Goal: Task Accomplishment & Management: Manage account settings

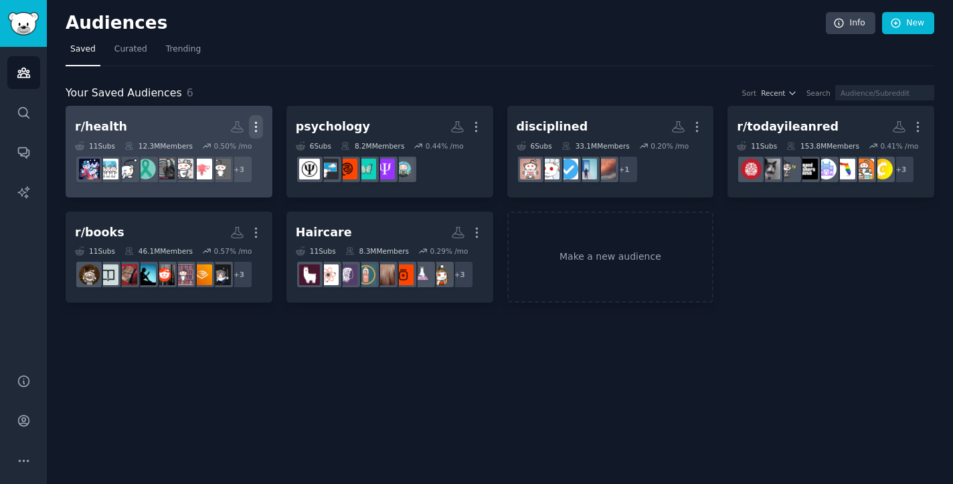
click at [249, 118] on button "More" at bounding box center [256, 126] width 14 height 23
click at [233, 148] on p "Delete" at bounding box center [219, 155] width 31 height 14
click at [260, 126] on icon "button" at bounding box center [256, 127] width 14 height 14
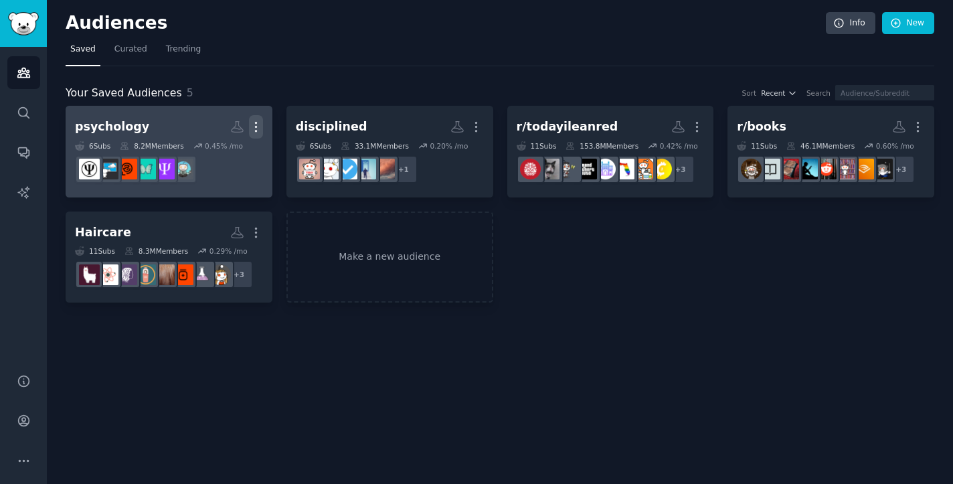
click at [255, 127] on icon "button" at bounding box center [256, 127] width 14 height 14
click at [231, 155] on p "Delete" at bounding box center [219, 155] width 31 height 14
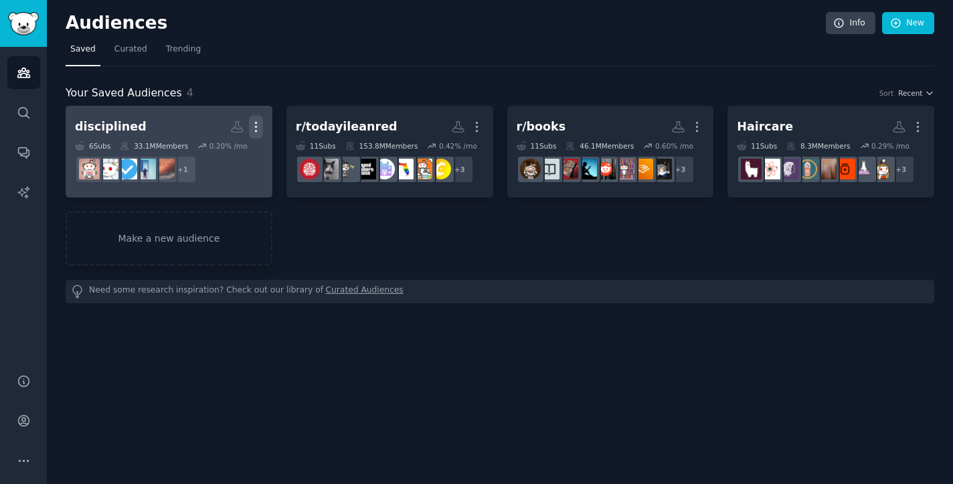
click at [259, 127] on icon "button" at bounding box center [256, 127] width 14 height 14
click at [222, 157] on p "Delete" at bounding box center [219, 155] width 31 height 14
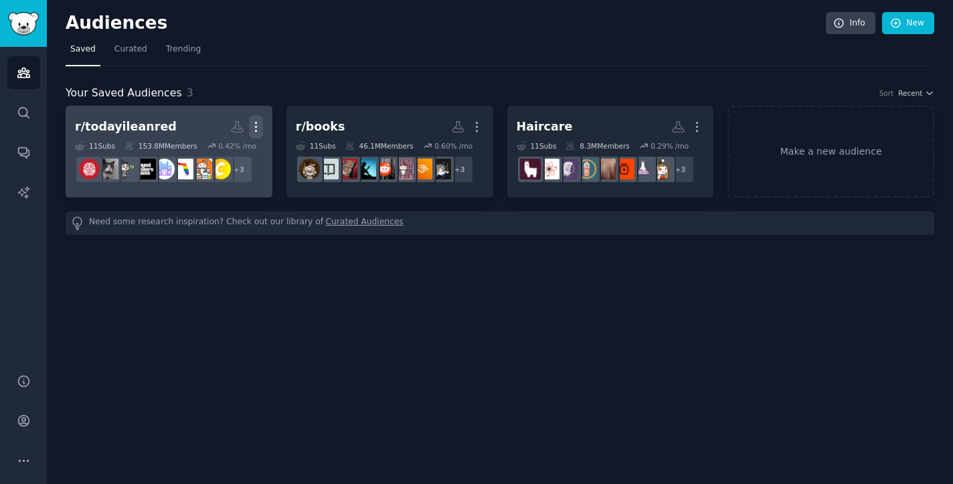
click at [257, 131] on icon "button" at bounding box center [256, 127] width 14 height 14
click at [215, 156] on p "Delete" at bounding box center [219, 155] width 31 height 14
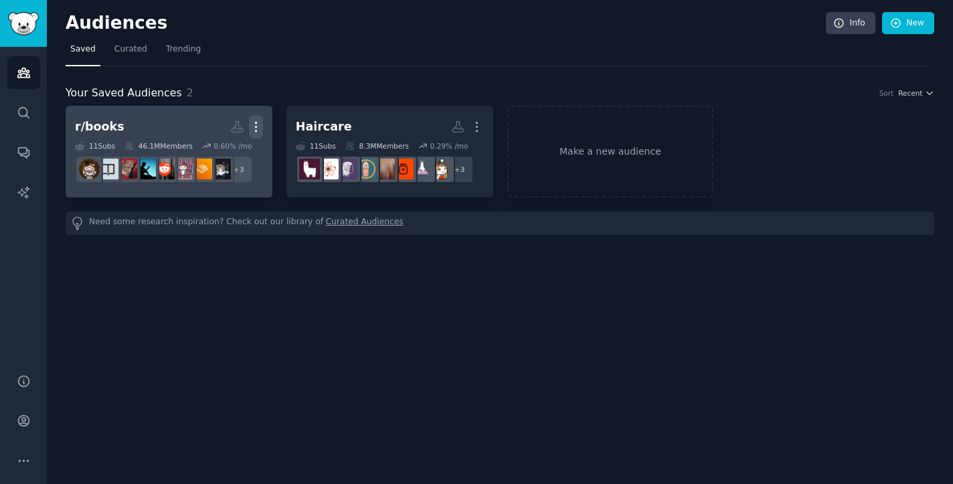
click at [258, 127] on icon "button" at bounding box center [256, 127] width 14 height 14
click at [218, 157] on p "Delete" at bounding box center [219, 155] width 31 height 14
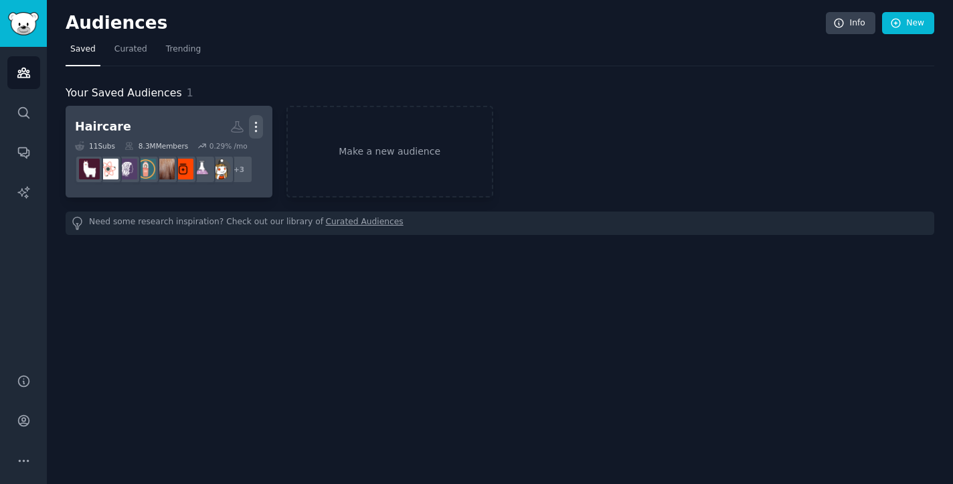
click at [260, 118] on button "More" at bounding box center [256, 126] width 14 height 23
click at [205, 154] on div "Delete" at bounding box center [210, 155] width 64 height 28
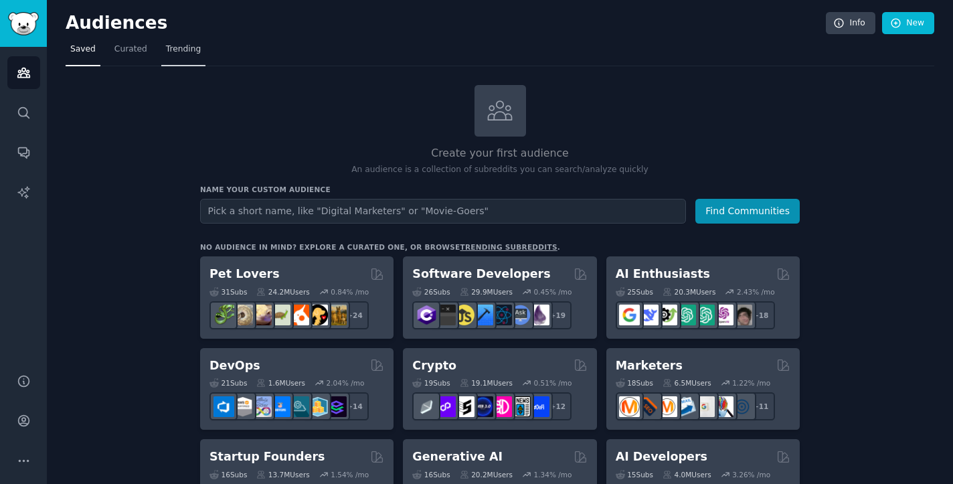
click at [182, 49] on span "Trending" at bounding box center [183, 49] width 35 height 12
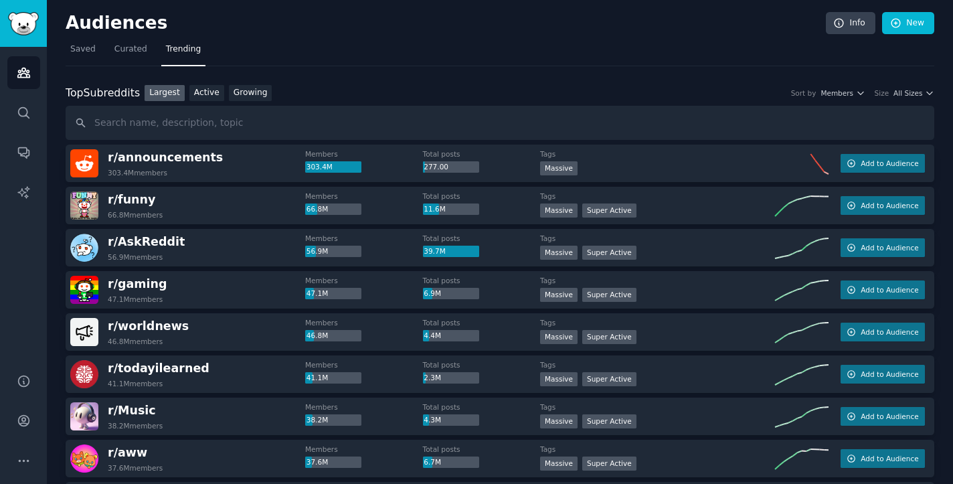
click at [854, 99] on div "Top Subreddits Top Subreddits Largest Active Growing Sort by Members Size All S…" at bounding box center [500, 93] width 868 height 17
click at [266, 91] on link "Growing" at bounding box center [250, 93] width 43 height 17
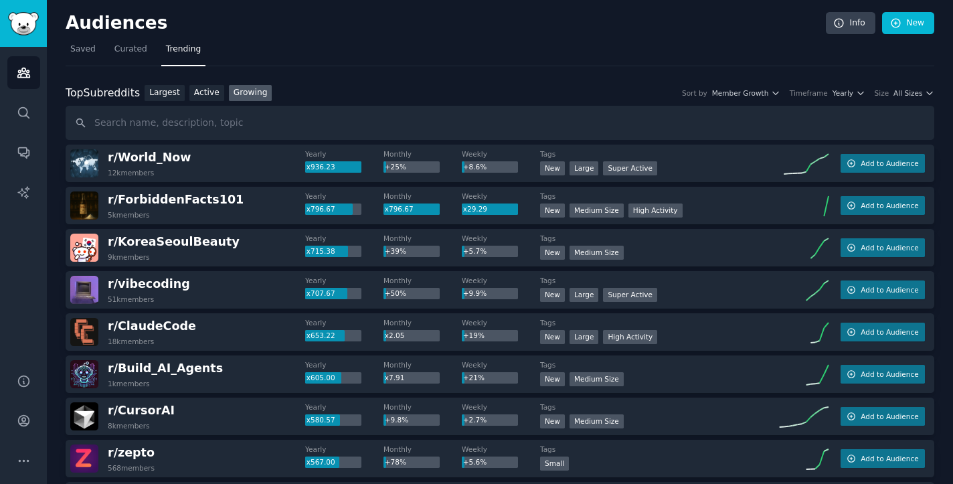
click at [196, 100] on div "Top Subreddits Top Subreddits Largest Active Growing Sort by Member Growth Time…" at bounding box center [500, 113] width 868 height 56
click at [215, 88] on link "Active" at bounding box center [206, 93] width 35 height 17
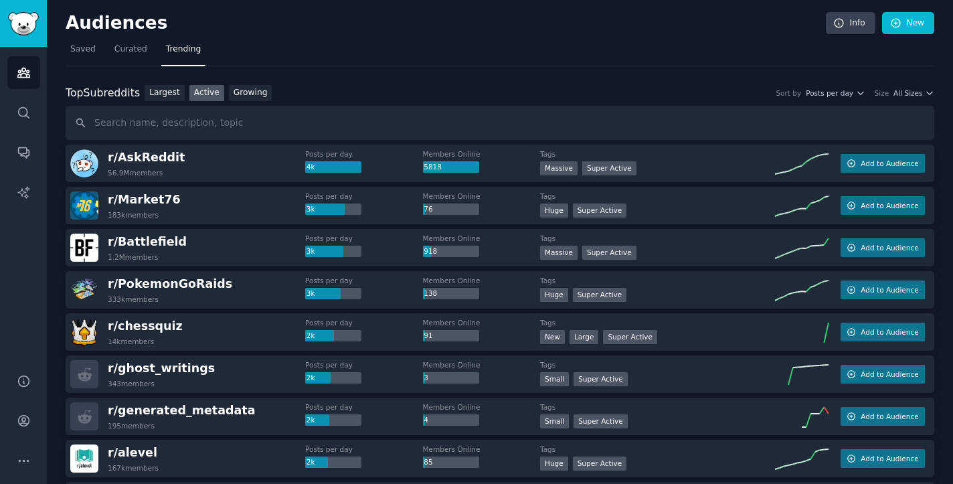
click at [839, 104] on div "Top Subreddits Top Subreddits Largest Active Growing Sort by Posts per day Size…" at bounding box center [500, 113] width 868 height 56
click at [838, 88] on span "Posts per day" at bounding box center [828, 92] width 47 height 9
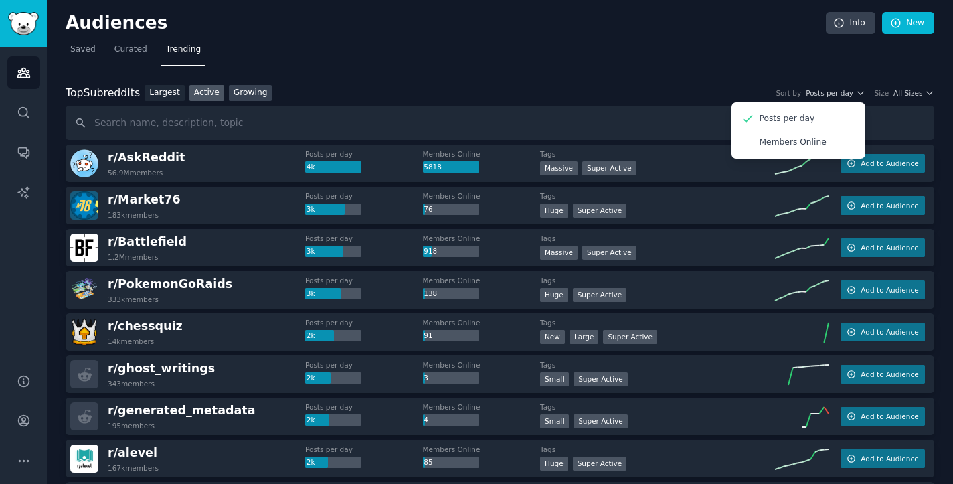
click at [244, 95] on link "Growing" at bounding box center [250, 93] width 43 height 17
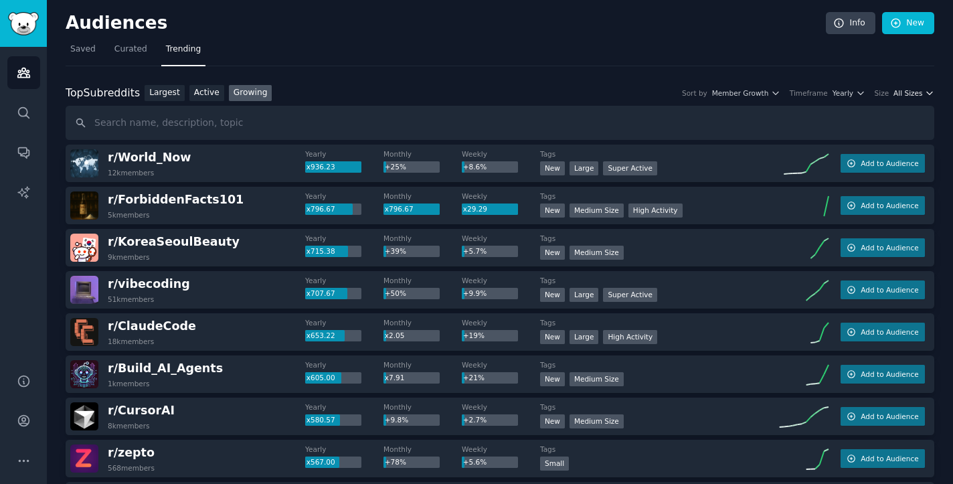
click at [909, 96] on span "All Sizes" at bounding box center [907, 92] width 29 height 9
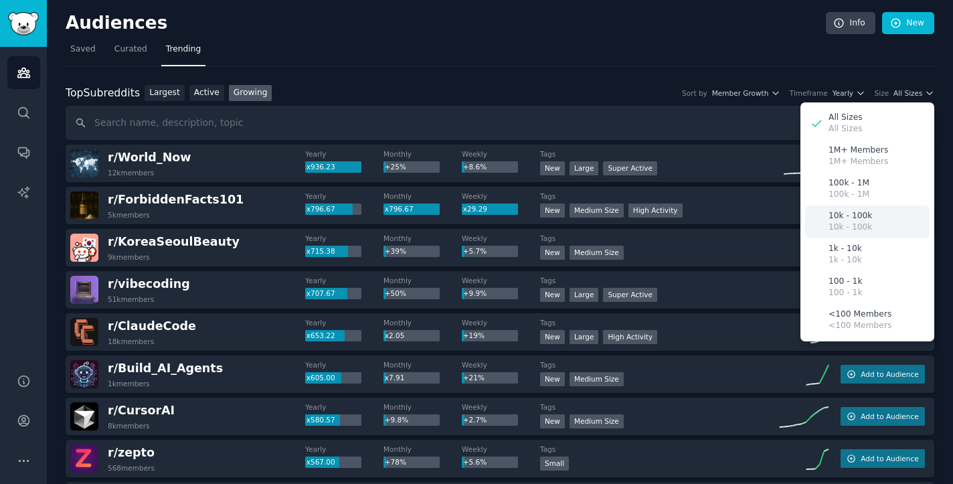
click at [862, 223] on p "10k - 100k" at bounding box center [849, 227] width 43 height 12
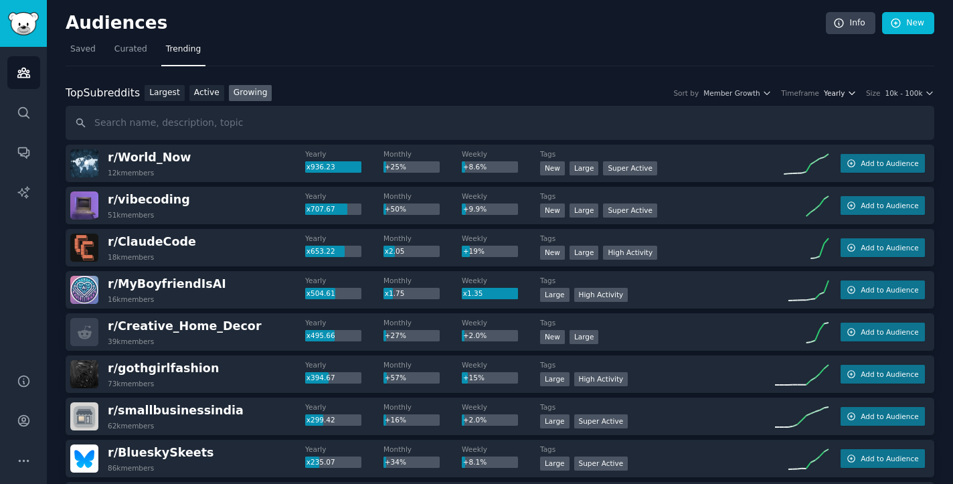
click at [852, 95] on icon "button" at bounding box center [851, 92] width 9 height 9
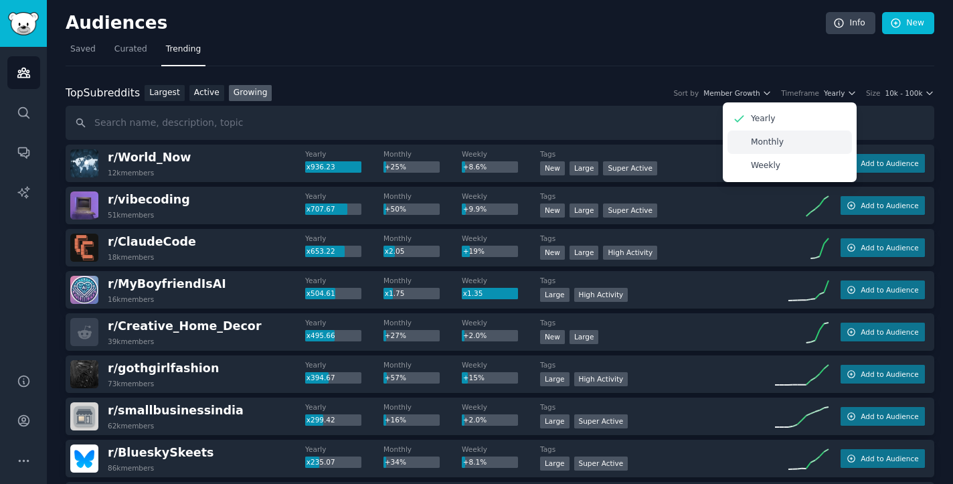
click at [779, 148] on div "Monthly" at bounding box center [789, 141] width 124 height 23
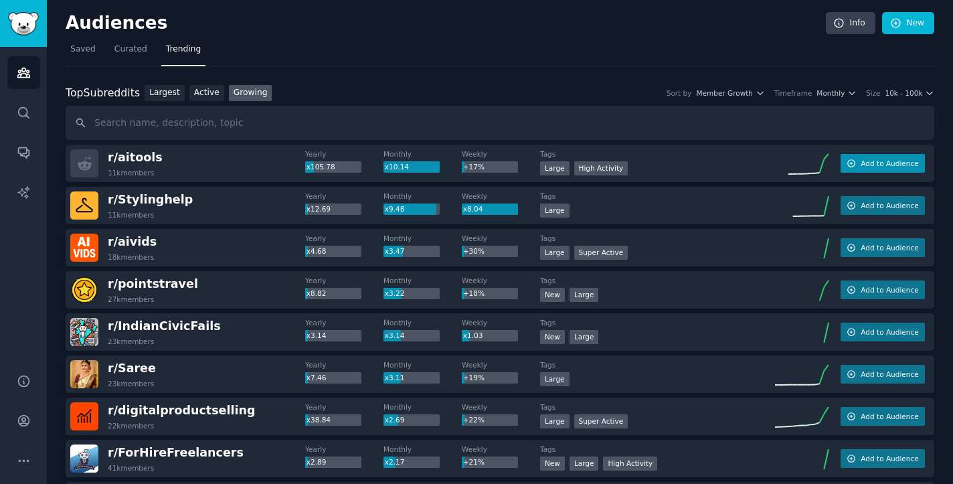
click at [862, 163] on span "Add to Audience" at bounding box center [889, 163] width 58 height 9
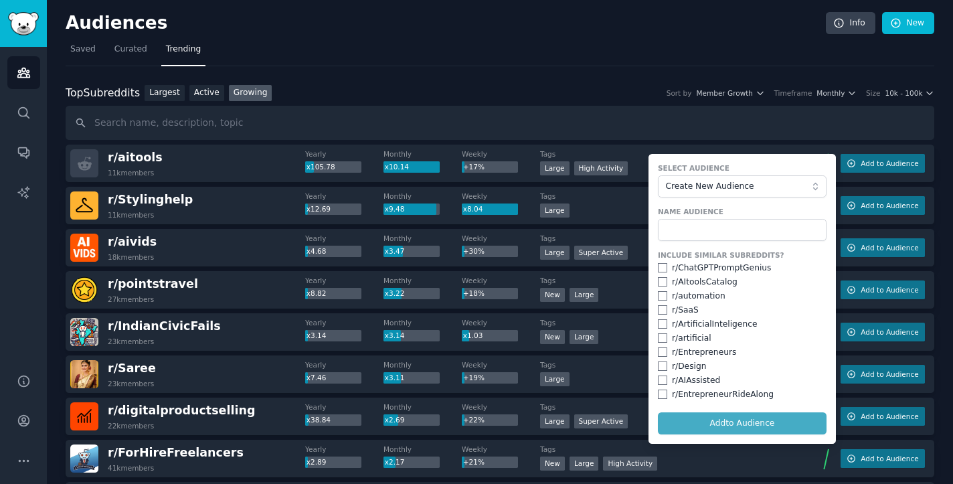
click at [738, 263] on div "r/ ChatGPTPromptGenius" at bounding box center [721, 268] width 99 height 12
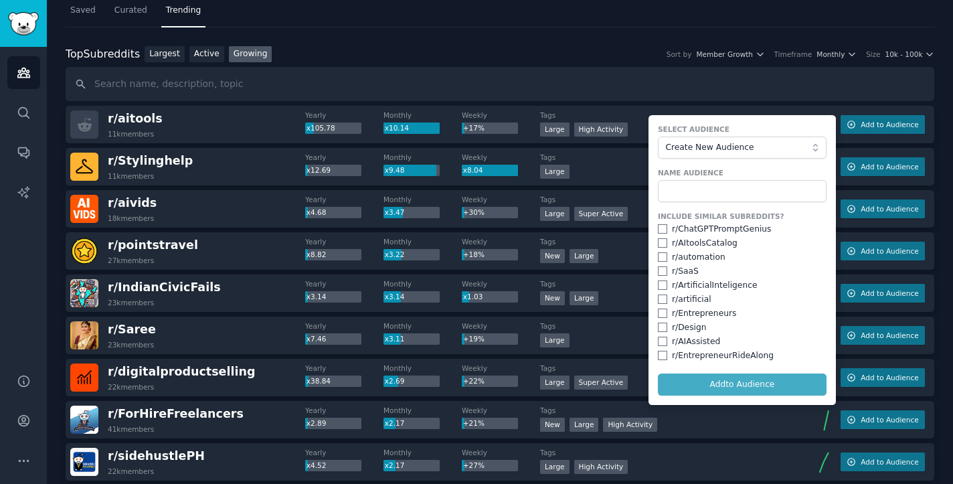
scroll to position [40, 0]
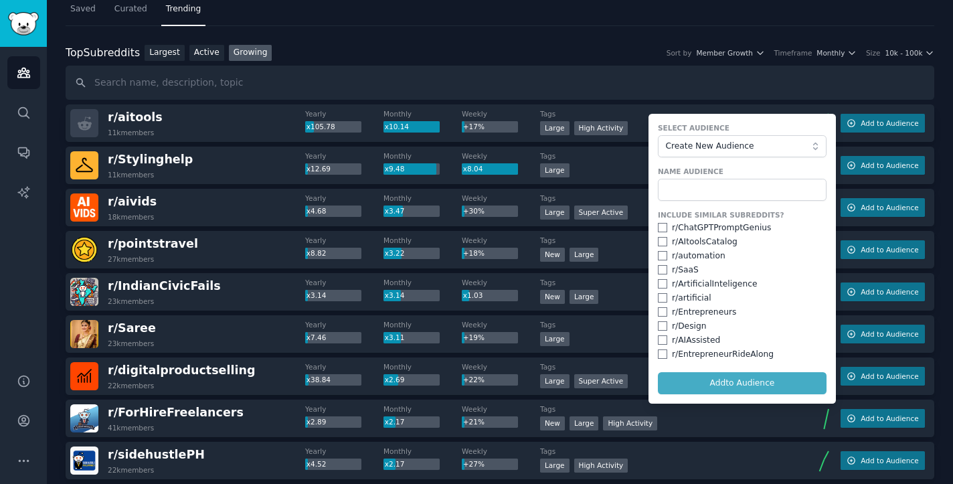
click at [255, 153] on div "r/ Stylinghelp 11k members" at bounding box center [187, 165] width 235 height 28
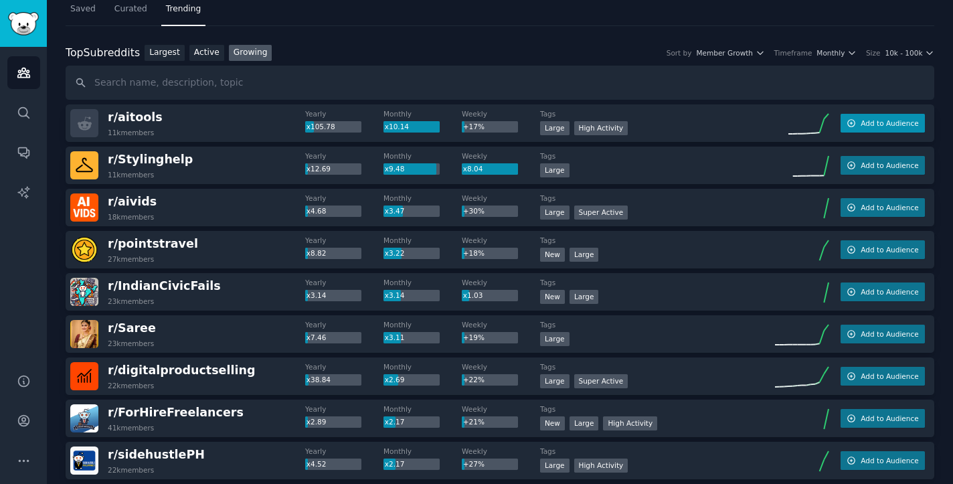
click at [846, 126] on icon "button" at bounding box center [850, 122] width 9 height 9
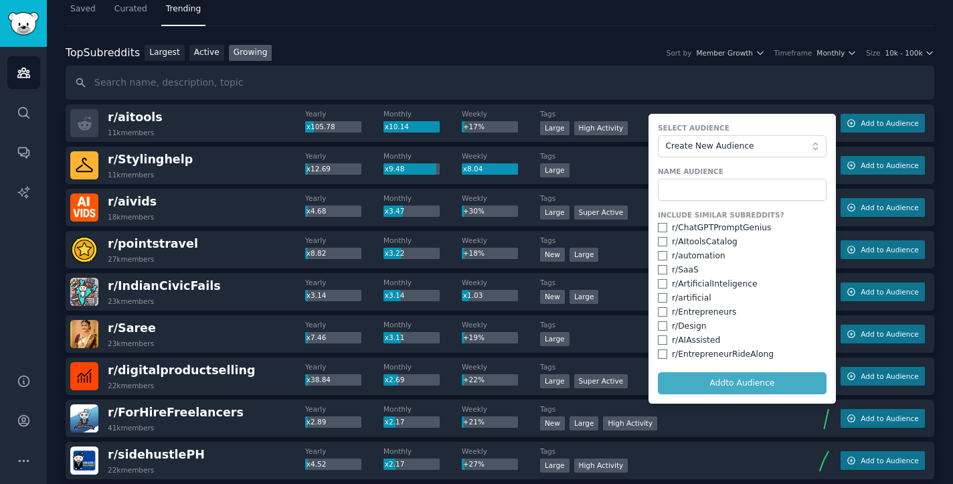
click at [700, 228] on div "r/ ChatGPTPromptGenius" at bounding box center [721, 228] width 99 height 12
click at [660, 228] on input "checkbox" at bounding box center [662, 227] width 9 height 9
checkbox input "true"
click at [658, 237] on input "checkbox" at bounding box center [662, 241] width 9 height 9
checkbox input "true"
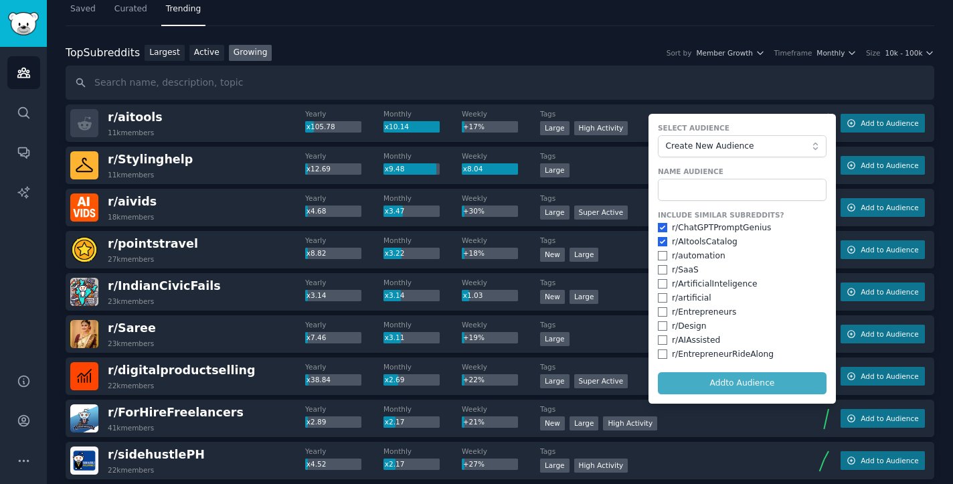
click at [658, 256] on input "checkbox" at bounding box center [662, 255] width 9 height 9
checkbox input "true"
click at [658, 270] on input "checkbox" at bounding box center [662, 269] width 9 height 9
checkbox input "true"
click at [660, 293] on input "checkbox" at bounding box center [662, 297] width 9 height 9
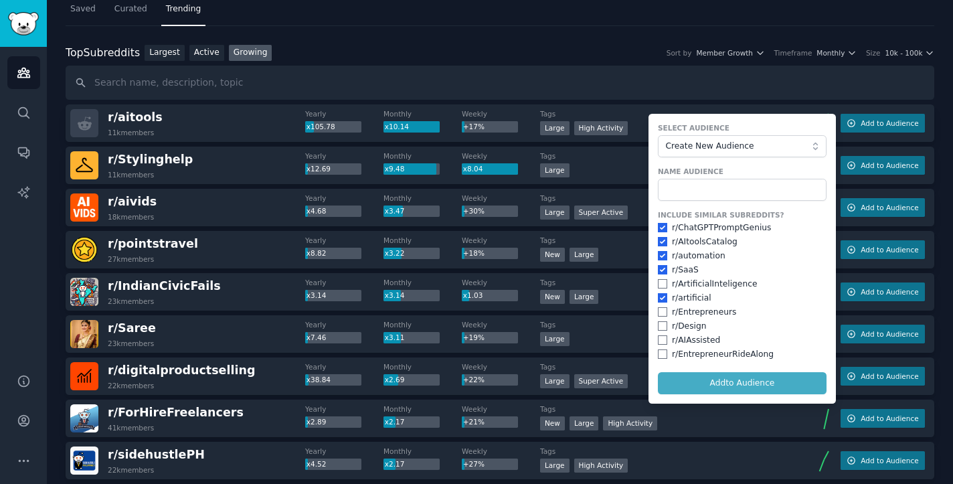
checkbox input "true"
click at [658, 288] on div "Include Similar Subreddits? r/ ChatGPTPromptGenius r/ AItoolsCatalog r/ automat…" at bounding box center [742, 285] width 169 height 150
click at [658, 285] on input "checkbox" at bounding box center [662, 283] width 9 height 9
checkbox input "true"
click at [666, 310] on div "r/ Entrepreneurs" at bounding box center [742, 312] width 169 height 12
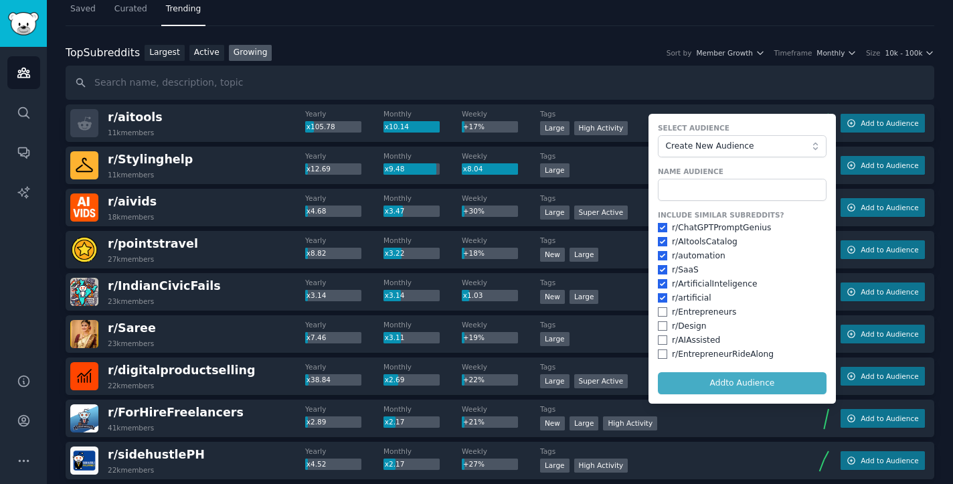
click at [658, 308] on input "checkbox" at bounding box center [662, 311] width 9 height 9
checkbox input "true"
click at [658, 324] on input "checkbox" at bounding box center [662, 325] width 9 height 9
checkbox input "true"
click at [660, 338] on input "checkbox" at bounding box center [662, 339] width 9 height 9
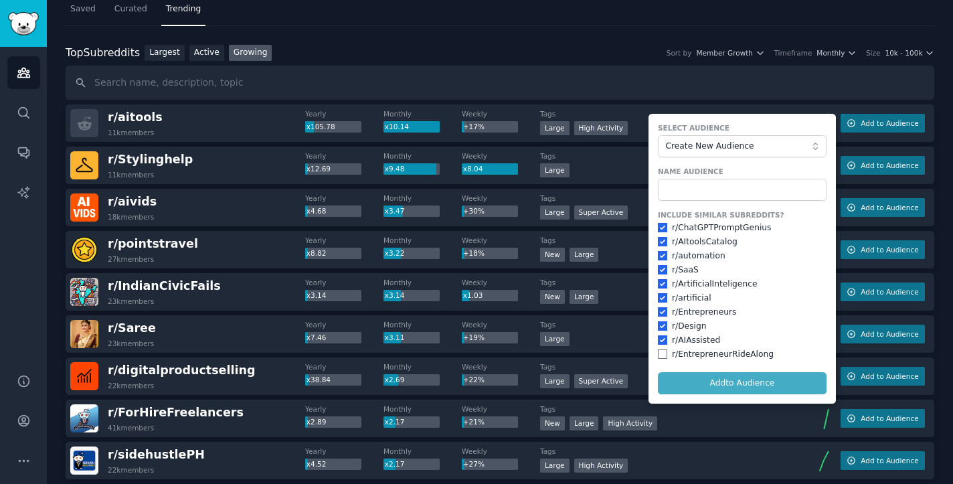
checkbox input "true"
click at [661, 349] on input "checkbox" at bounding box center [662, 353] width 9 height 9
checkbox input "true"
click at [702, 377] on form "Select Audience Create New Audience Name Audience Include Similar Subreddits? r…" at bounding box center [741, 259] width 187 height 290
click at [722, 379] on form "Select Audience Create New Audience Name Audience Include Similar Subreddits? r…" at bounding box center [741, 259] width 187 height 290
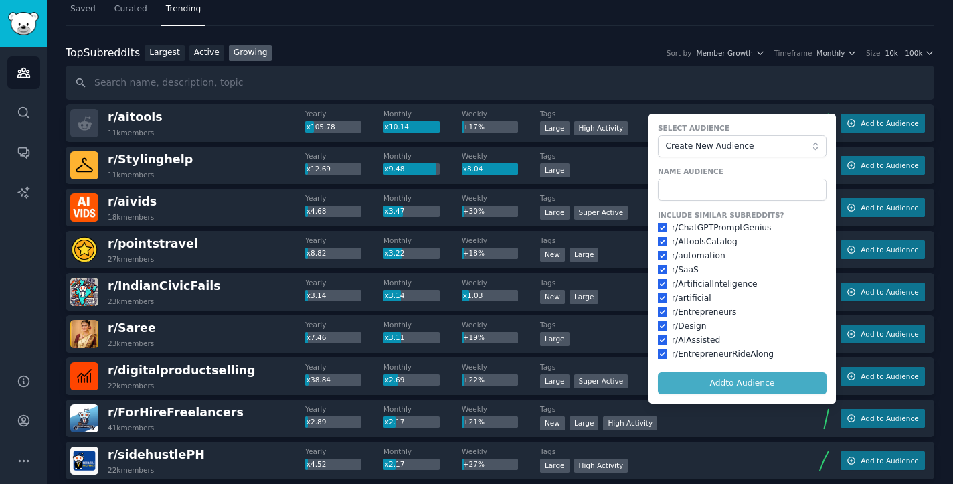
click at [740, 375] on form "Select Audience Create New Audience Name Audience Include Similar Subreddits? r…" at bounding box center [741, 259] width 187 height 290
click at [747, 381] on form "Select Audience Create New Audience Name Audience Include Similar Subreddits? r…" at bounding box center [741, 259] width 187 height 290
click at [691, 188] on input "text" at bounding box center [742, 190] width 169 height 23
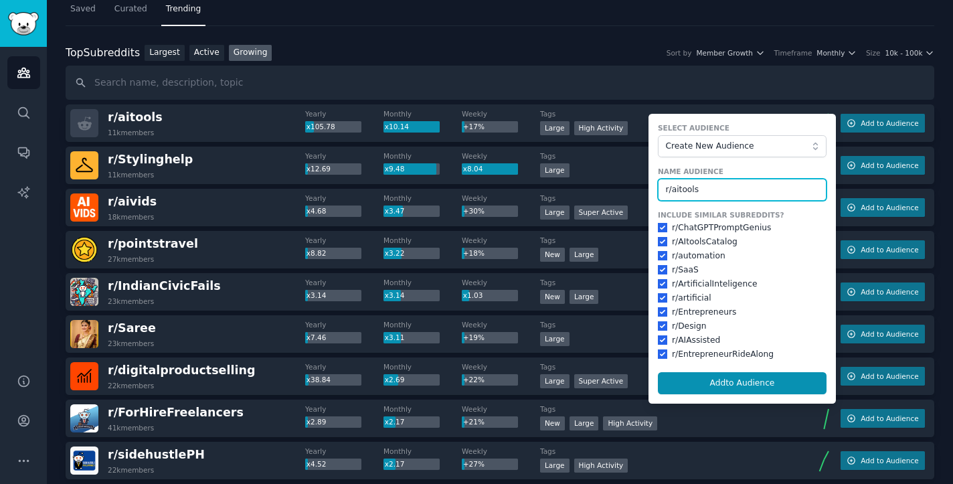
drag, startPoint x: 704, startPoint y: 187, endPoint x: 657, endPoint y: 186, distance: 47.5
click at [658, 186] on input "r/aitools" at bounding box center [742, 190] width 169 height 23
type input "r/aitools"
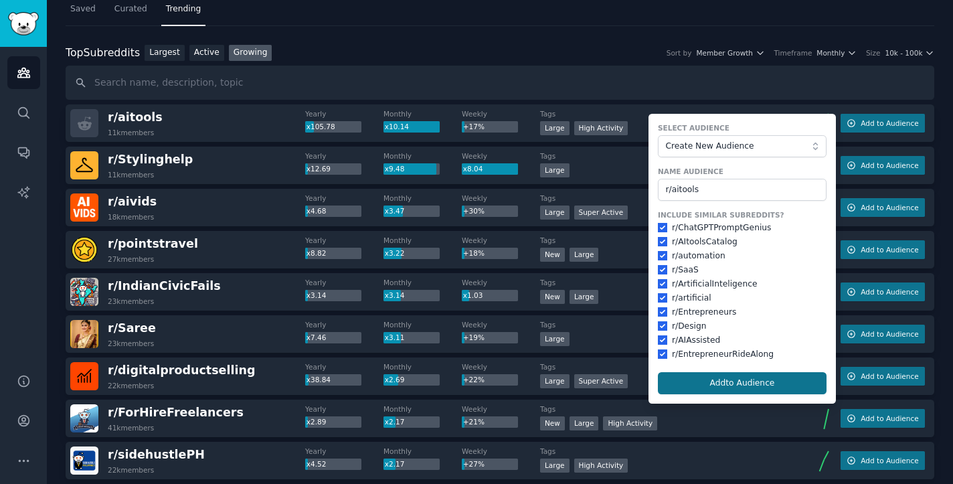
click at [742, 372] on button "Add to Audience" at bounding box center [742, 383] width 169 height 23
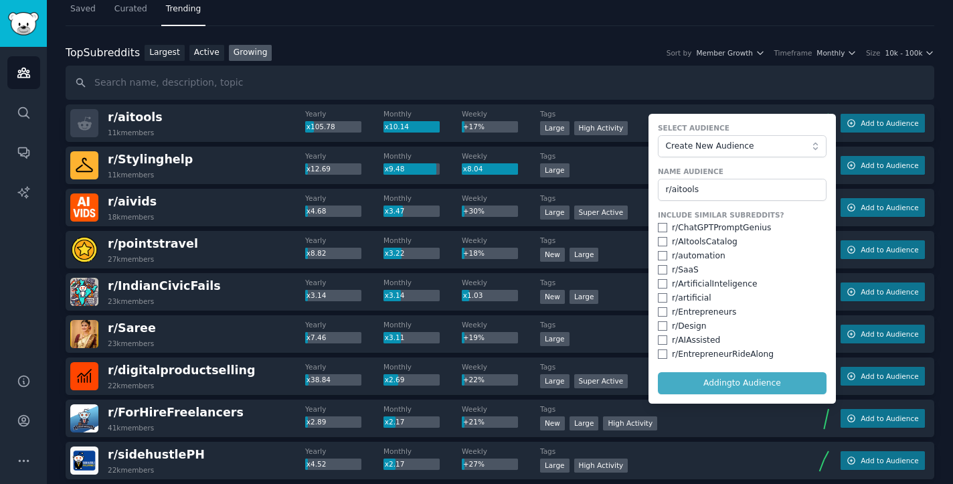
checkbox input "false"
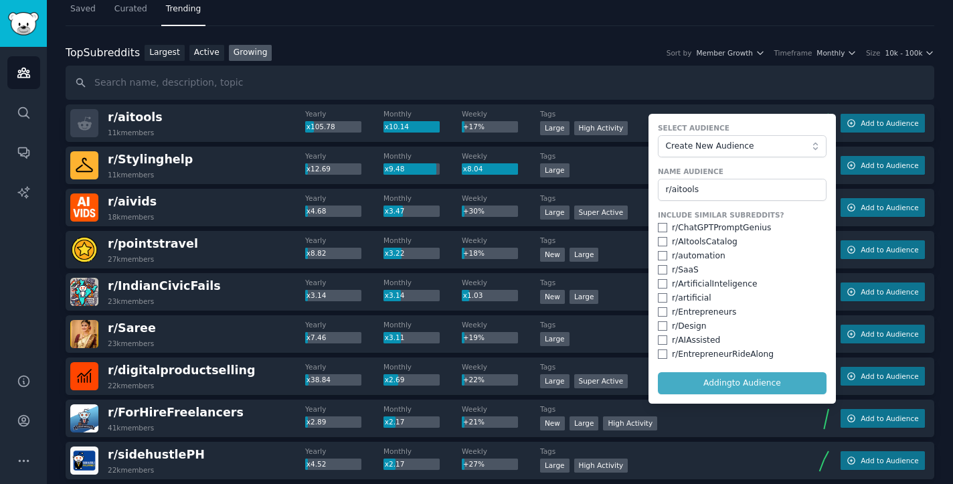
checkbox input "false"
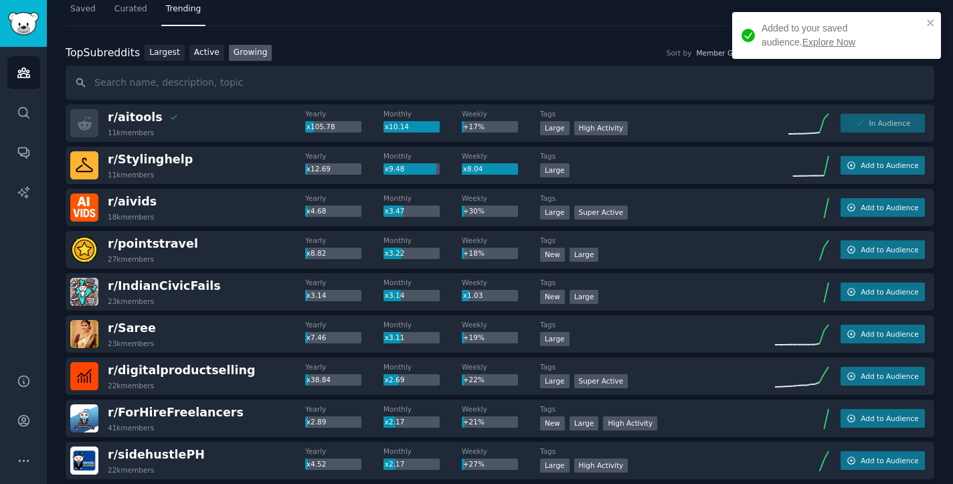
click at [802, 45] on link "Explore Now" at bounding box center [828, 42] width 53 height 11
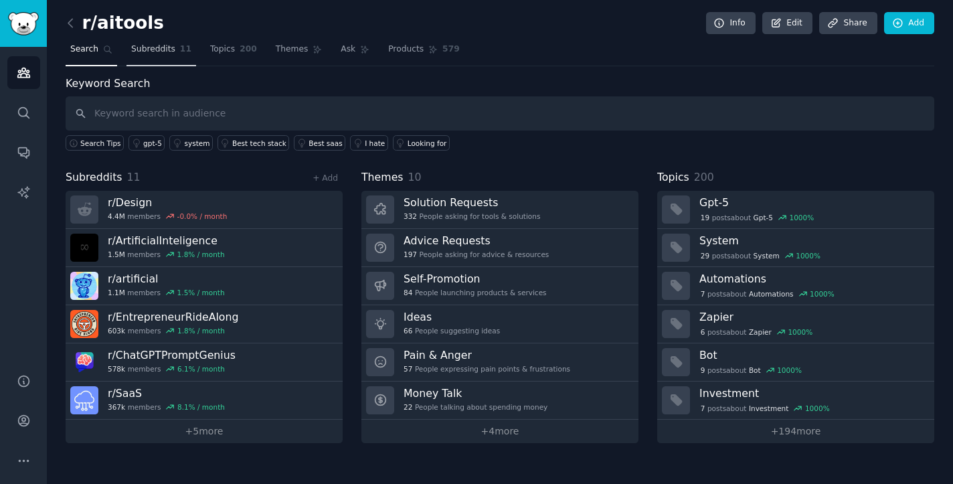
click at [166, 53] on span "Subreddits" at bounding box center [153, 49] width 44 height 12
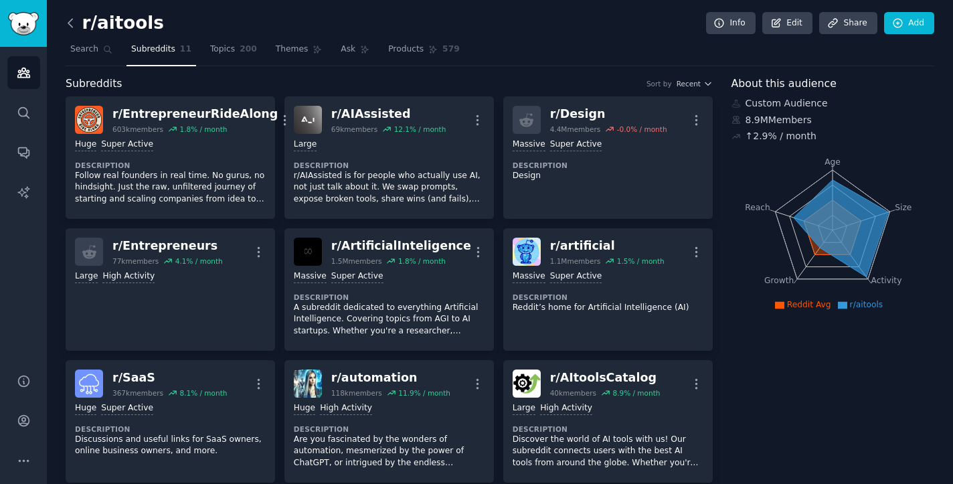
click at [70, 25] on icon at bounding box center [70, 23] width 4 height 8
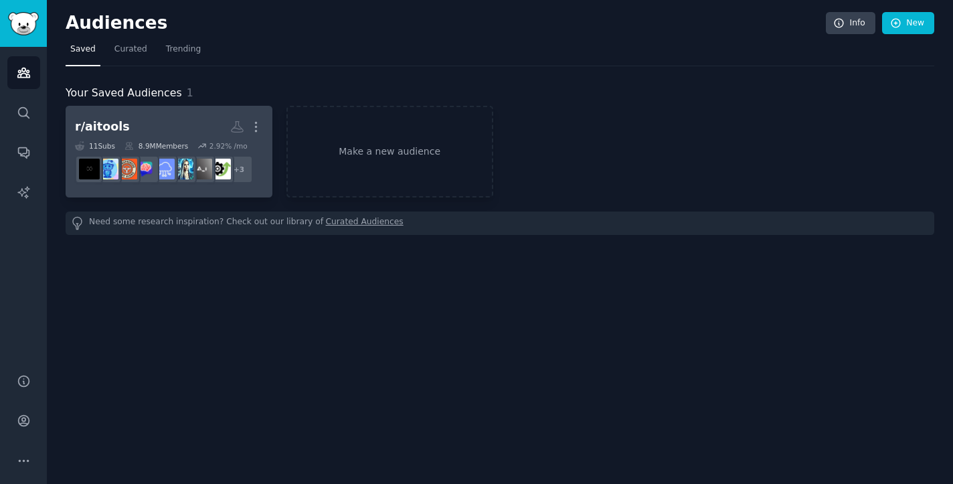
click at [165, 129] on h2 "r/aitools More" at bounding box center [169, 126] width 188 height 23
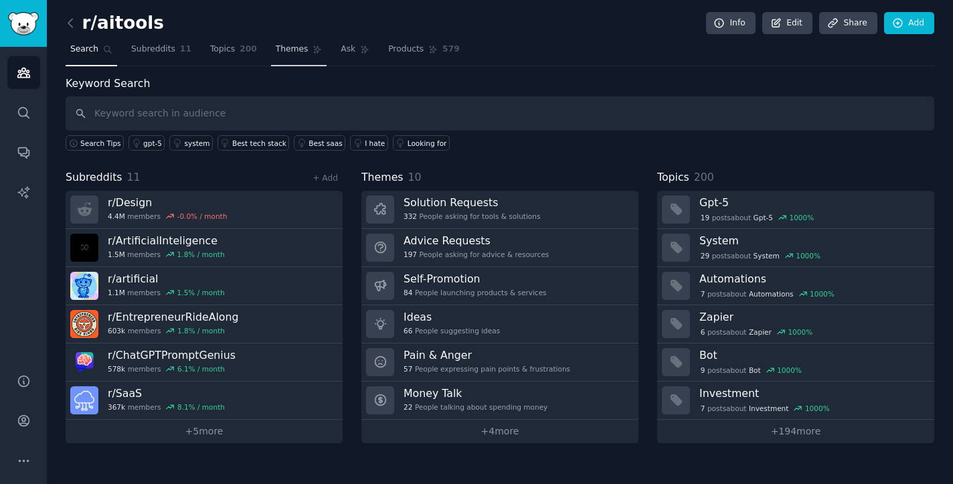
click at [294, 52] on span "Themes" at bounding box center [292, 49] width 33 height 12
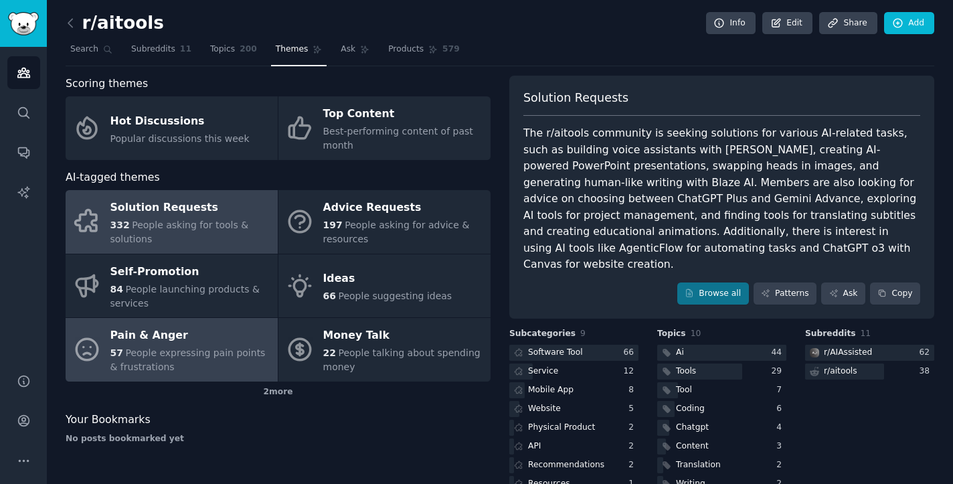
click at [188, 347] on span "People expressing pain points & frustrations" at bounding box center [187, 359] width 155 height 25
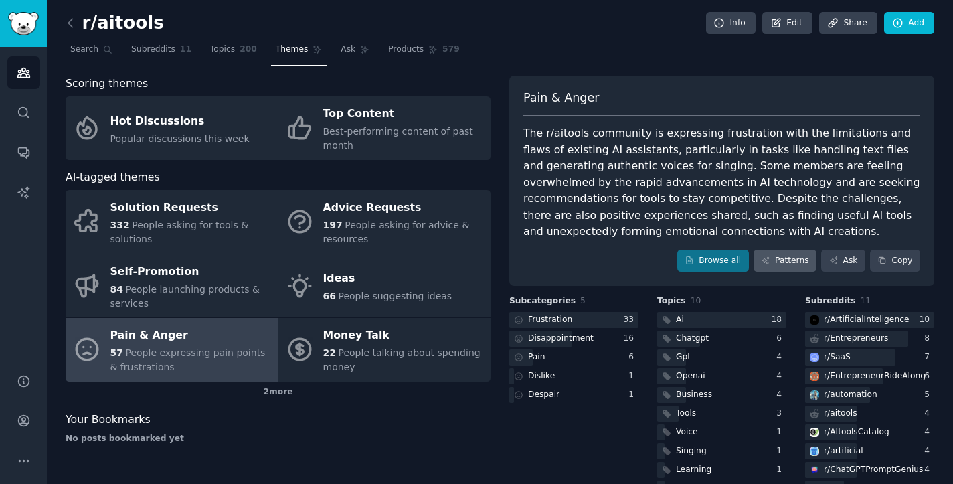
click at [783, 256] on link "Patterns" at bounding box center [784, 261] width 63 height 23
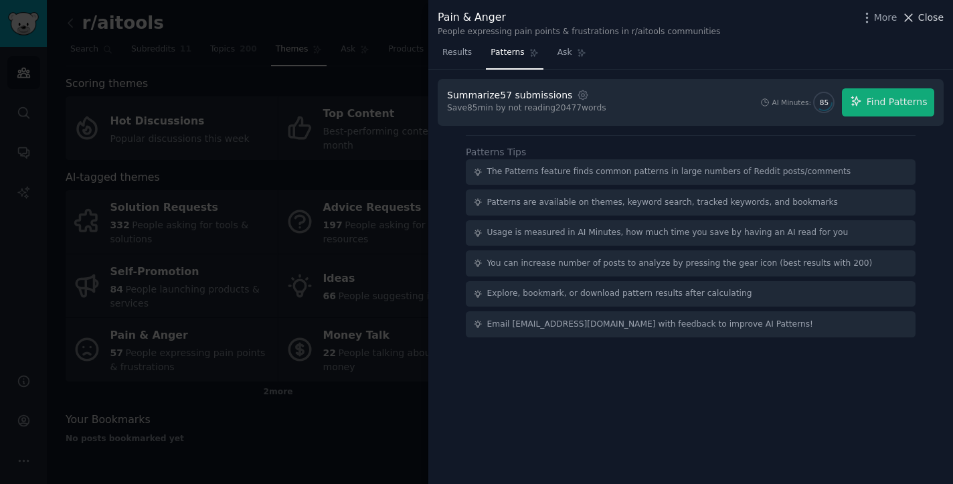
click at [910, 22] on icon at bounding box center [908, 18] width 14 height 14
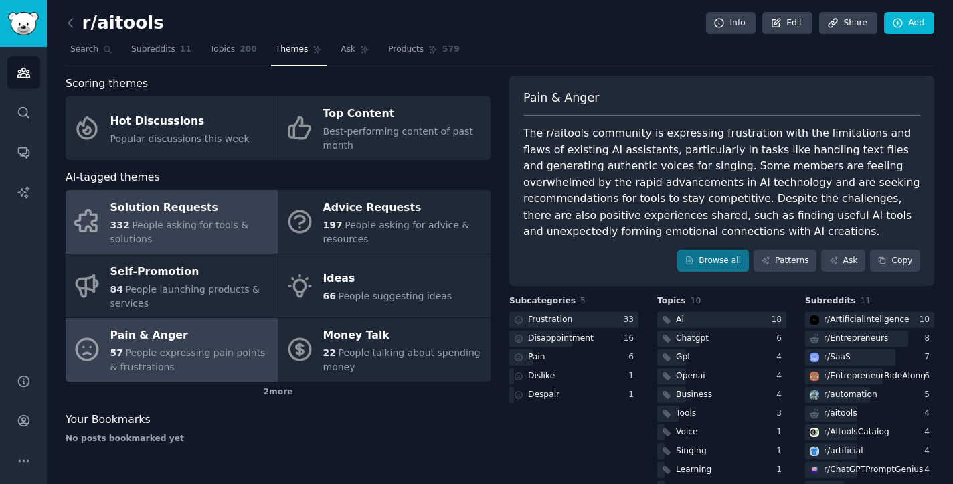
click at [189, 200] on div "Solution Requests" at bounding box center [190, 207] width 161 height 21
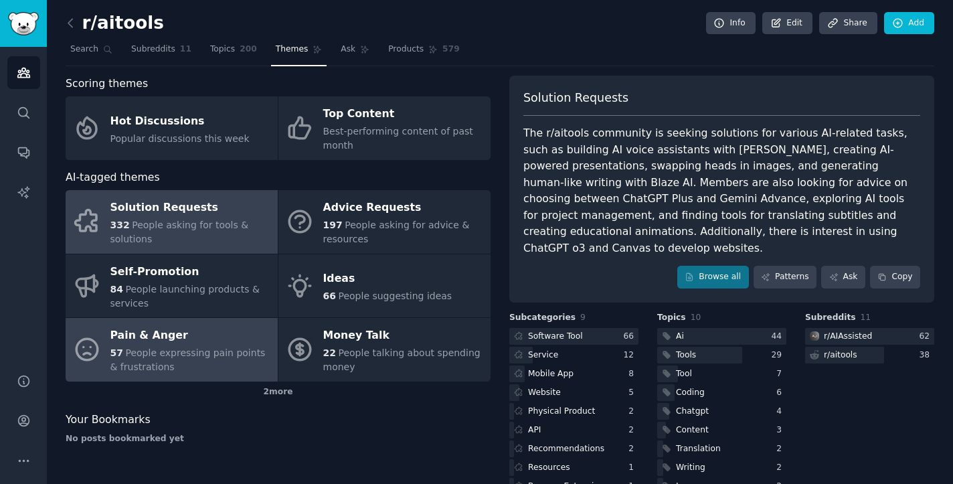
click at [173, 335] on div "Pain & Anger" at bounding box center [190, 335] width 161 height 21
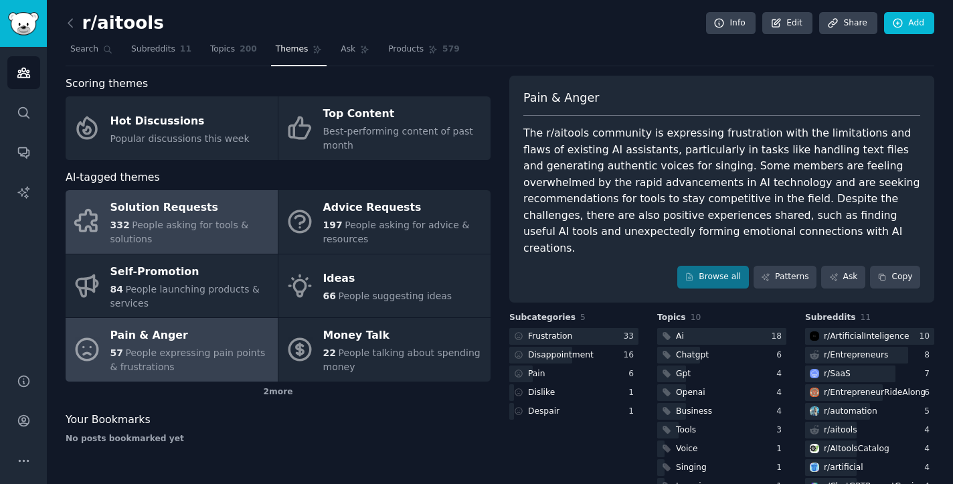
click at [144, 221] on span "People asking for tools & solutions" at bounding box center [179, 231] width 138 height 25
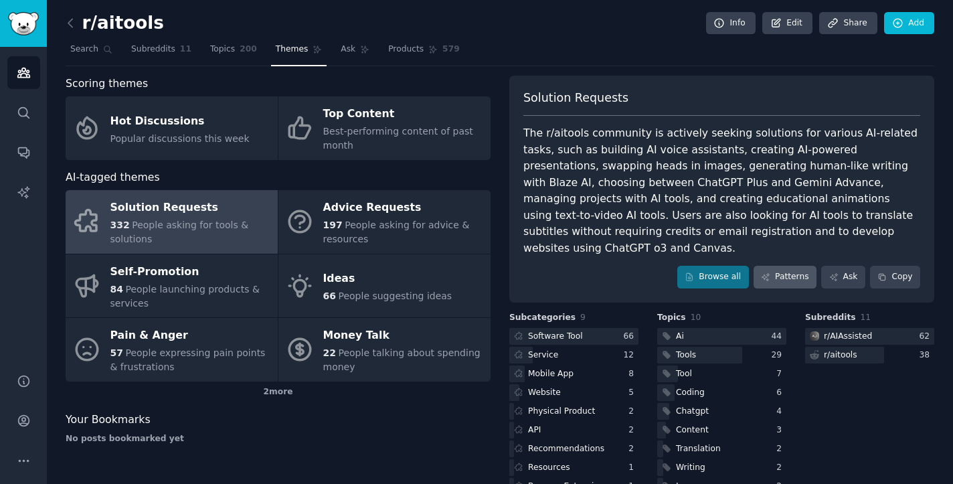
click at [799, 266] on link "Patterns" at bounding box center [784, 277] width 63 height 23
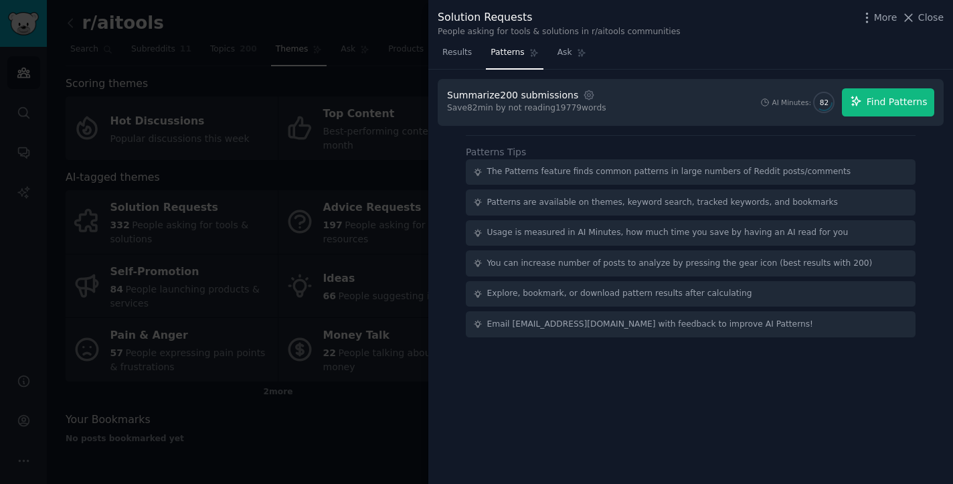
click at [894, 88] on button "Find Patterns" at bounding box center [888, 102] width 92 height 28
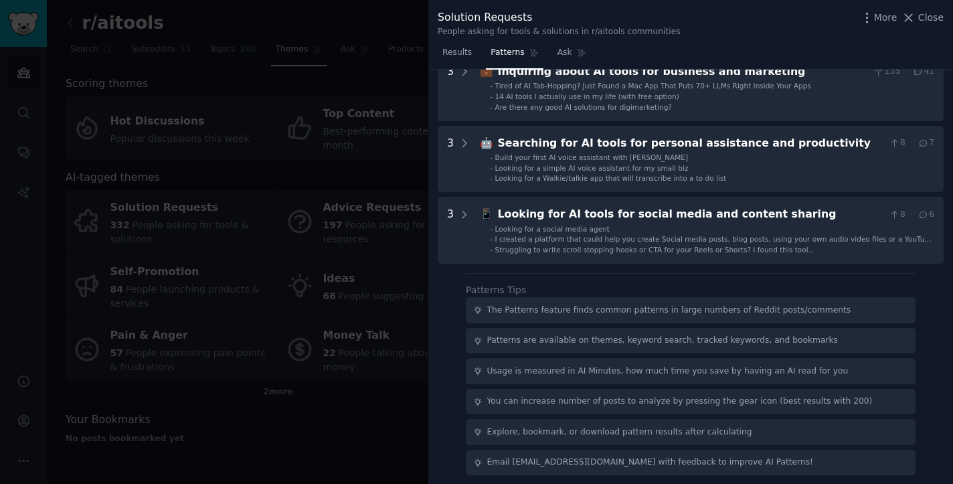
scroll to position [575, 0]
click at [321, 262] on div at bounding box center [476, 242] width 953 height 484
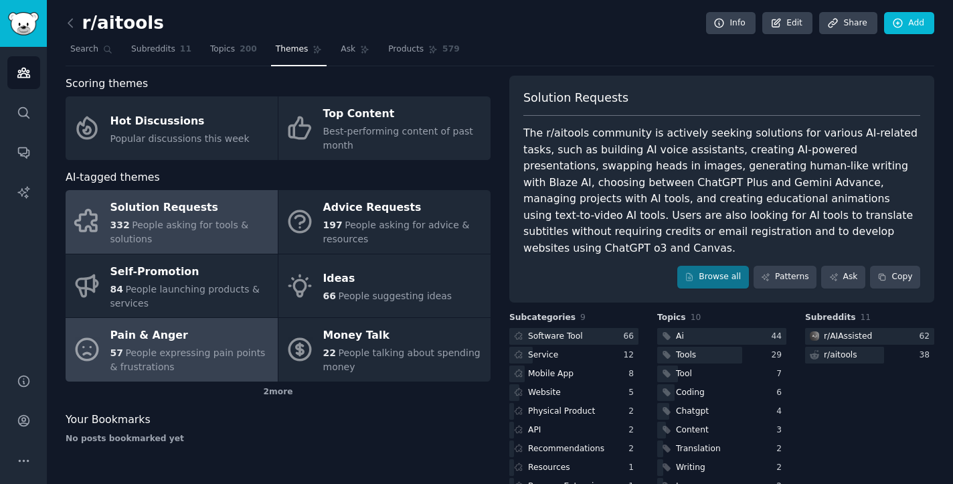
click at [185, 346] on div "57 People expressing pain points & frustrations" at bounding box center [190, 360] width 161 height 28
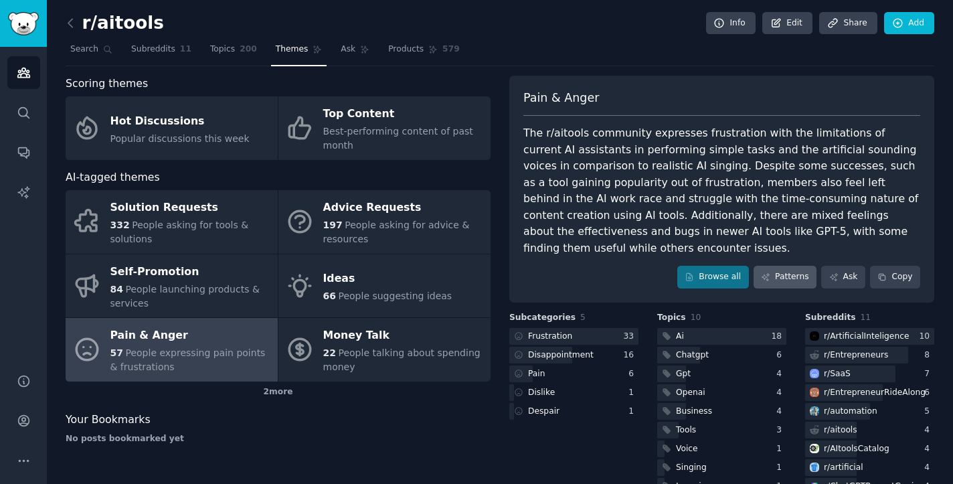
click at [785, 266] on link "Patterns" at bounding box center [784, 277] width 63 height 23
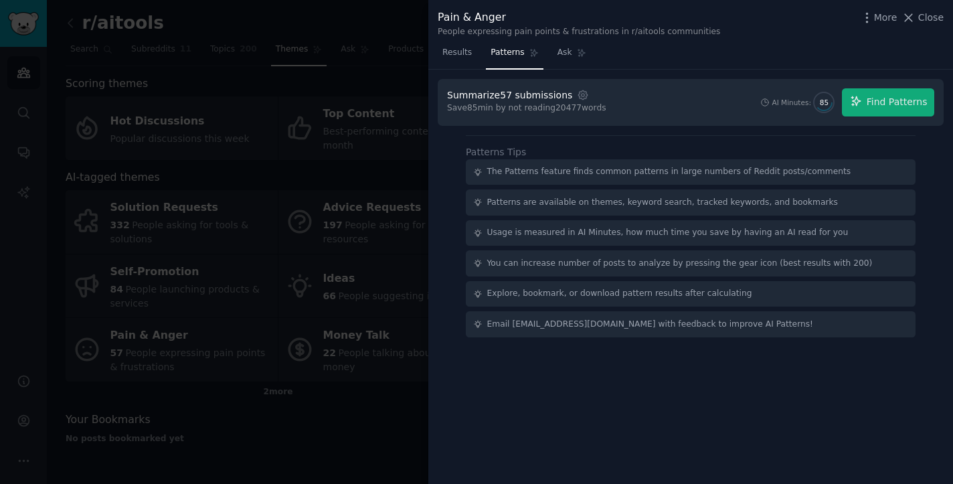
click at [909, 85] on div "Summarize 57 submissions Settings Save 85 min by not reading 20477 words AI Min…" at bounding box center [690, 102] width 506 height 47
click at [906, 96] on span "Find Patterns" at bounding box center [896, 102] width 61 height 14
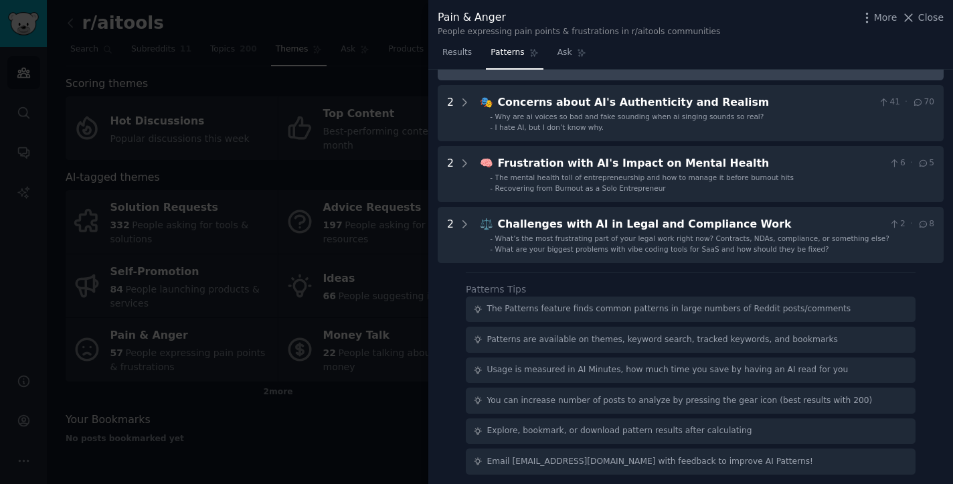
scroll to position [452, 0]
click at [311, 291] on div at bounding box center [476, 242] width 953 height 484
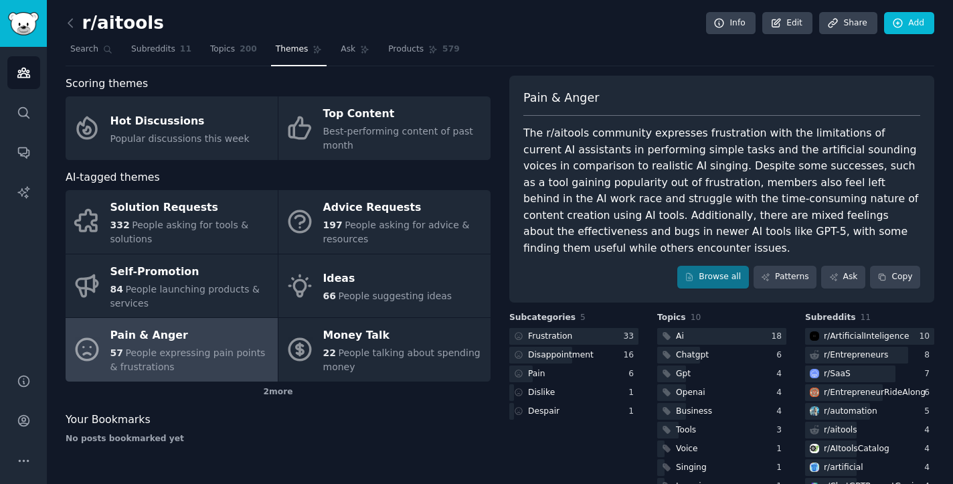
scroll to position [1, 0]
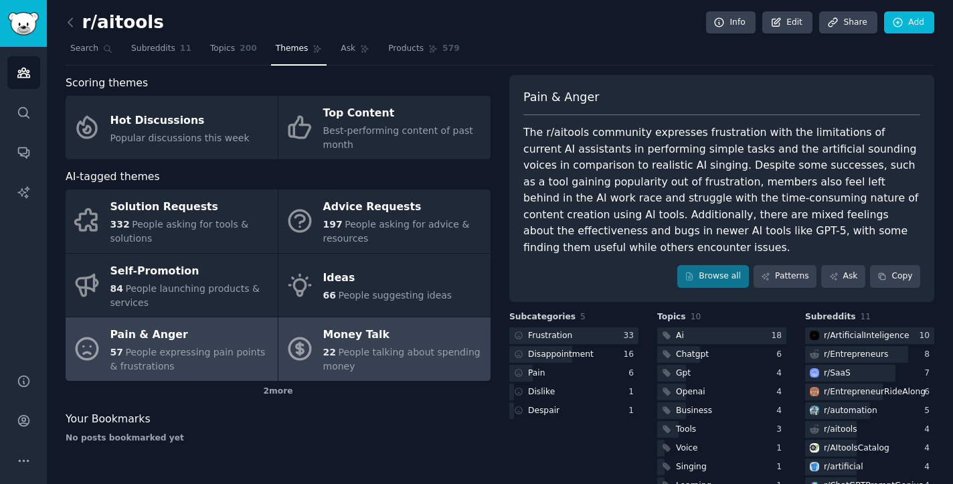
click at [391, 353] on span "People talking about spending money" at bounding box center [401, 359] width 157 height 25
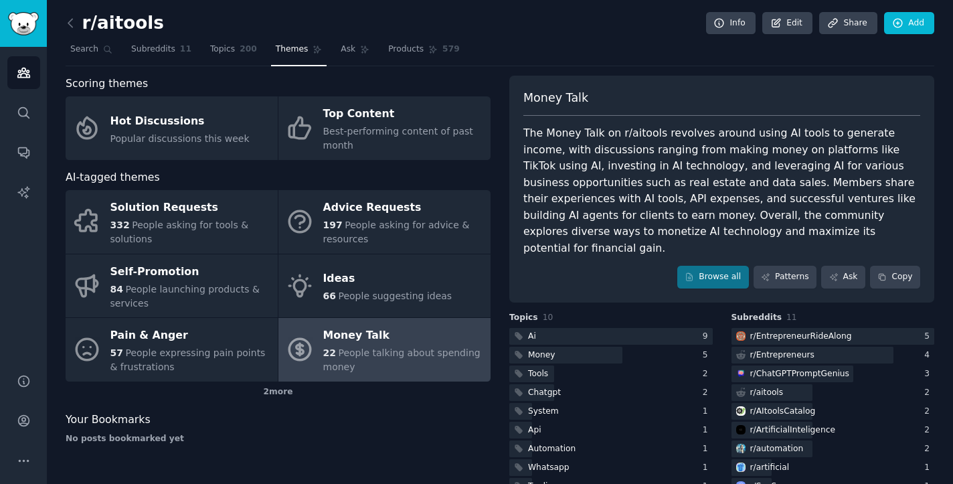
scroll to position [1, 0]
click at [74, 23] on icon at bounding box center [71, 22] width 14 height 14
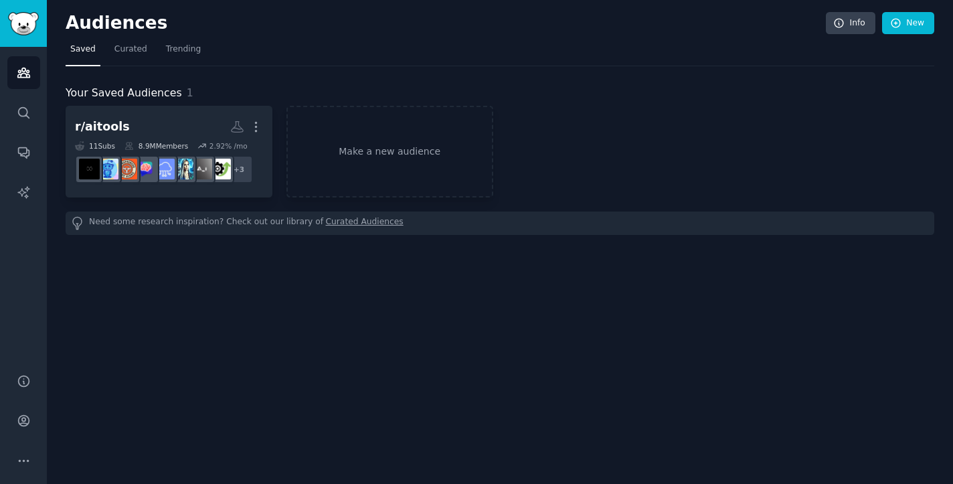
click at [74, 23] on h2 "Audiences" at bounding box center [446, 23] width 760 height 21
click at [183, 61] on link "Trending" at bounding box center [183, 52] width 44 height 27
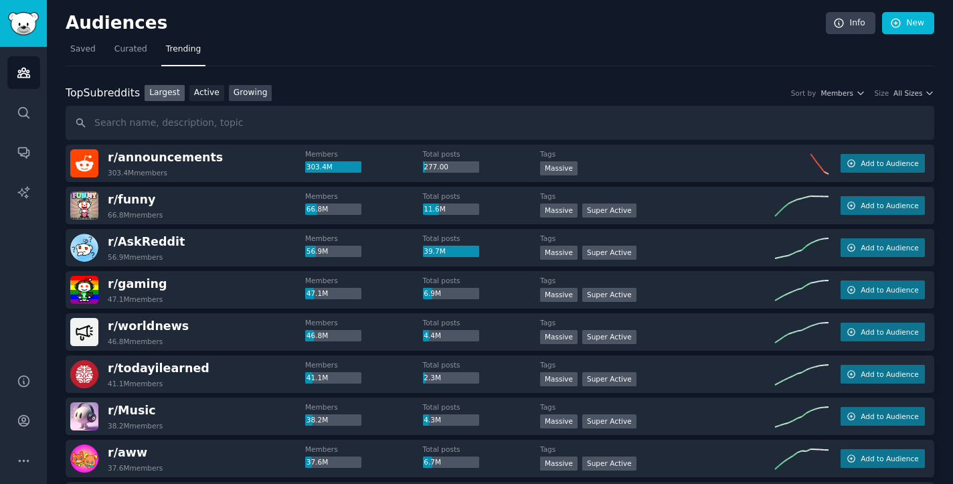
click at [249, 100] on link "Growing" at bounding box center [250, 93] width 43 height 17
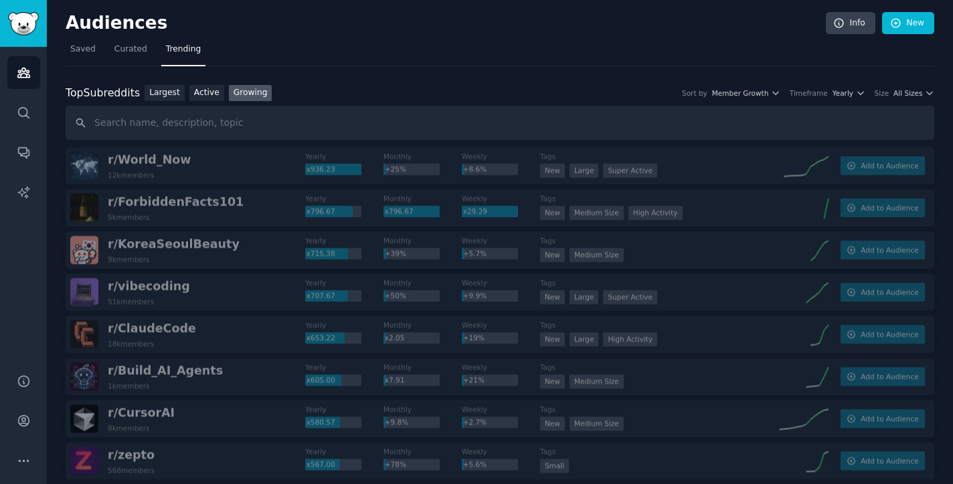
click at [853, 87] on div "Top Subreddits Top Subreddits Largest Active Growing Sort by Member Growth Time…" at bounding box center [500, 93] width 868 height 17
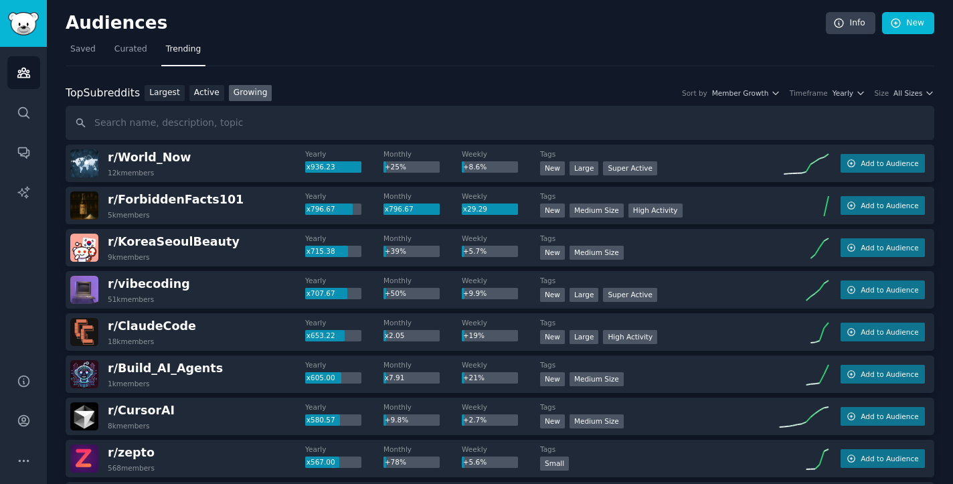
click at [849, 98] on div "Top Subreddits Top Subreddits Largest Active Growing Sort by Member Growth Time…" at bounding box center [500, 93] width 868 height 17
click at [849, 91] on span "Yearly" at bounding box center [842, 92] width 21 height 9
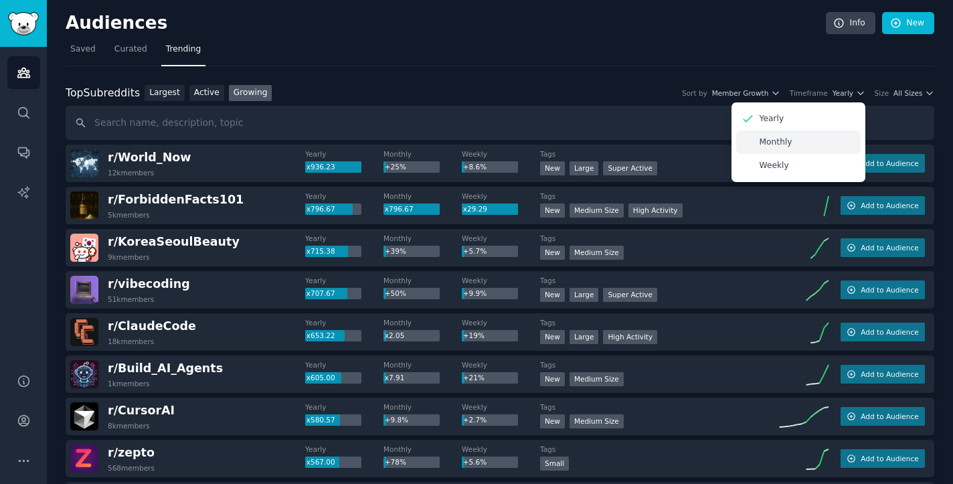
click at [806, 145] on div "Monthly" at bounding box center [798, 141] width 124 height 23
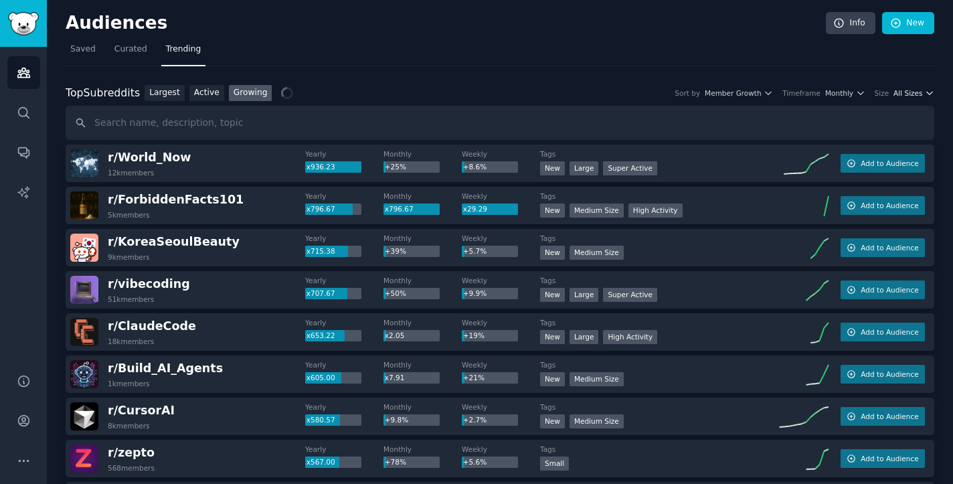
click at [912, 96] on span "All Sizes" at bounding box center [907, 92] width 29 height 9
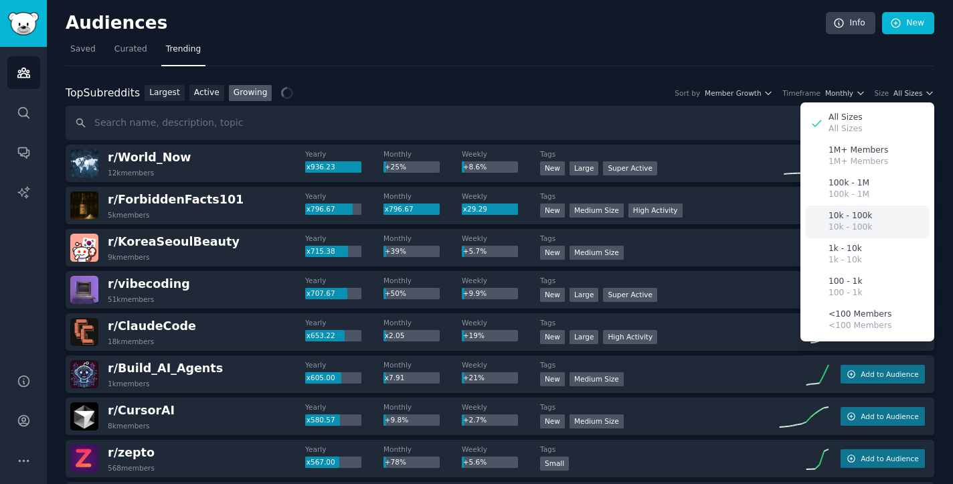
click at [853, 216] on p "10k - 100k" at bounding box center [849, 216] width 43 height 12
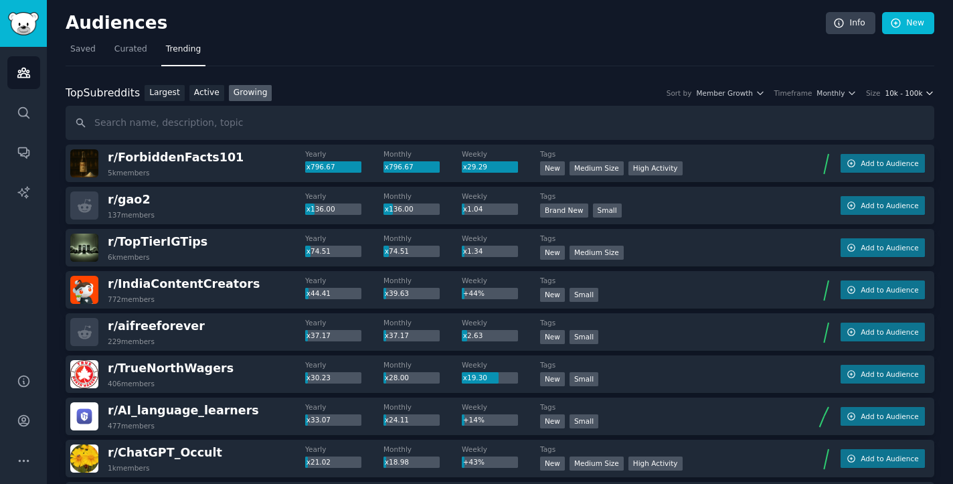
click at [916, 92] on span "10k - 100k" at bounding box center [902, 92] width 37 height 9
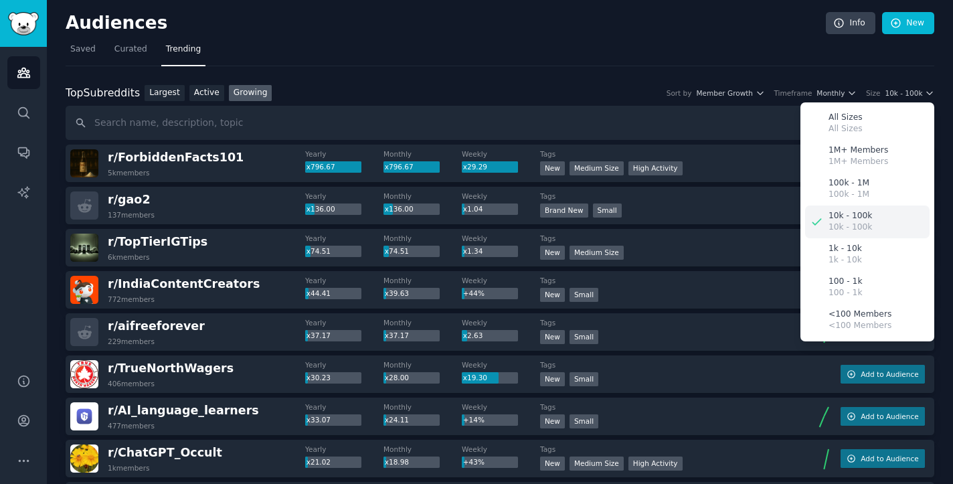
click at [851, 212] on p "10k - 100k" at bounding box center [849, 216] width 43 height 12
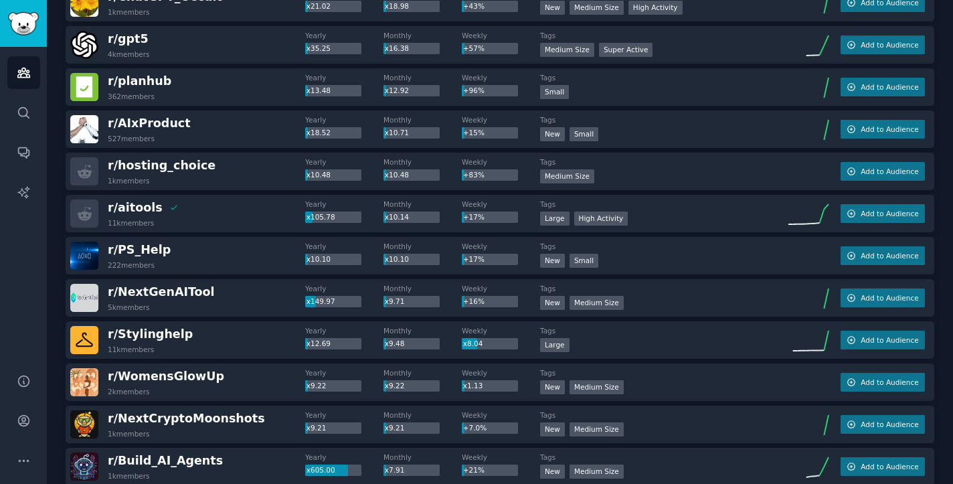
scroll to position [458, 0]
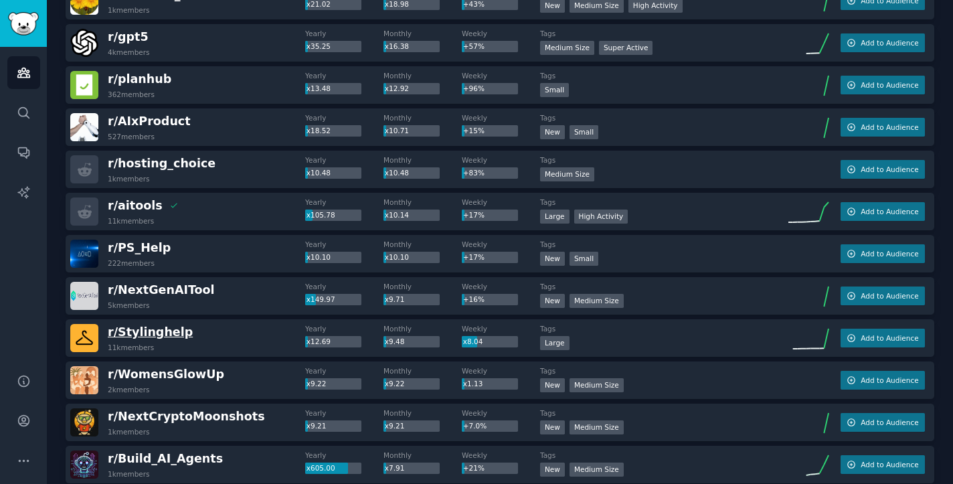
click at [165, 334] on span "r/ Stylinghelp" at bounding box center [150, 331] width 85 height 13
click at [886, 337] on span "Add to Audience" at bounding box center [889, 337] width 58 height 9
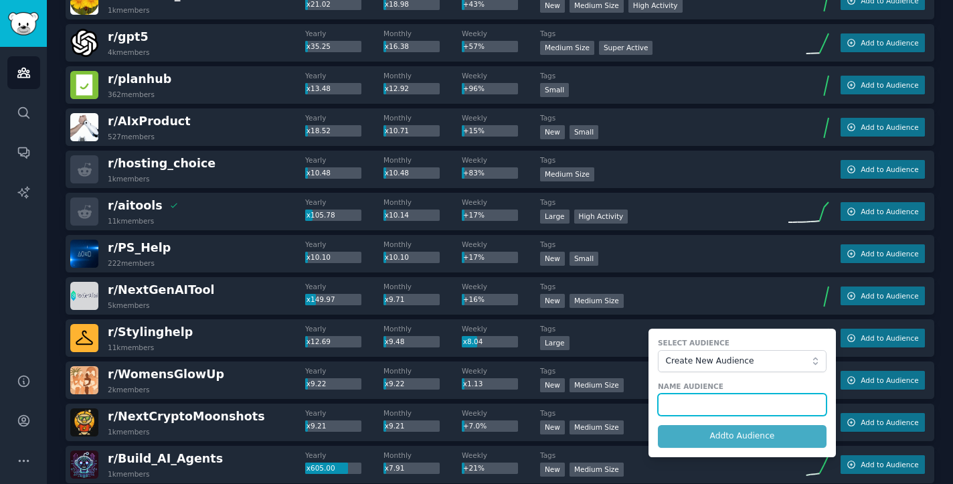
click at [731, 404] on input "text" at bounding box center [742, 404] width 169 height 23
click at [719, 439] on form "Select Audience Create New Audience Name Audience Add to Audience" at bounding box center [741, 392] width 187 height 128
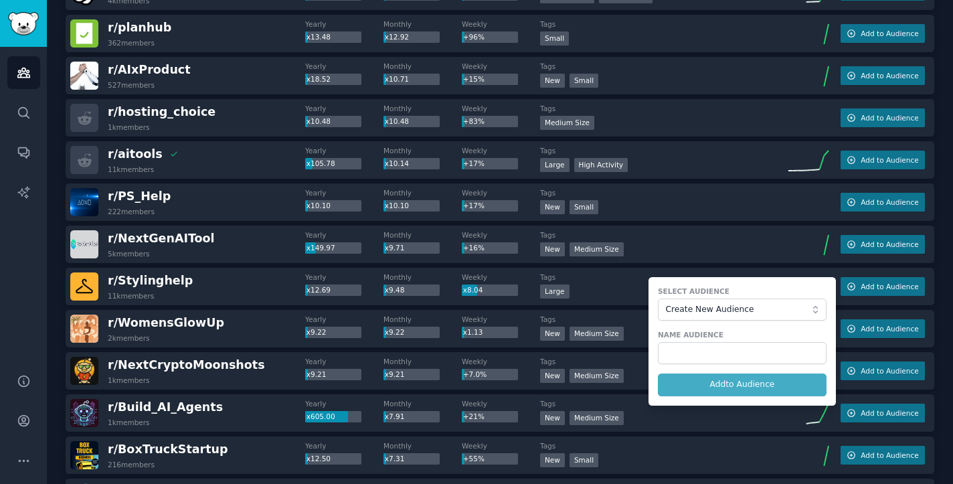
scroll to position [516, 0]
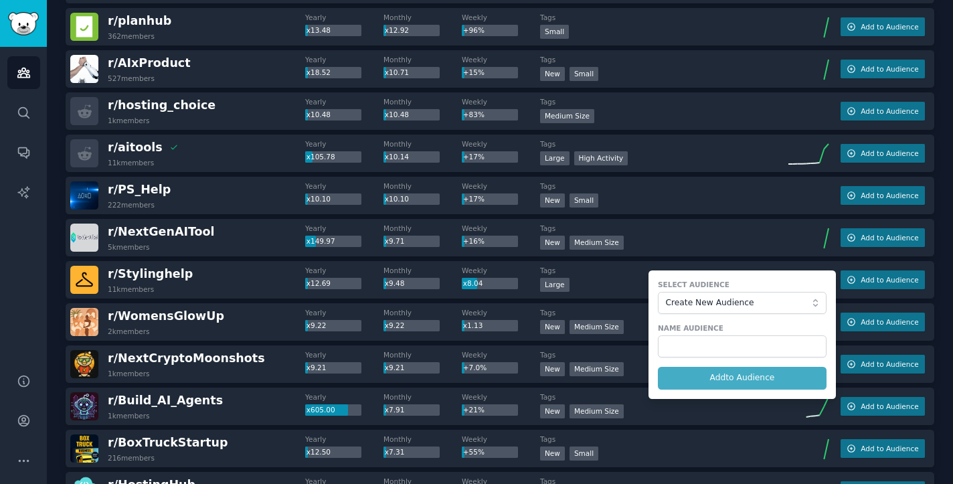
click at [823, 265] on div "r/ Stylinghelp 11k members Yearly x12.69 Monthly x9.48 Weekly x8.04 Tags Large …" at bounding box center [500, 279] width 868 height 37
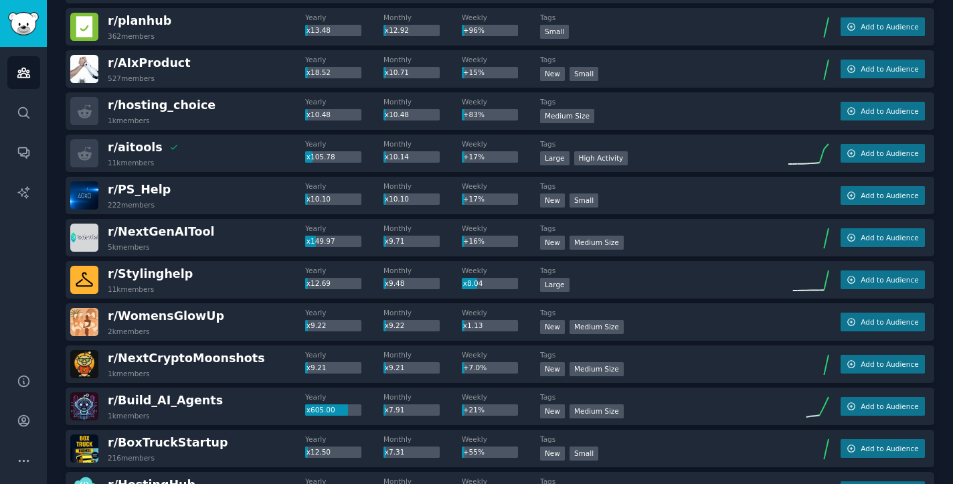
scroll to position [591, 0]
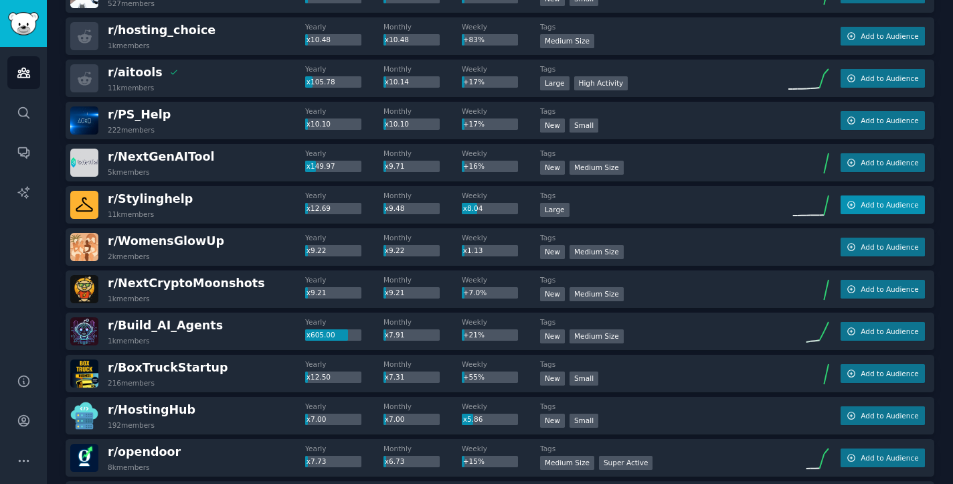
click at [860, 204] on span "Add to Audience" at bounding box center [889, 204] width 58 height 9
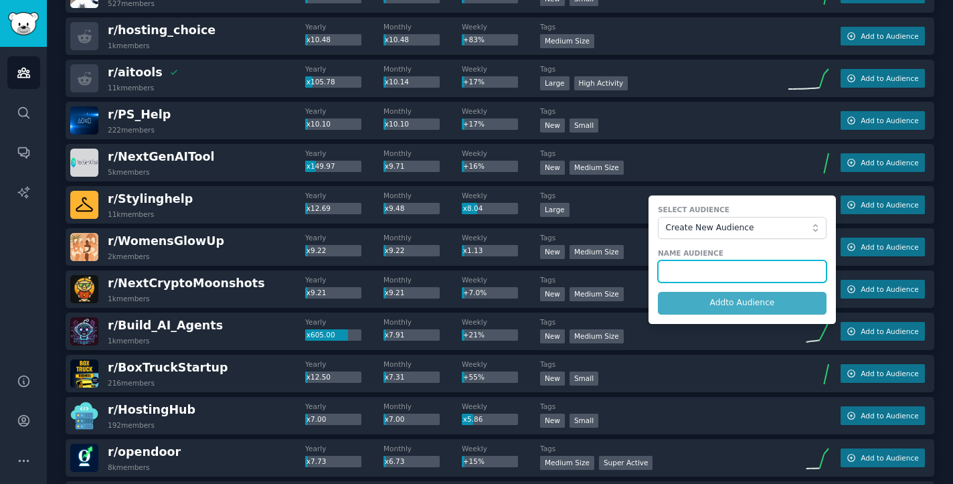
click at [728, 270] on input "text" at bounding box center [742, 271] width 169 height 23
click at [712, 300] on form "Select Audience Create New Audience Name Audience Add to Audience" at bounding box center [741, 259] width 187 height 128
click at [694, 271] on input "text" at bounding box center [742, 271] width 169 height 23
click at [597, 203] on div "Large" at bounding box center [657, 211] width 235 height 17
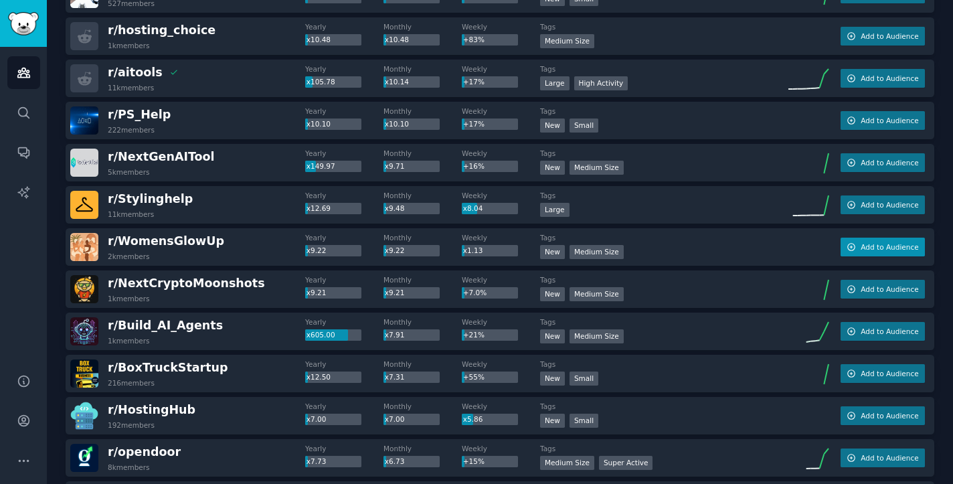
click at [865, 250] on span "Add to Audience" at bounding box center [889, 246] width 58 height 9
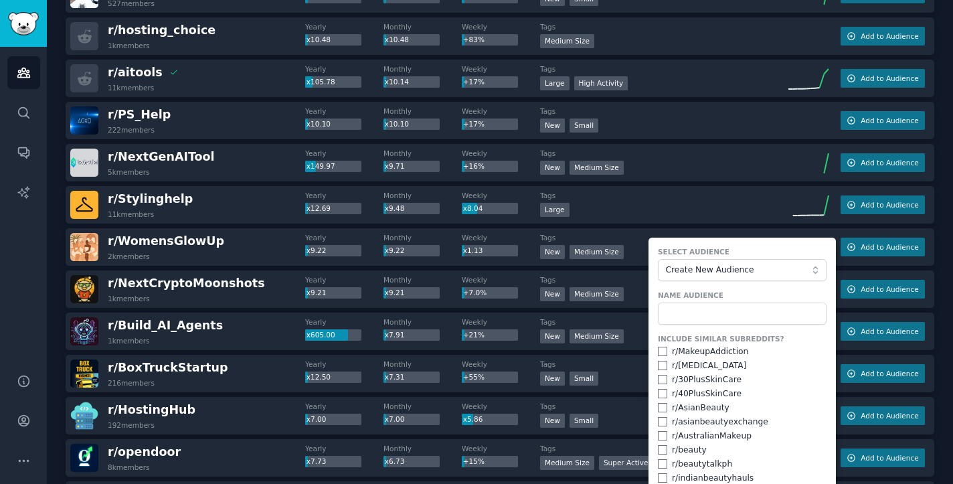
click at [724, 350] on div "r/ MakeupAddiction" at bounding box center [710, 352] width 76 height 12
click at [658, 351] on input "checkbox" at bounding box center [662, 351] width 9 height 9
checkbox input "true"
click at [658, 365] on input "checkbox" at bounding box center [662, 365] width 9 height 9
checkbox input "true"
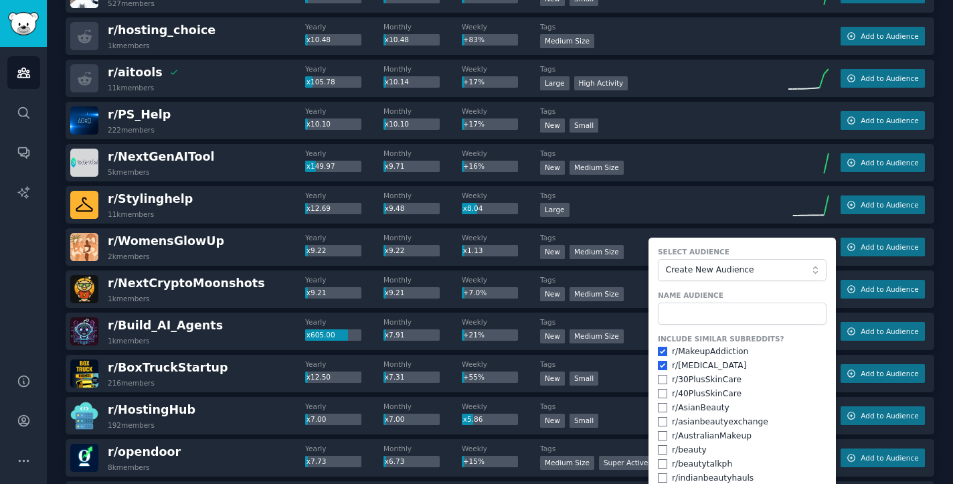
click at [658, 377] on input "checkbox" at bounding box center [662, 379] width 9 height 9
checkbox input "true"
click at [660, 391] on input "checkbox" at bounding box center [662, 393] width 9 height 9
checkbox input "true"
click at [660, 409] on input "checkbox" at bounding box center [662, 407] width 9 height 9
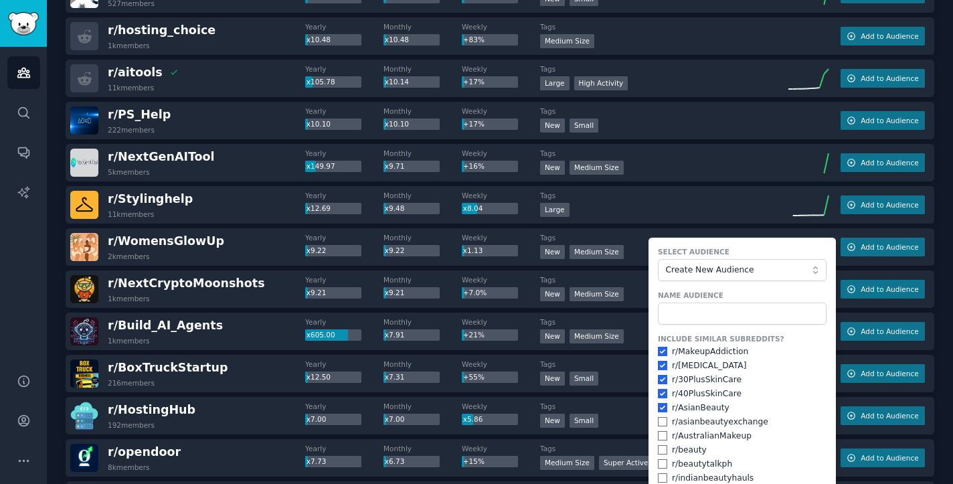
checkbox input "true"
click at [659, 423] on input "checkbox" at bounding box center [662, 421] width 9 height 9
checkbox input "true"
click at [658, 437] on input "checkbox" at bounding box center [662, 435] width 9 height 9
checkbox input "true"
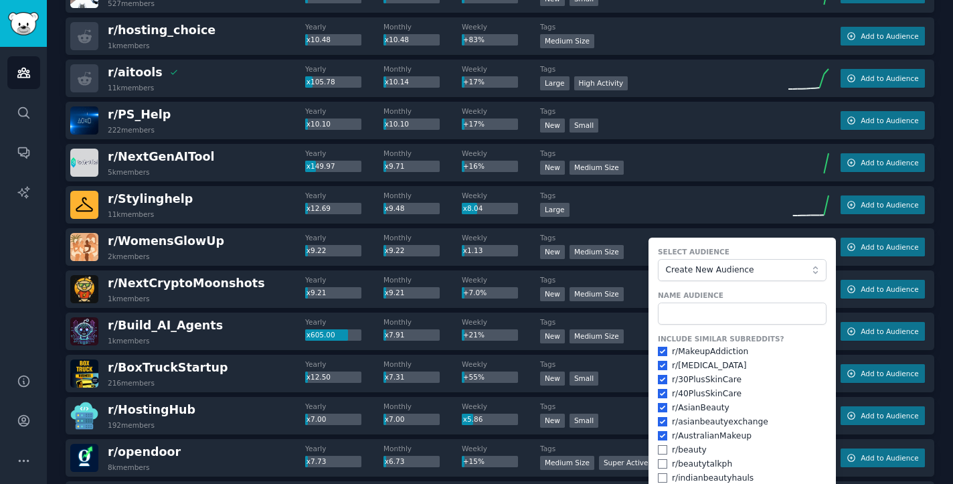
click at [658, 445] on input "checkbox" at bounding box center [662, 449] width 9 height 9
checkbox input "true"
click at [658, 462] on input "checkbox" at bounding box center [662, 463] width 9 height 9
checkbox input "true"
click at [658, 473] on input "checkbox" at bounding box center [662, 477] width 9 height 9
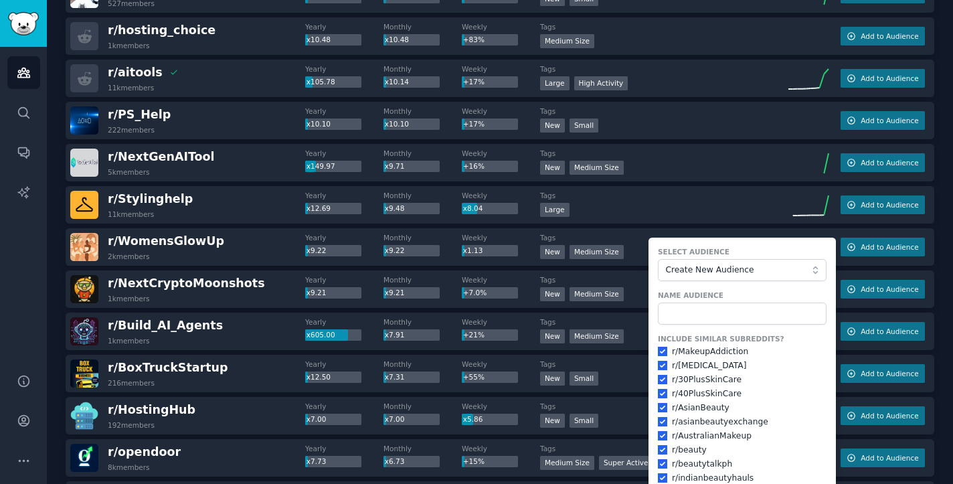
checkbox input "true"
click at [675, 315] on input "text" at bounding box center [742, 313] width 169 height 23
type input "womensglowup"
click at [799, 311] on input "womensglowup" at bounding box center [742, 313] width 169 height 23
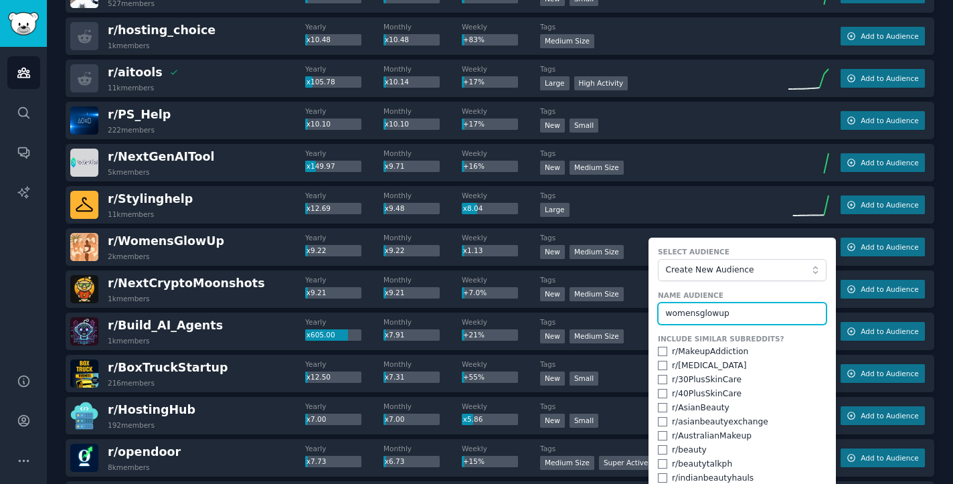
checkbox input "false"
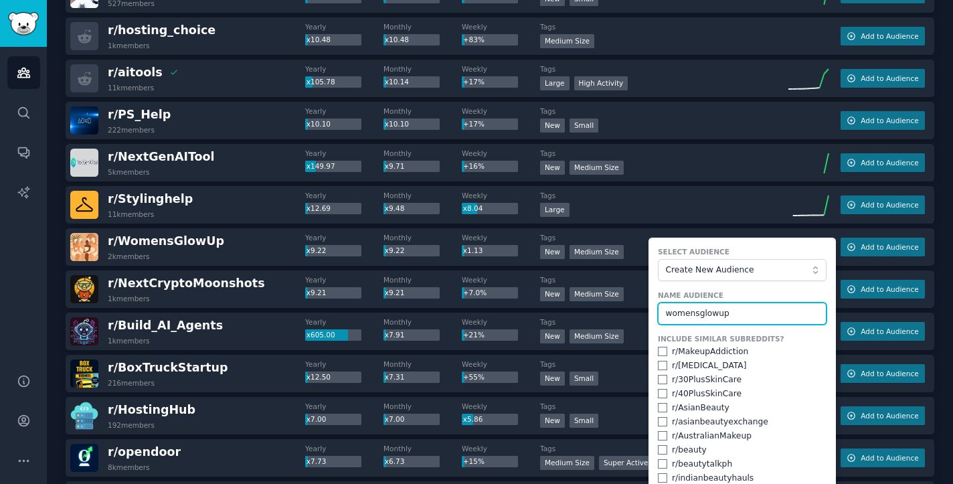
checkbox input "false"
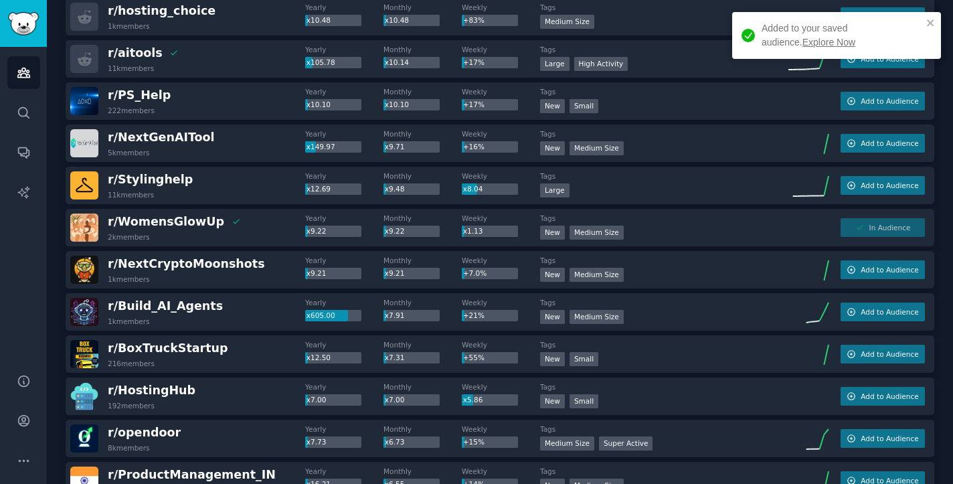
scroll to position [611, 0]
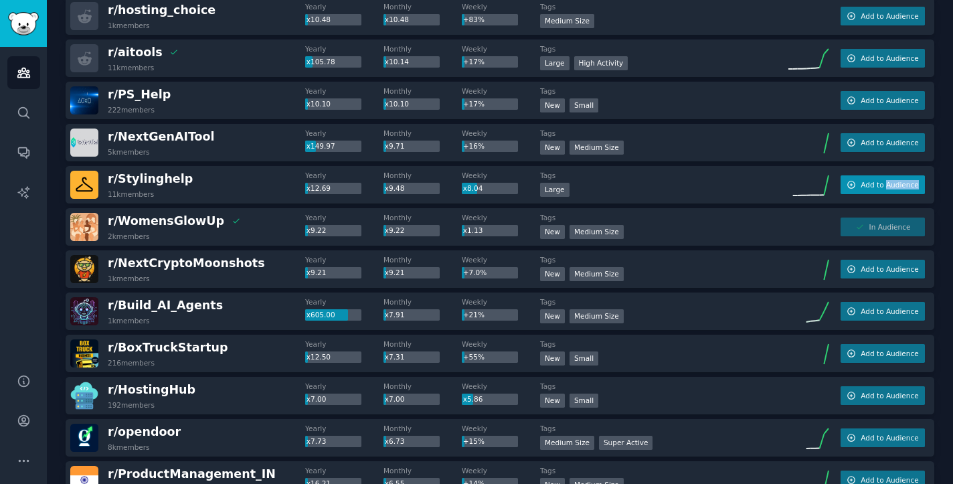
click at [852, 183] on icon "button" at bounding box center [851, 184] width 7 height 7
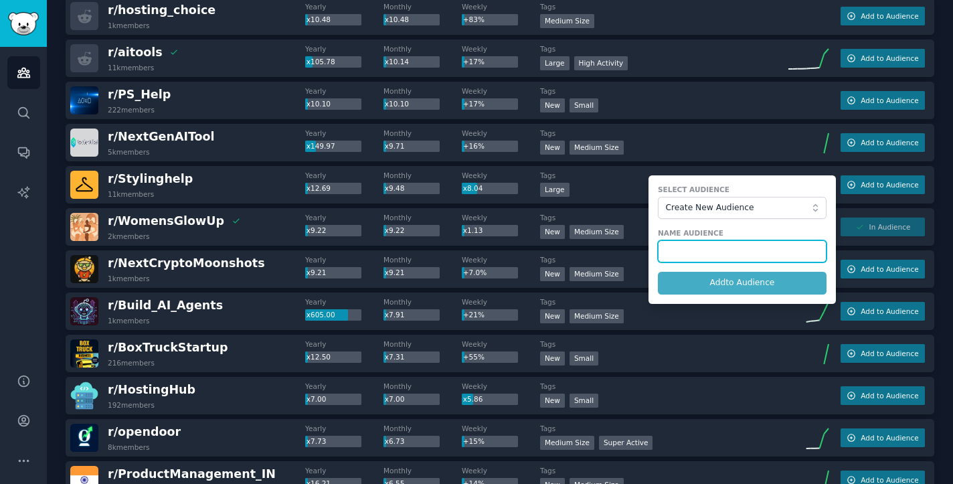
click at [742, 253] on input "text" at bounding box center [742, 251] width 169 height 23
click at [451, 237] on div "Yearly x9.22 Monthly x9.22 Weekly x1.13" at bounding box center [422, 227] width 235 height 28
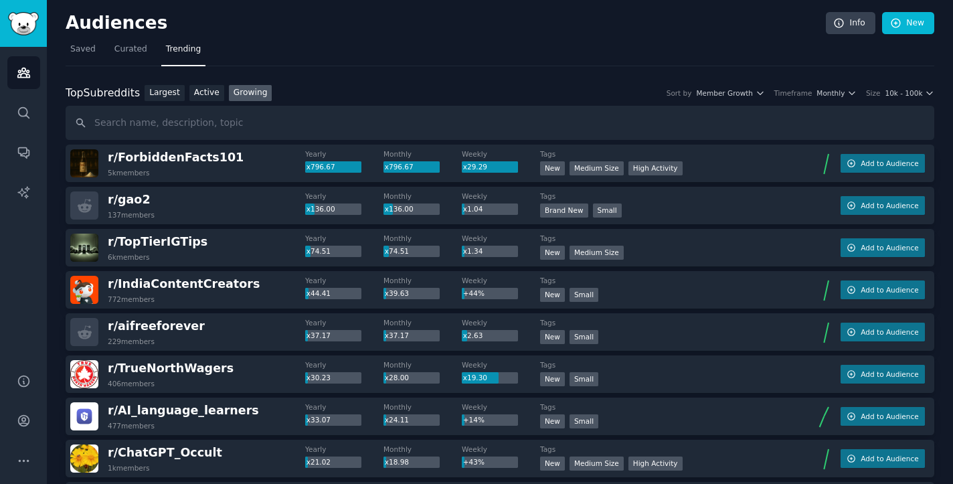
scroll to position [0, 0]
click at [906, 87] on div "Top Subreddits Top Subreddits Largest Active Growing Sort by Member Growth Time…" at bounding box center [500, 93] width 868 height 17
click at [906, 96] on span "10k - 100k" at bounding box center [902, 92] width 37 height 9
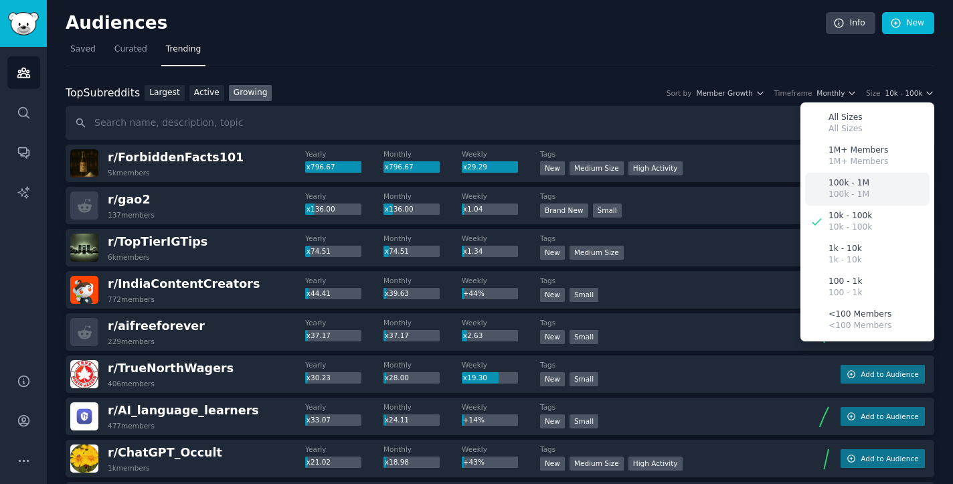
click at [846, 189] on p "100k - 1M" at bounding box center [848, 195] width 41 height 12
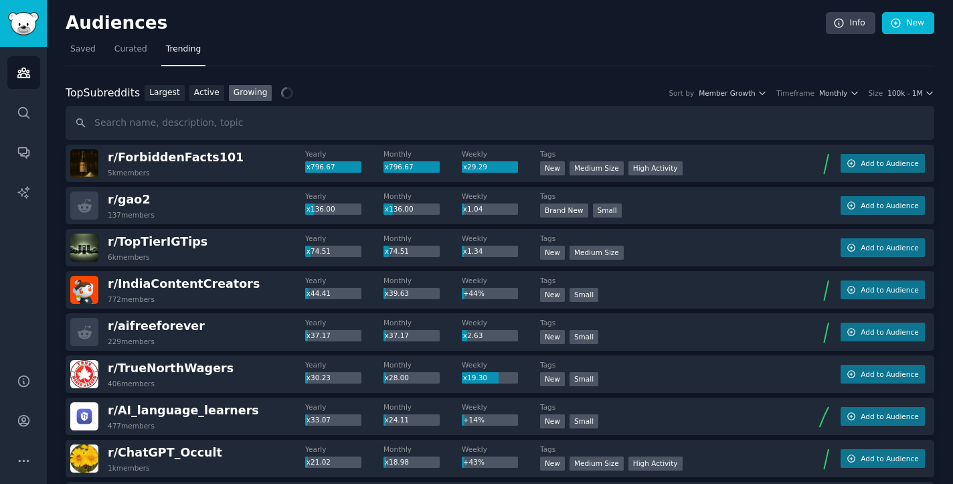
click at [85, 241] on img at bounding box center [84, 247] width 28 height 28
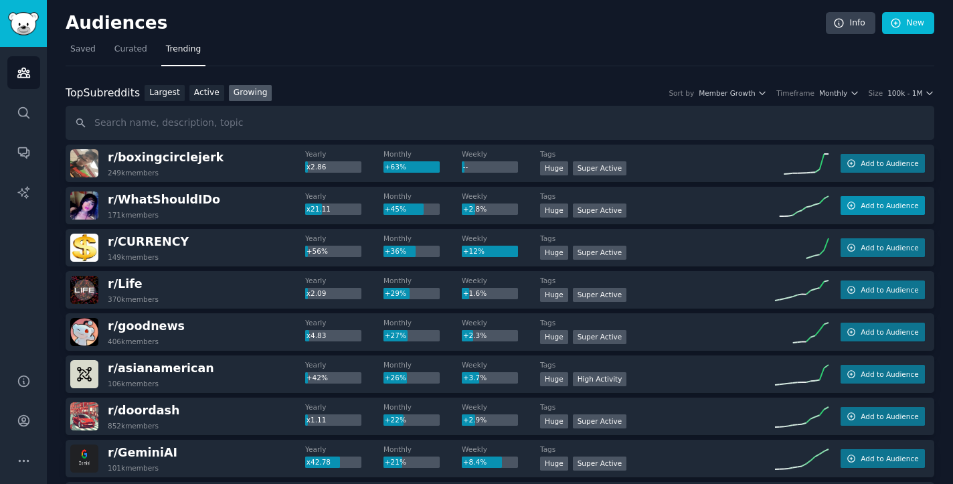
click at [882, 205] on span "Add to Audience" at bounding box center [889, 205] width 58 height 9
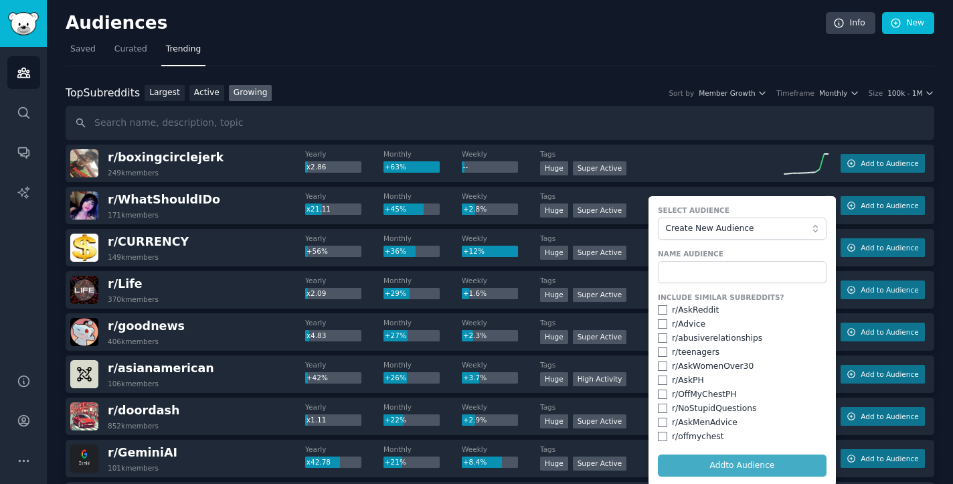
click at [696, 308] on div "r/ AskReddit" at bounding box center [695, 310] width 47 height 12
click at [681, 329] on div "Include Similar Subreddits? r/ AskReddit r/ Advice r/ abusiverelationships r/ t…" at bounding box center [742, 367] width 169 height 150
click at [666, 310] on div "r/ AskReddit" at bounding box center [742, 310] width 169 height 12
click at [660, 305] on input "checkbox" at bounding box center [662, 309] width 9 height 9
checkbox input "true"
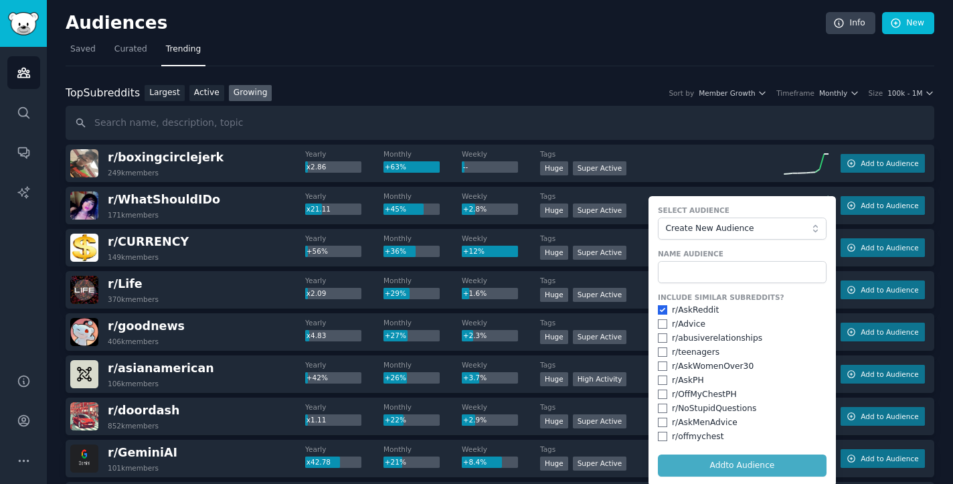
click at [660, 328] on div "r/ Advice" at bounding box center [742, 324] width 169 height 12
click at [660, 347] on div "r/ teenagers" at bounding box center [742, 353] width 169 height 12
click at [659, 327] on div "r/ Advice" at bounding box center [742, 324] width 169 height 12
click at [658, 321] on input "checkbox" at bounding box center [662, 323] width 9 height 9
checkbox input "true"
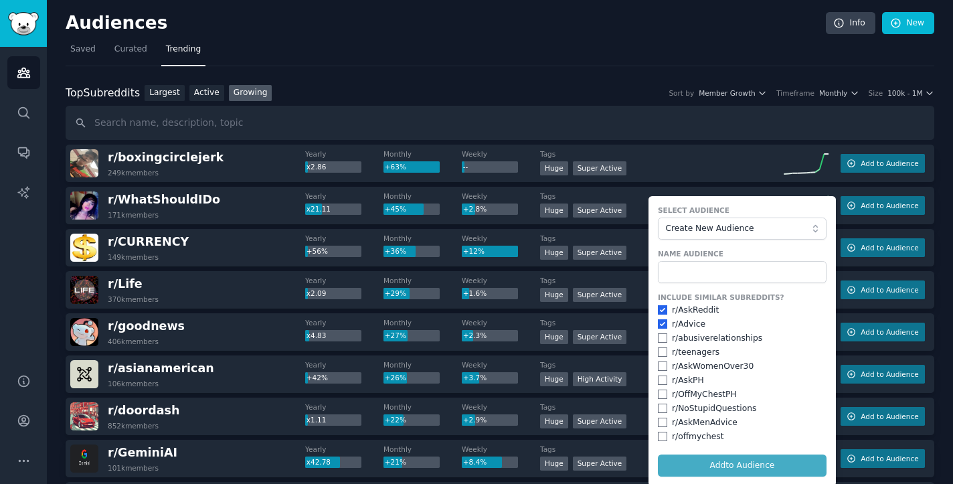
click at [660, 337] on input "checkbox" at bounding box center [662, 337] width 9 height 9
checkbox input "true"
click at [658, 353] on input "checkbox" at bounding box center [662, 351] width 9 height 9
checkbox input "true"
click at [658, 367] on input "checkbox" at bounding box center [662, 365] width 9 height 9
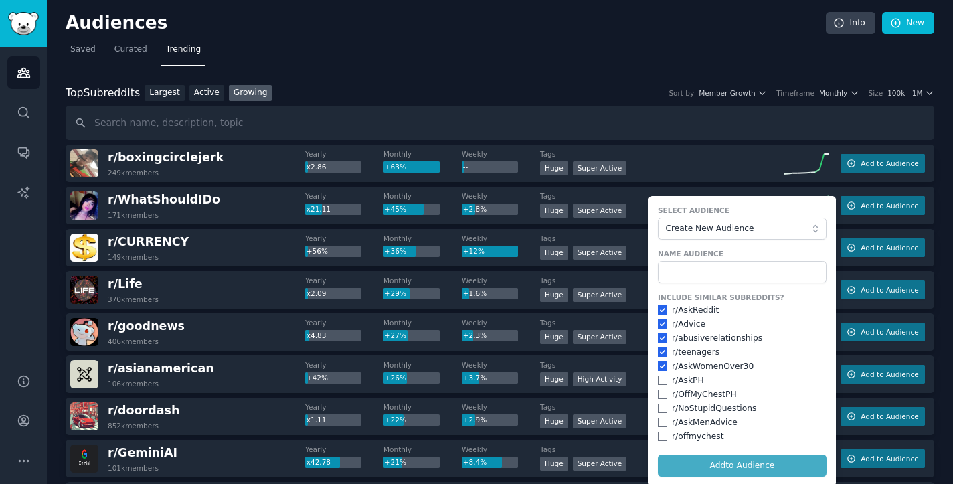
checkbox input "true"
click at [658, 379] on input "checkbox" at bounding box center [662, 379] width 9 height 9
checkbox input "true"
click at [658, 389] on div "r/ OffMyChestPH" at bounding box center [742, 395] width 169 height 12
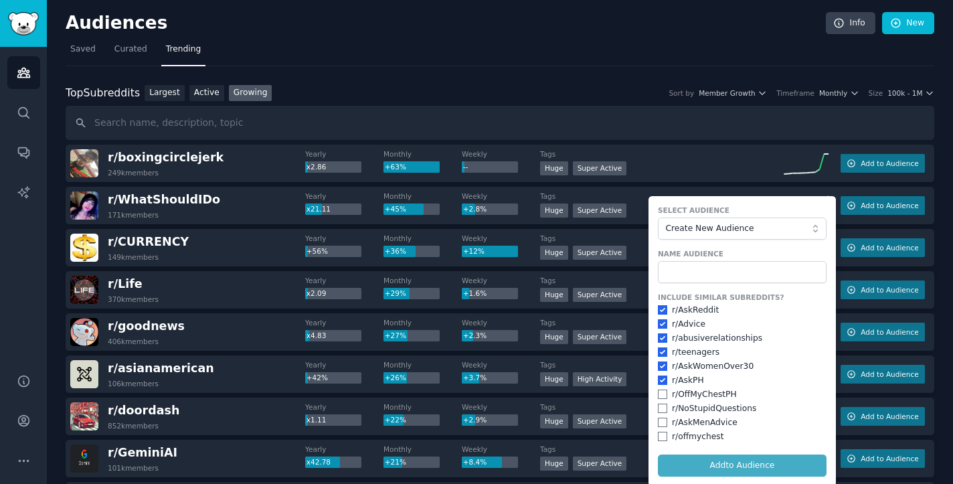
click at [658, 389] on input "checkbox" at bounding box center [662, 393] width 9 height 9
checkbox input "true"
click at [660, 407] on input "checkbox" at bounding box center [662, 407] width 9 height 9
checkbox input "true"
click at [660, 425] on div "Include Similar Subreddits? r/ AskReddit r/ Advice r/ abusiverelationships r/ t…" at bounding box center [742, 367] width 169 height 150
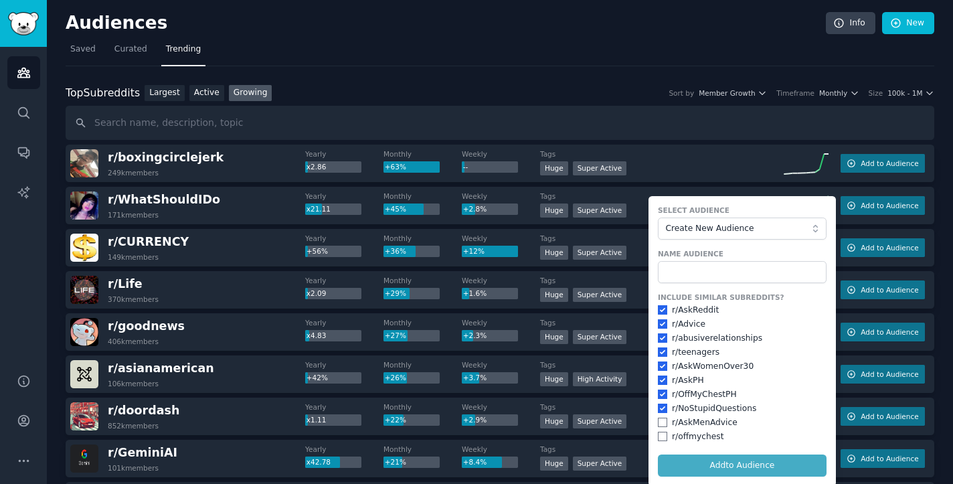
click at [659, 419] on input "checkbox" at bounding box center [662, 421] width 9 height 9
checkbox input "true"
click at [661, 437] on div "r/ offmychest" at bounding box center [742, 437] width 169 height 12
click at [658, 425] on div "Include Similar Subreddits? r/ AskReddit r/ Advice r/ abusiverelationships r/ t…" at bounding box center [742, 367] width 169 height 150
click at [660, 435] on input "checkbox" at bounding box center [662, 435] width 9 height 9
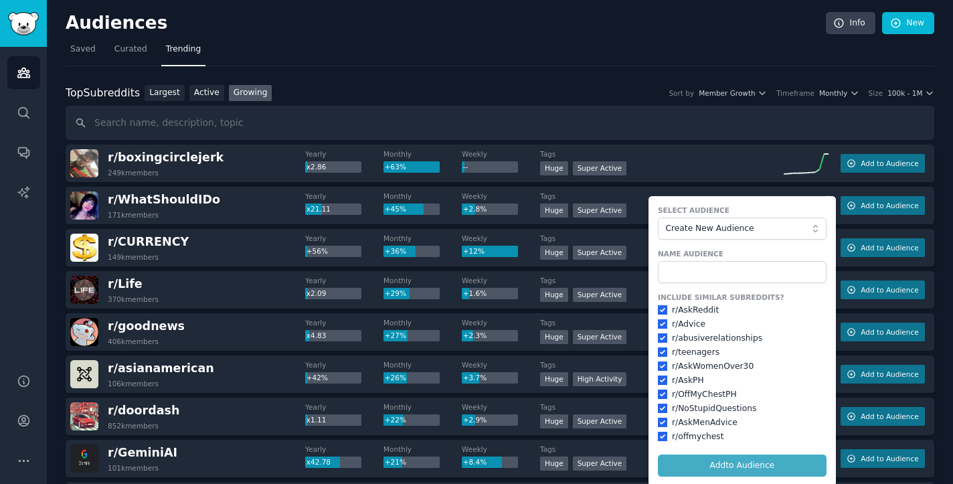
checkbox input "true"
click at [709, 113] on input "text" at bounding box center [500, 123] width 868 height 34
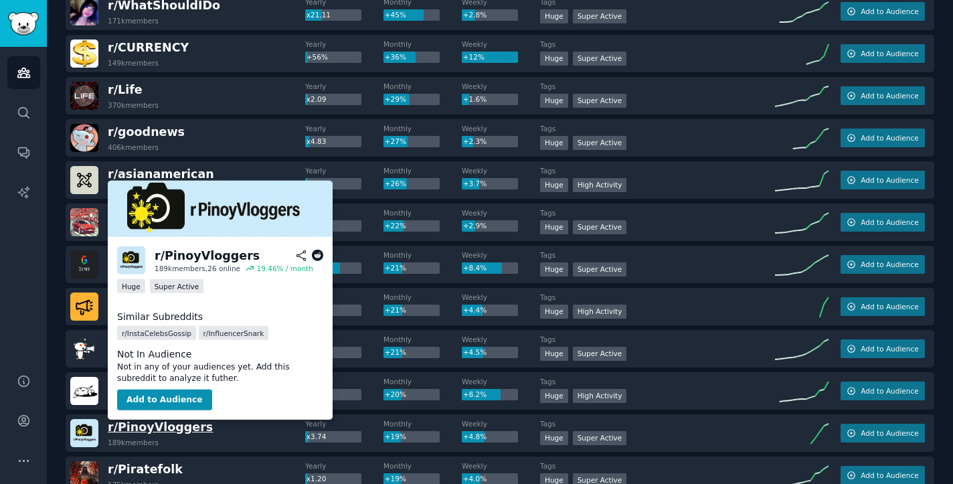
scroll to position [304, 0]
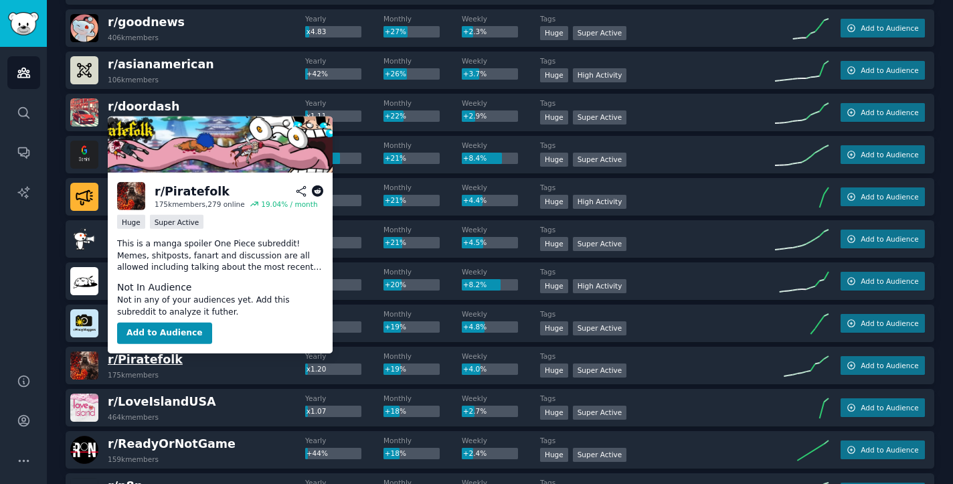
click at [133, 358] on span "r/ Piratefolk" at bounding box center [145, 359] width 75 height 13
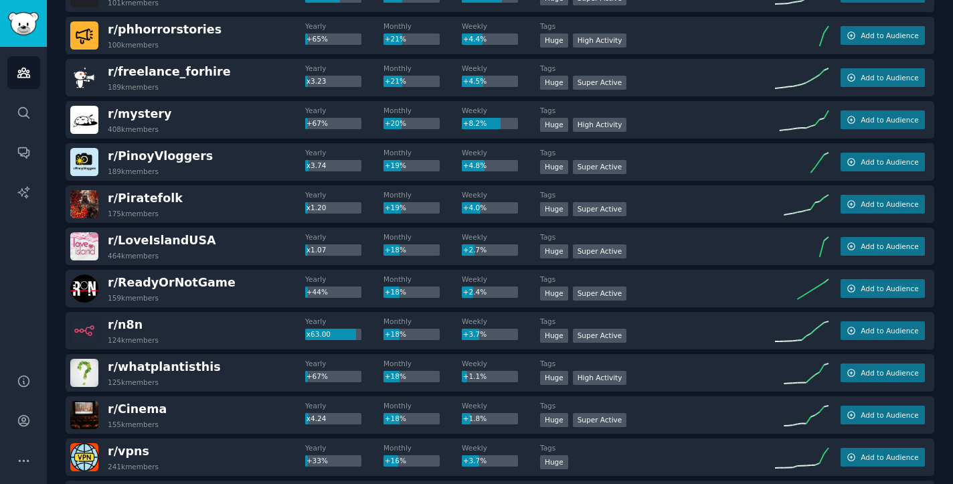
scroll to position [468, 0]
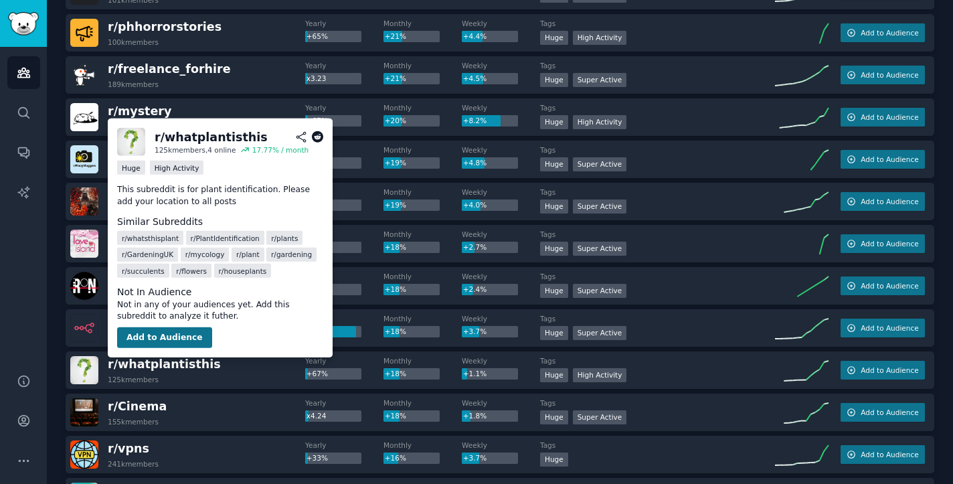
click at [167, 337] on button "Add to Audience" at bounding box center [164, 336] width 95 height 21
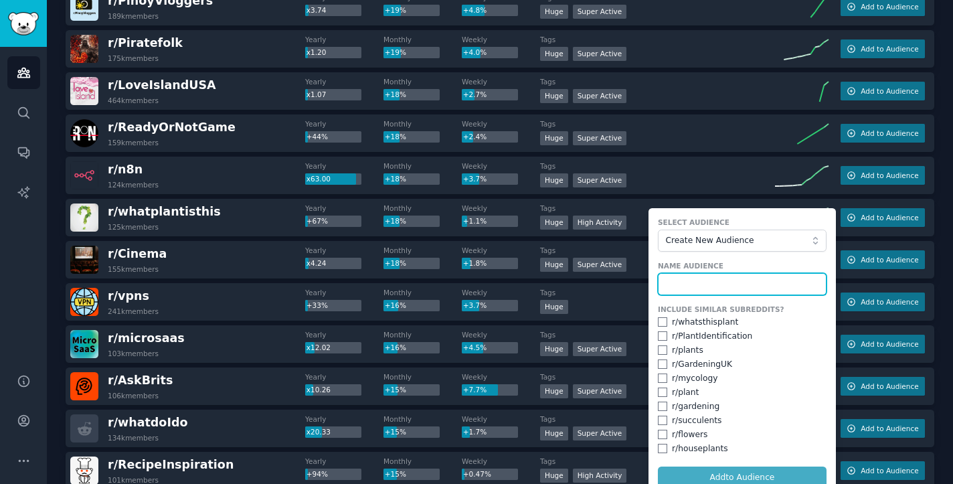
scroll to position [623, 0]
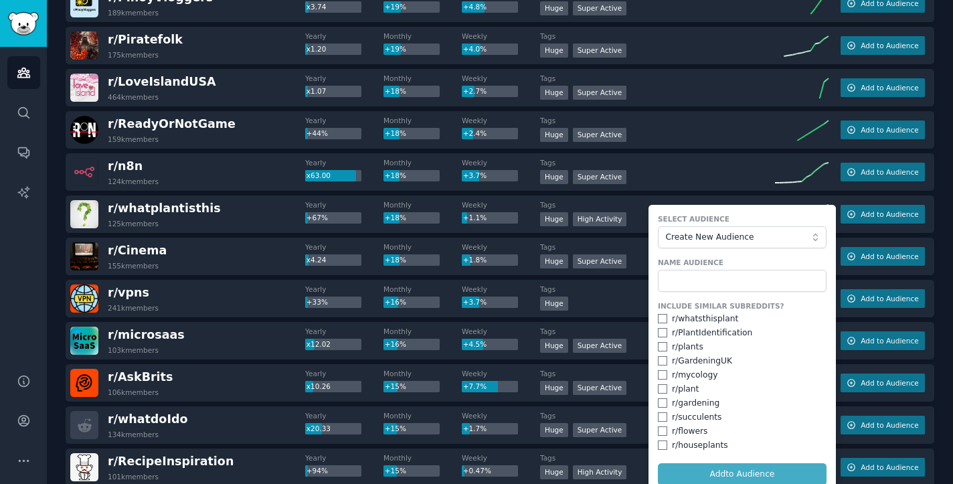
click at [658, 320] on input "checkbox" at bounding box center [662, 318] width 9 height 9
checkbox input "true"
click at [659, 329] on input "checkbox" at bounding box center [662, 332] width 9 height 9
checkbox input "true"
click at [659, 346] on input "checkbox" at bounding box center [662, 346] width 9 height 9
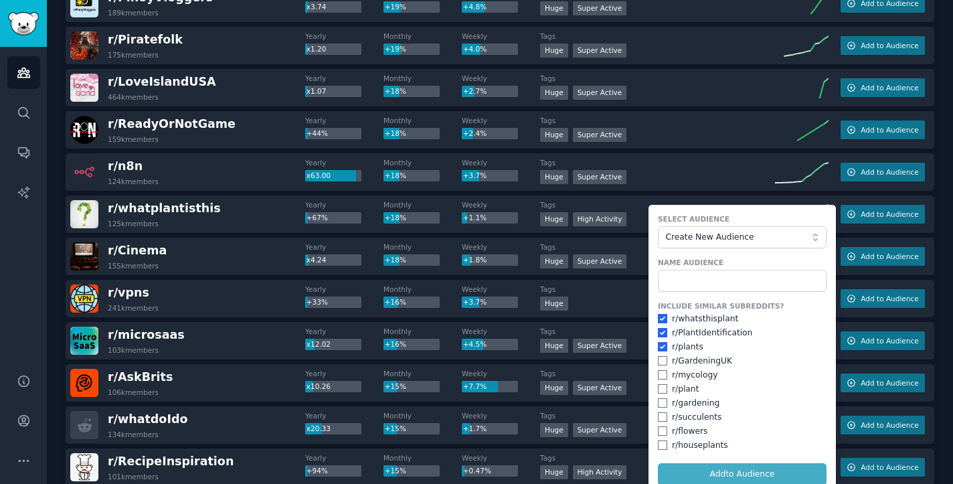
checkbox input "true"
click at [658, 359] on input "checkbox" at bounding box center [662, 360] width 9 height 9
checkbox input "true"
click at [658, 375] on input "checkbox" at bounding box center [662, 374] width 9 height 9
checkbox input "true"
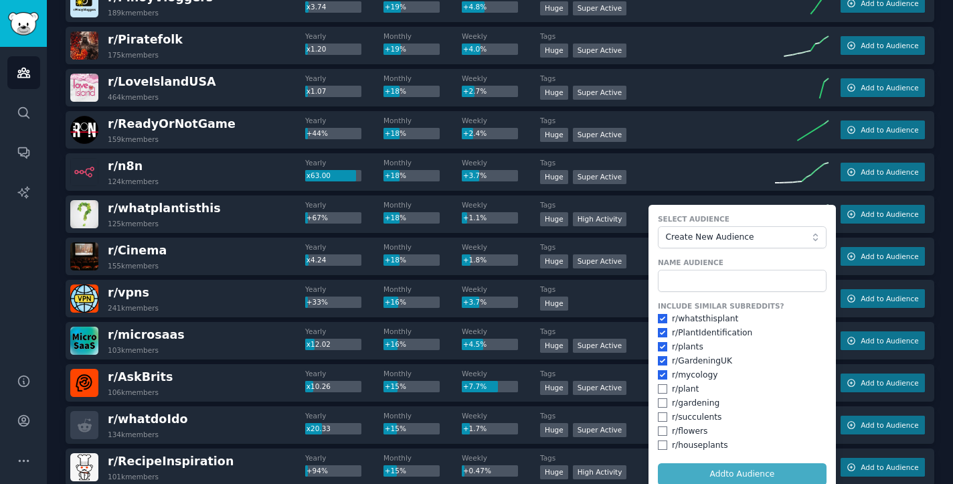
click at [658, 389] on input "checkbox" at bounding box center [662, 388] width 9 height 9
checkbox input "true"
click at [658, 400] on input "checkbox" at bounding box center [662, 402] width 9 height 9
checkbox input "true"
click at [658, 414] on input "checkbox" at bounding box center [662, 416] width 9 height 9
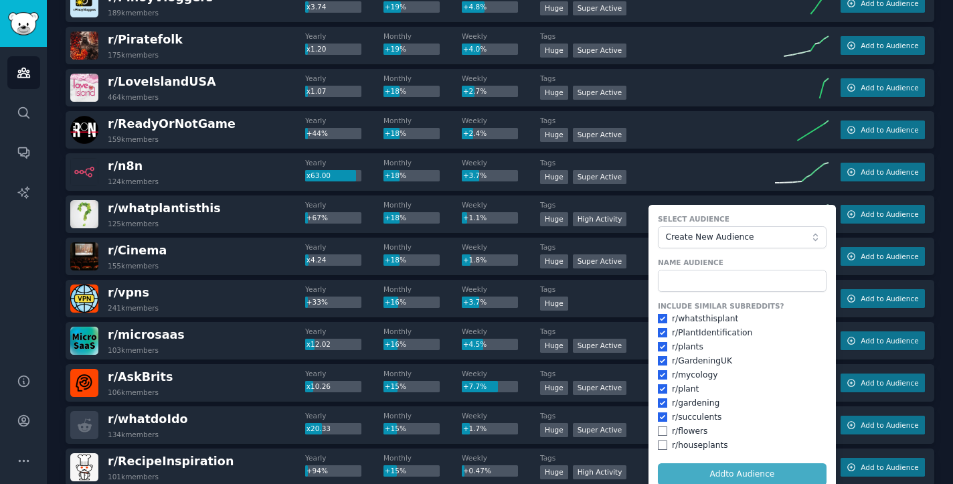
checkbox input "true"
click at [658, 426] on input "checkbox" at bounding box center [662, 430] width 9 height 9
checkbox input "true"
click at [660, 440] on input "checkbox" at bounding box center [662, 444] width 9 height 9
checkbox input "true"
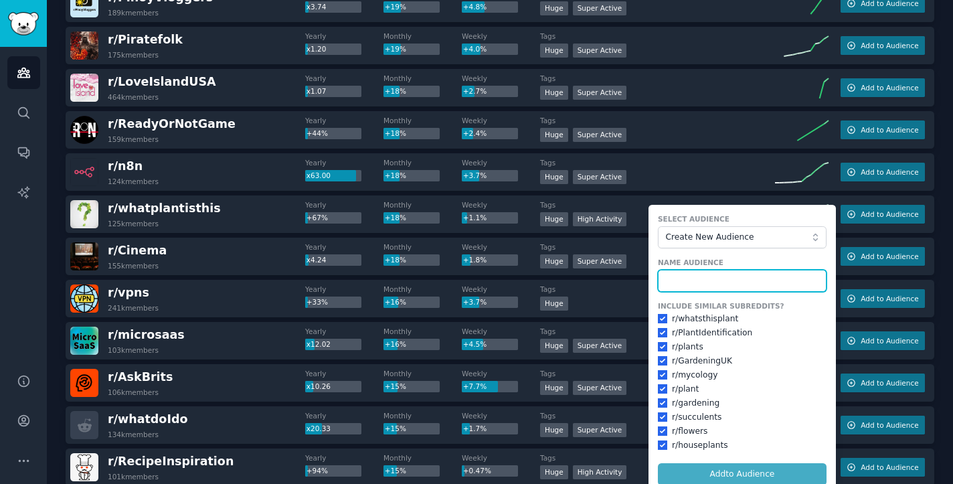
click at [709, 282] on input "text" at bounding box center [742, 281] width 169 height 23
type input "r"
click at [737, 270] on input "r/whatplantisthis" at bounding box center [742, 281] width 169 height 23
type input "r/whatplantisthis"
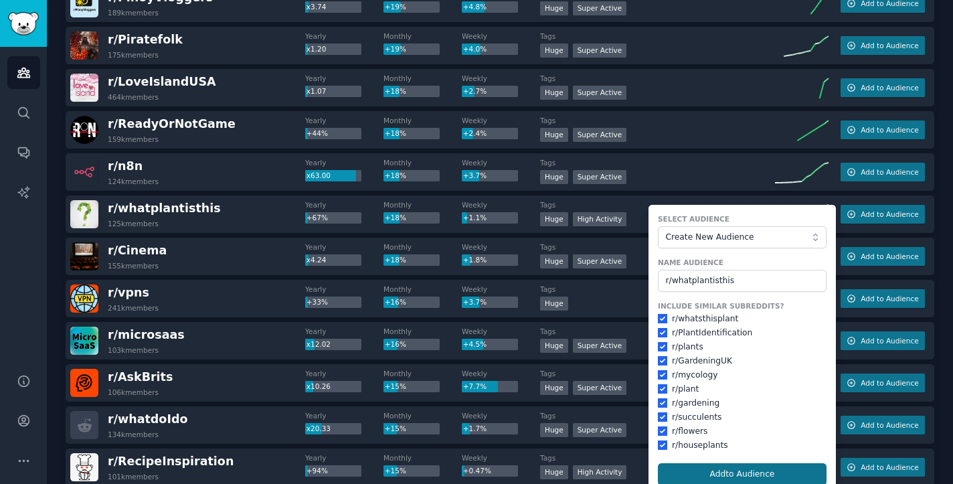
click at [775, 471] on button "Add to Audience" at bounding box center [742, 474] width 169 height 23
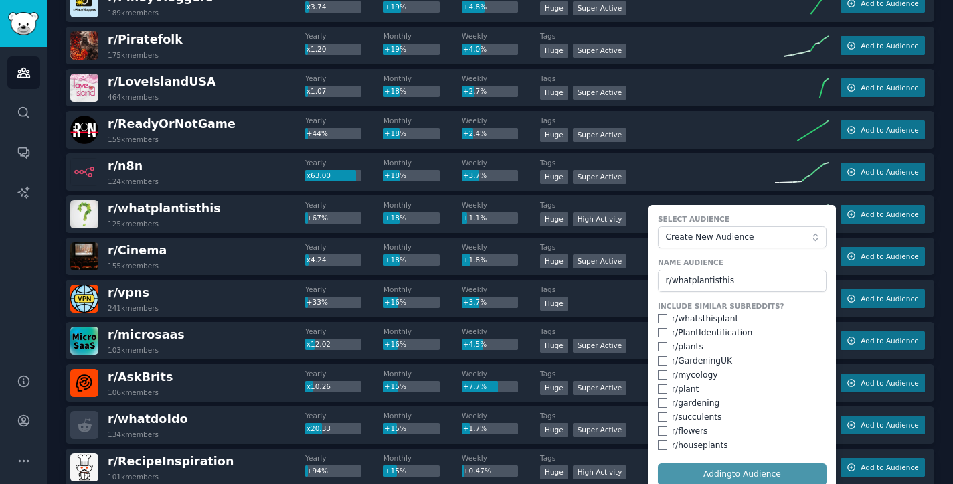
checkbox input "false"
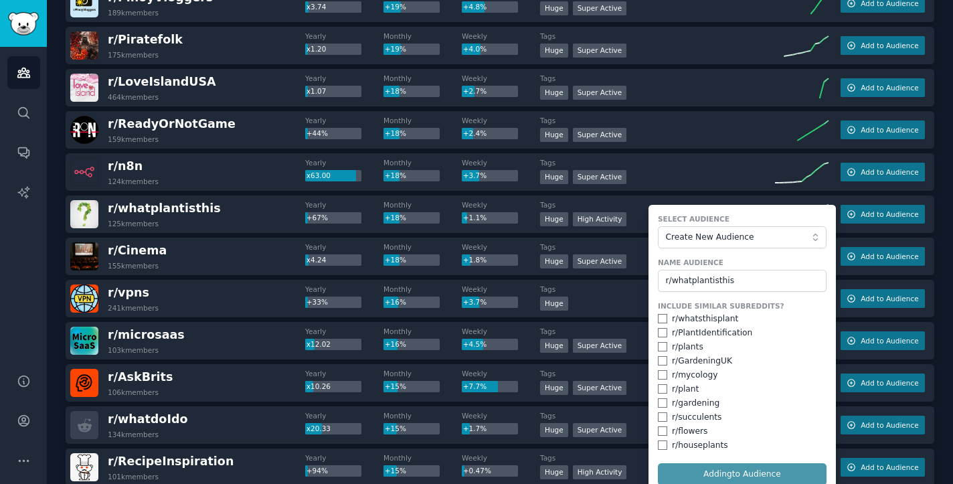
checkbox input "false"
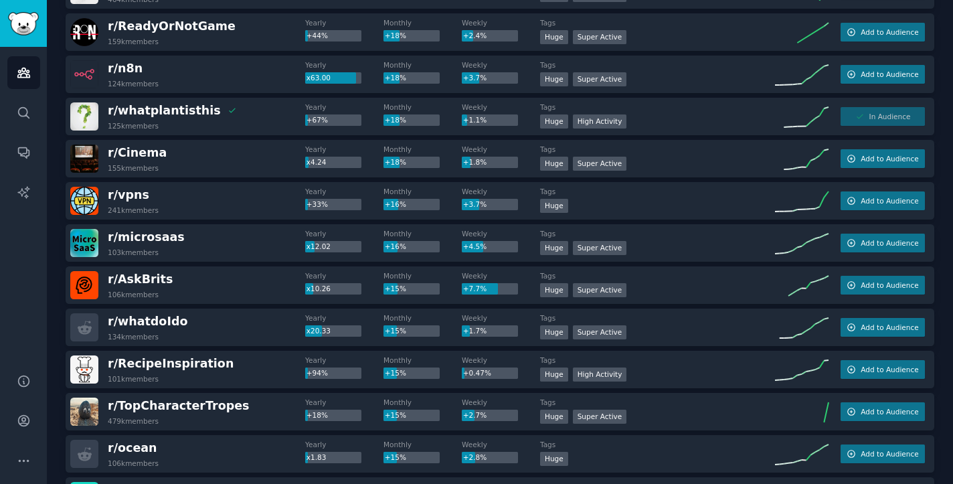
scroll to position [724, 0]
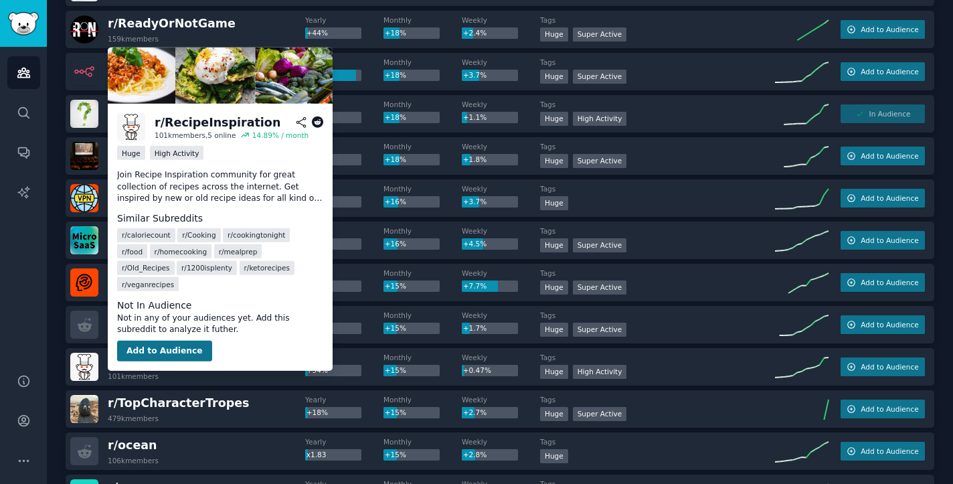
click at [176, 340] on button "Add to Audience" at bounding box center [164, 350] width 95 height 21
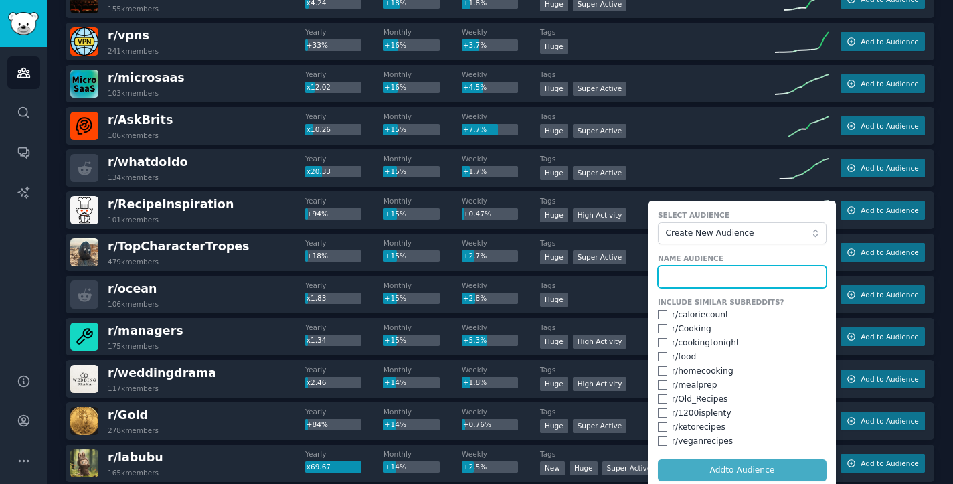
scroll to position [882, 0]
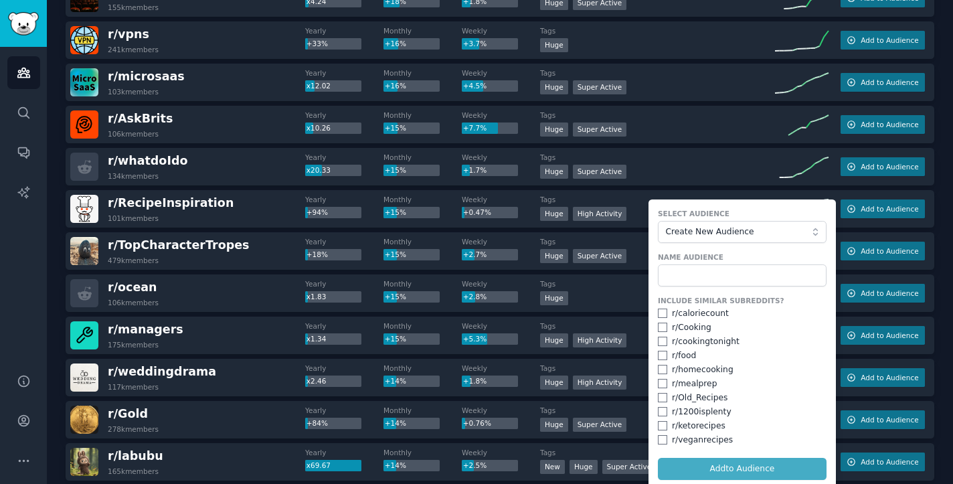
click at [686, 318] on div "Include Similar Subreddits? r/ caloriecount r/ Cooking r/ cookingtonight r/ foo…" at bounding box center [742, 371] width 169 height 150
click at [687, 327] on div "r/ Cooking" at bounding box center [691, 328] width 39 height 12
click at [659, 312] on input "checkbox" at bounding box center [662, 312] width 9 height 9
checkbox input "true"
click at [660, 330] on div "r/ Cooking" at bounding box center [742, 328] width 169 height 12
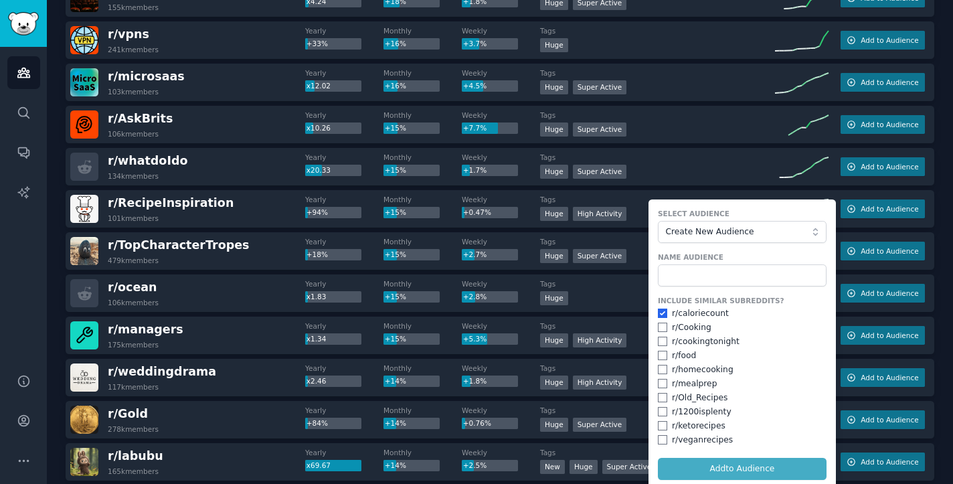
click at [660, 330] on div "r/ Cooking" at bounding box center [742, 328] width 169 height 12
click at [660, 327] on input "checkbox" at bounding box center [662, 326] width 9 height 9
checkbox input "true"
click at [660, 341] on input "checkbox" at bounding box center [662, 340] width 9 height 9
checkbox input "true"
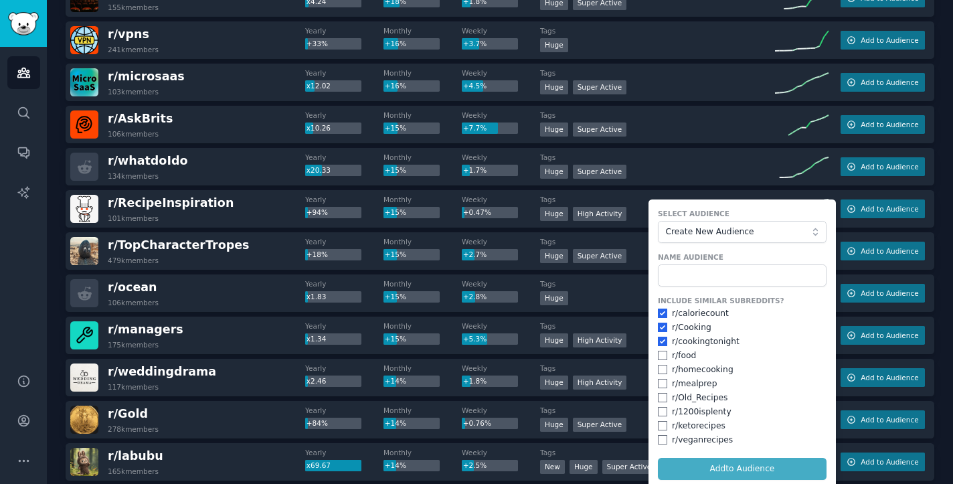
click at [660, 353] on input "checkbox" at bounding box center [662, 355] width 9 height 9
checkbox input "true"
click at [660, 371] on input "checkbox" at bounding box center [662, 369] width 9 height 9
checkbox input "true"
click at [659, 380] on input "checkbox" at bounding box center [662, 383] width 9 height 9
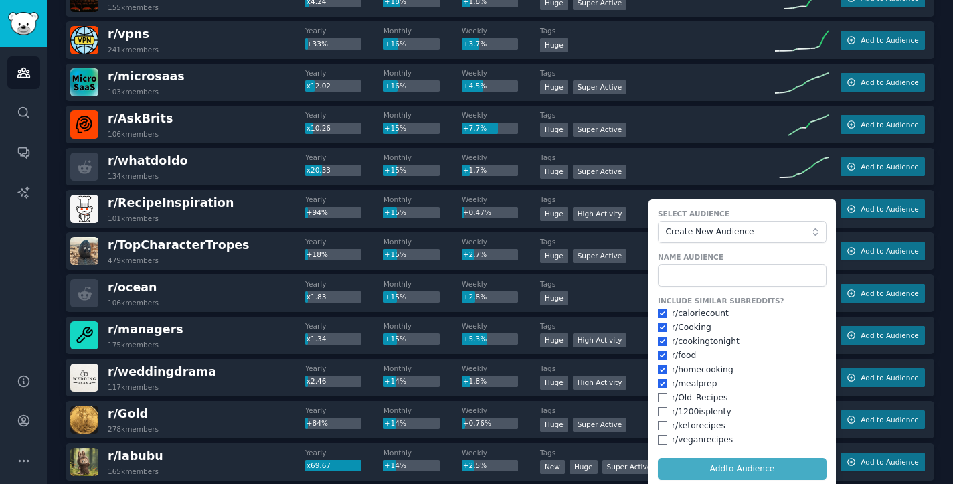
checkbox input "true"
click at [659, 392] on div "r/ Old_Recipes" at bounding box center [742, 398] width 169 height 12
click at [660, 396] on input "checkbox" at bounding box center [662, 397] width 9 height 9
checkbox input "true"
click at [660, 408] on input "checkbox" at bounding box center [662, 411] width 9 height 9
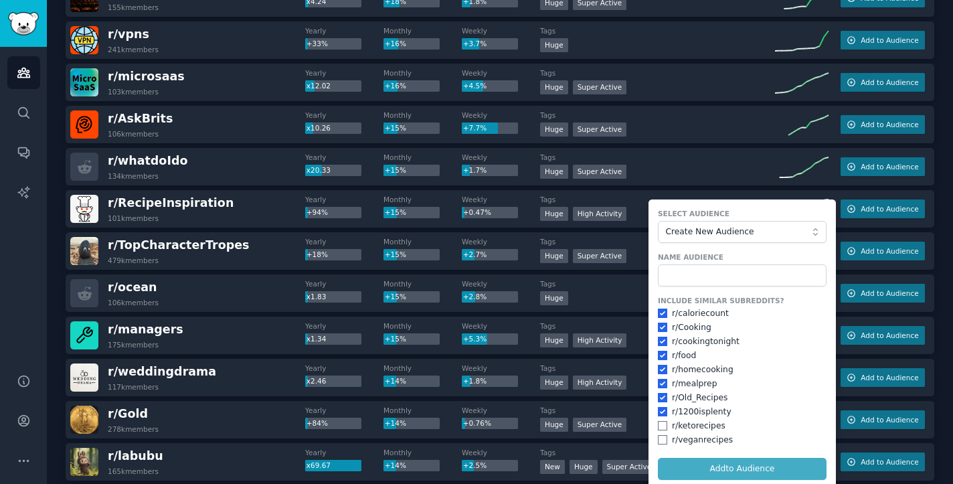
checkbox input "true"
click at [660, 421] on input "checkbox" at bounding box center [662, 425] width 9 height 9
checkbox input "true"
click at [660, 435] on input "checkbox" at bounding box center [662, 439] width 9 height 9
checkbox input "true"
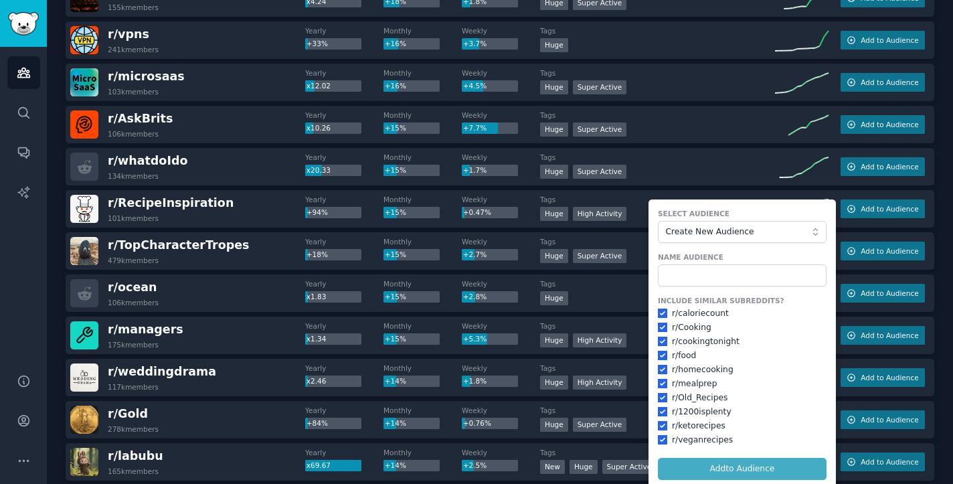
scroll to position [948, 0]
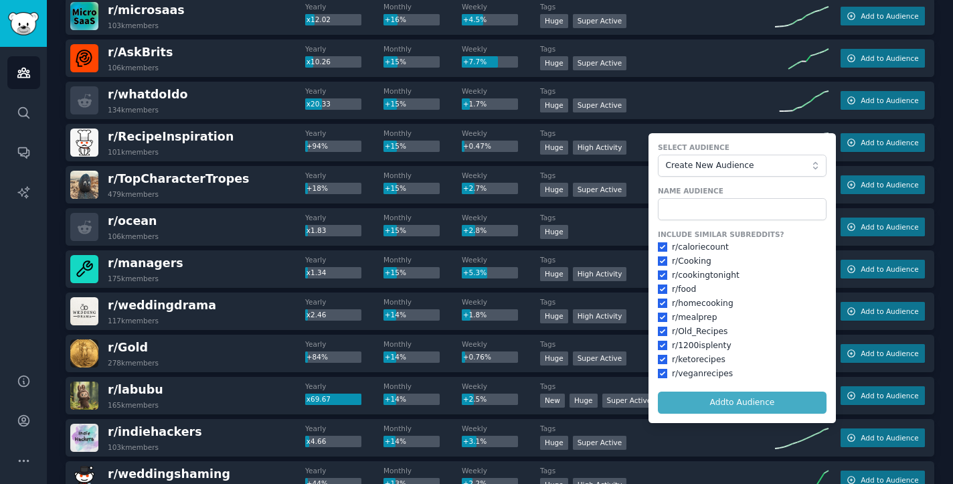
click at [762, 401] on form "Select Audience Create New Audience Name Audience Include Similar Subreddits? r…" at bounding box center [741, 278] width 187 height 290
click at [702, 200] on input "text" at bounding box center [742, 209] width 169 height 23
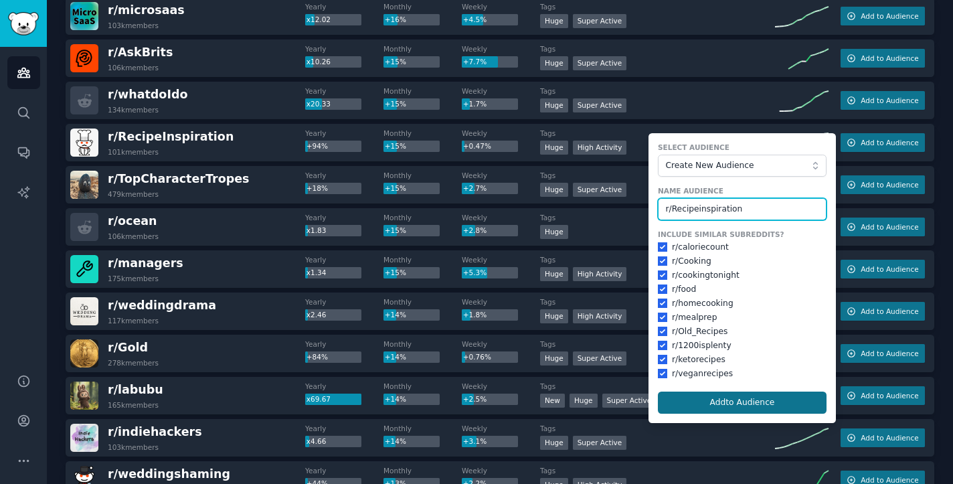
type input "r/Recipeinspiration"
click at [759, 398] on button "Add to Audience" at bounding box center [742, 402] width 169 height 23
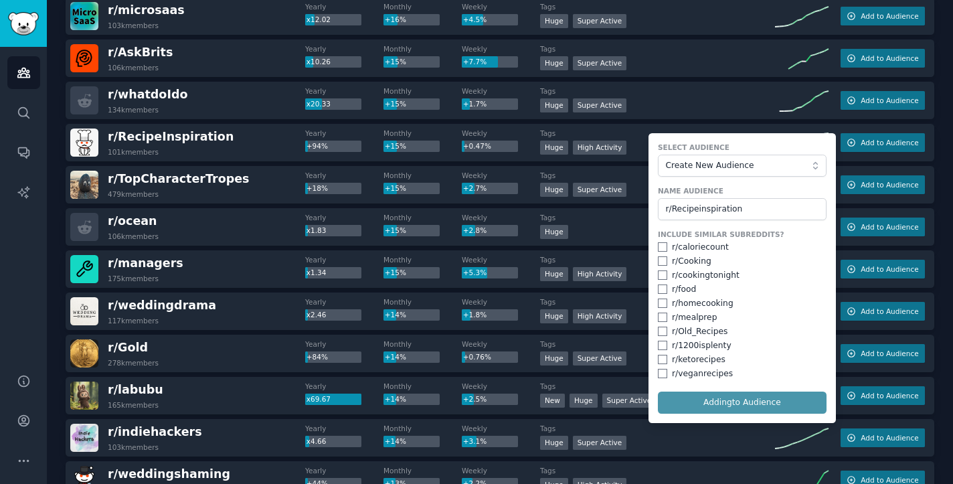
checkbox input "false"
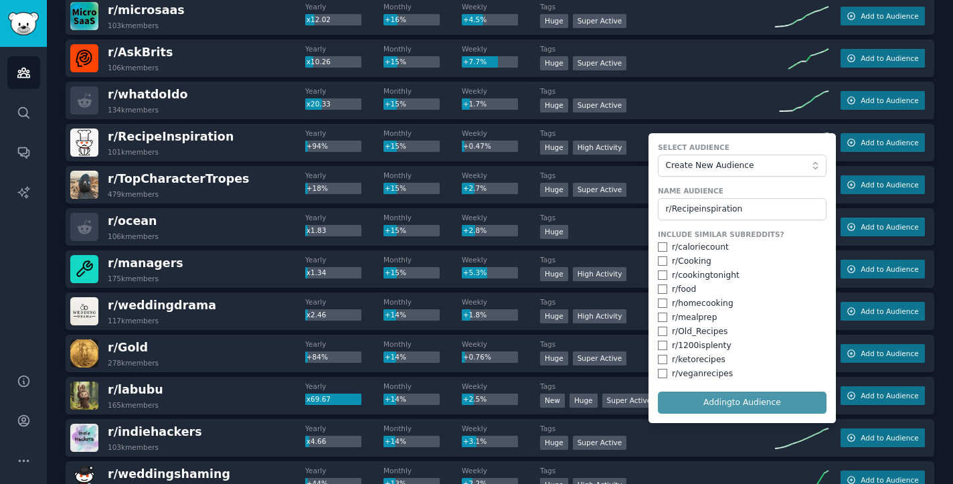
checkbox input "false"
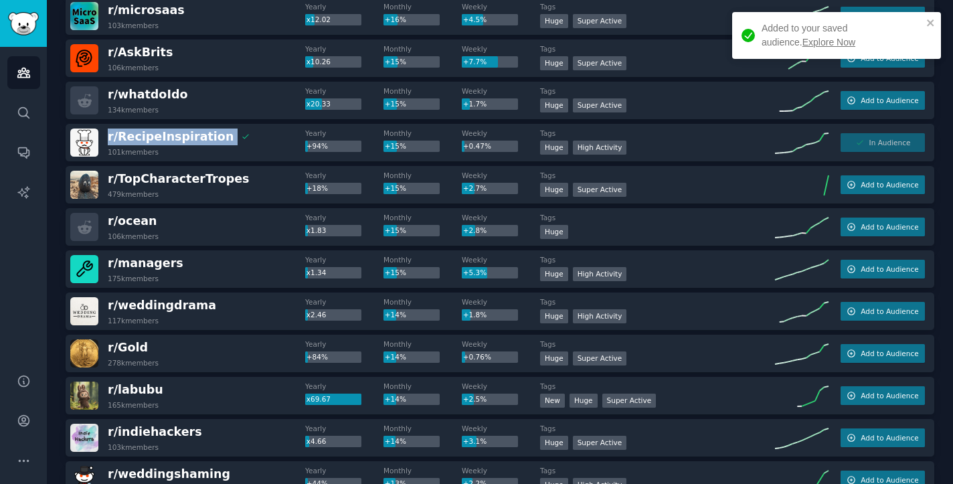
drag, startPoint x: 212, startPoint y: 136, endPoint x: 106, endPoint y: 136, distance: 105.7
click at [106, 136] on div "r/ RecipeInspiration 101k members" at bounding box center [187, 142] width 235 height 28
copy div "r/ RecipeInspiration"
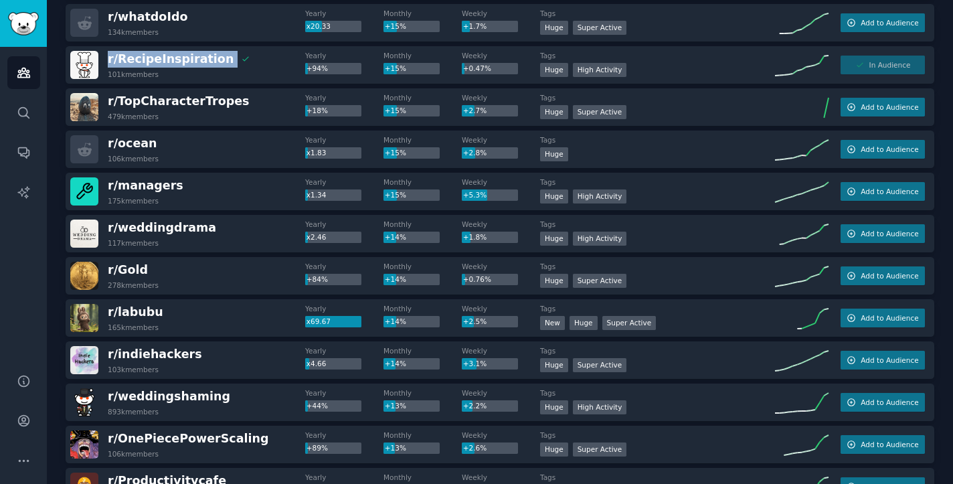
scroll to position [1027, 0]
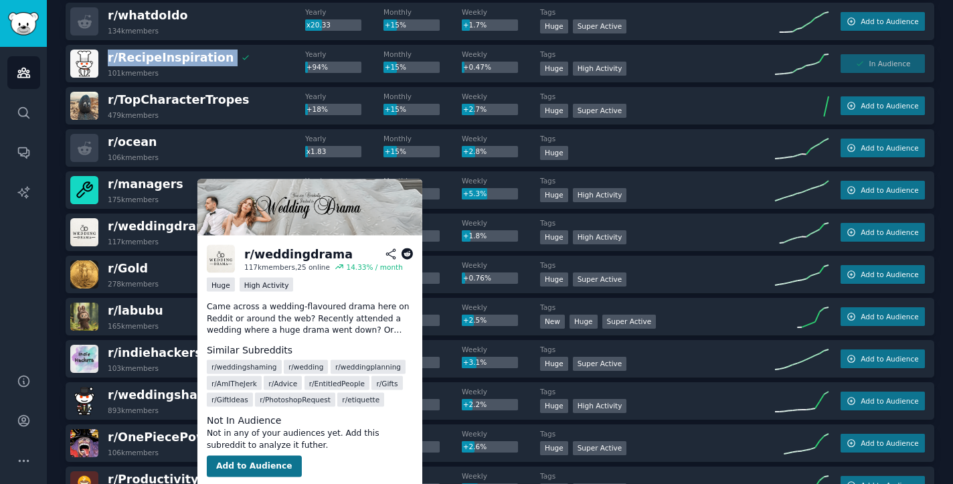
click at [252, 466] on button "Add to Audience" at bounding box center [254, 466] width 95 height 21
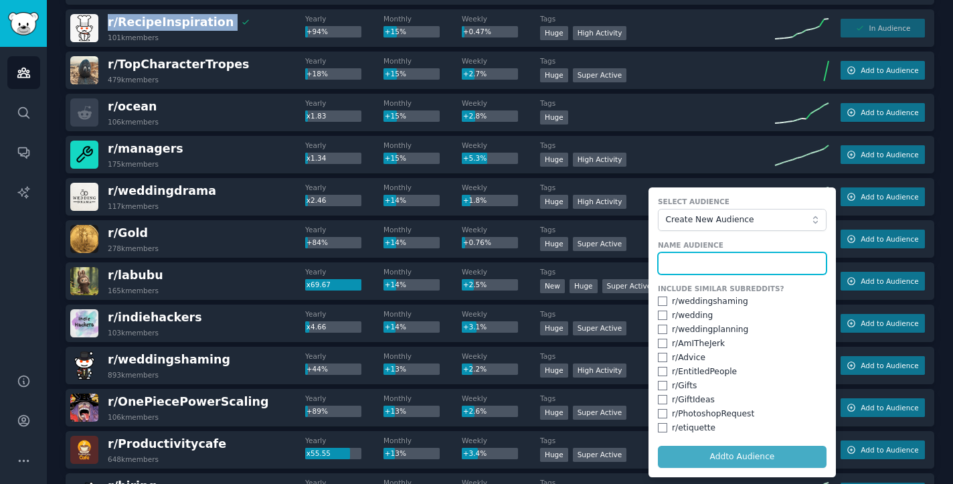
scroll to position [1070, 0]
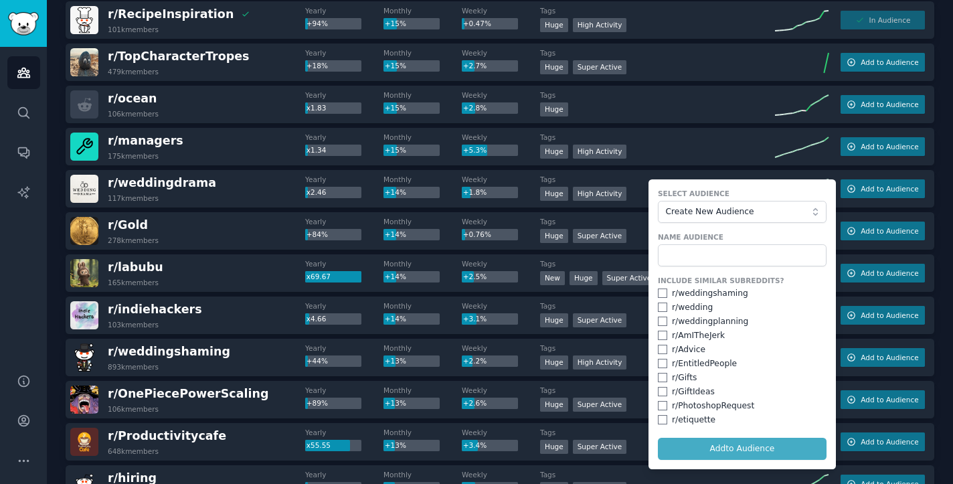
click at [713, 294] on div "r/ weddingshaming" at bounding box center [710, 294] width 76 height 12
click at [660, 291] on input "checkbox" at bounding box center [662, 292] width 9 height 9
click at [658, 294] on input "checkbox" at bounding box center [662, 292] width 9 height 9
checkbox input "false"
click at [659, 308] on input "checkbox" at bounding box center [662, 306] width 9 height 9
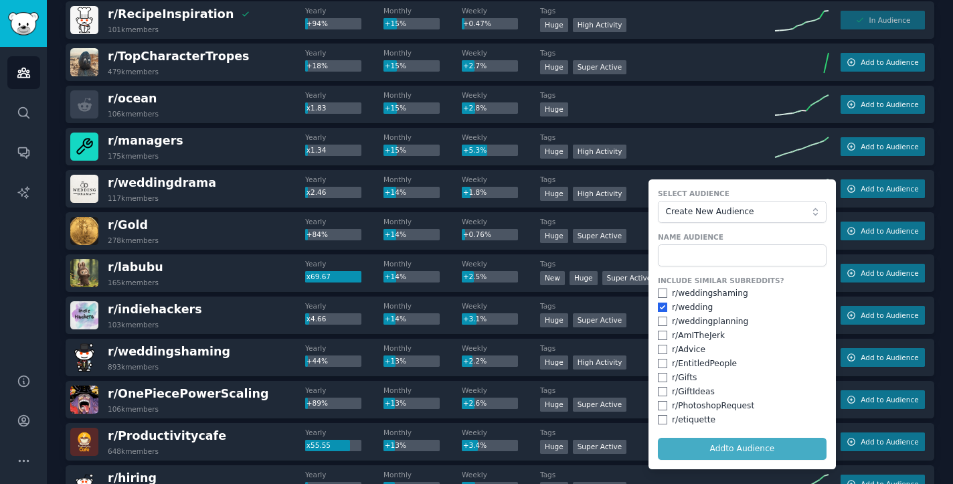
checkbox input "true"
click at [660, 316] on input "checkbox" at bounding box center [662, 320] width 9 height 9
checkbox input "true"
click at [658, 346] on input "checkbox" at bounding box center [662, 348] width 9 height 9
checkbox input "true"
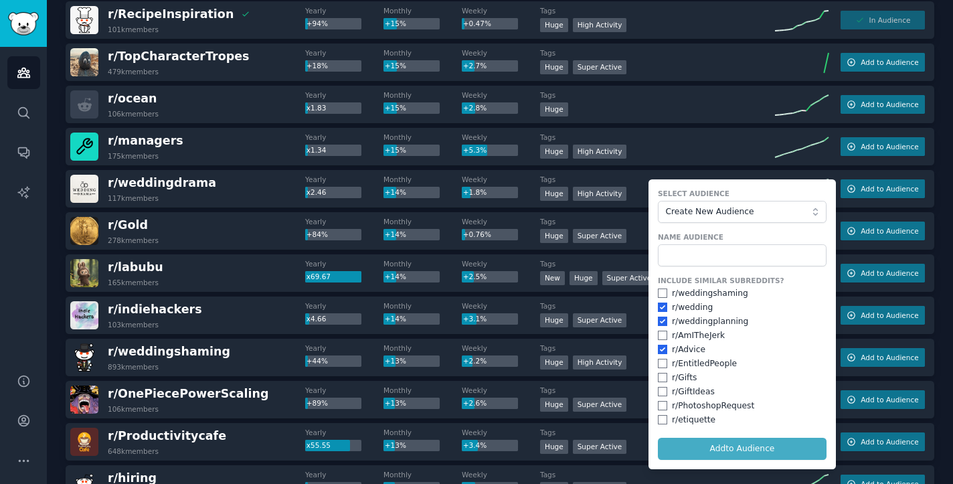
click at [660, 360] on input "checkbox" at bounding box center [662, 363] width 9 height 9
checkbox input "true"
click at [658, 373] on input "checkbox" at bounding box center [662, 377] width 9 height 9
click at [659, 381] on div "Include Similar Subreddits? r/ weddingshaming r/ wedding r/ weddingplanning r/ …" at bounding box center [742, 351] width 169 height 150
click at [660, 374] on input "checkbox" at bounding box center [662, 377] width 9 height 9
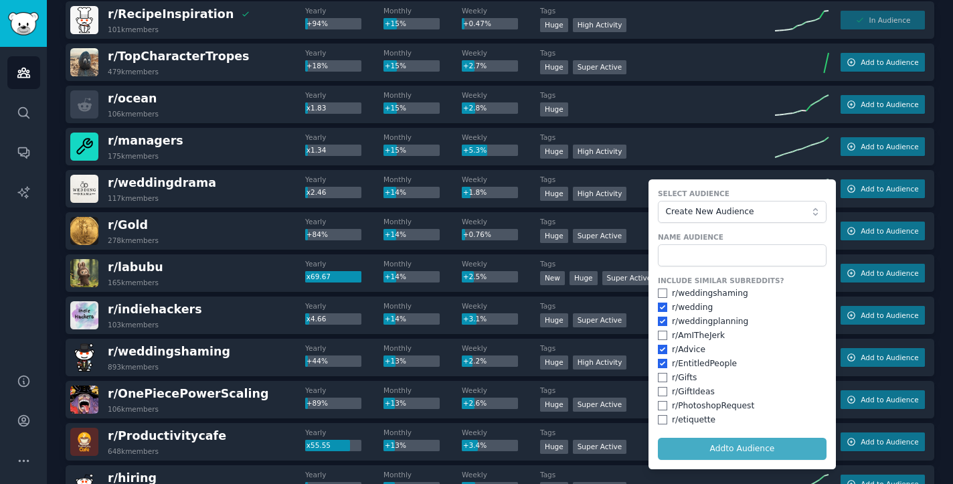
checkbox input "false"
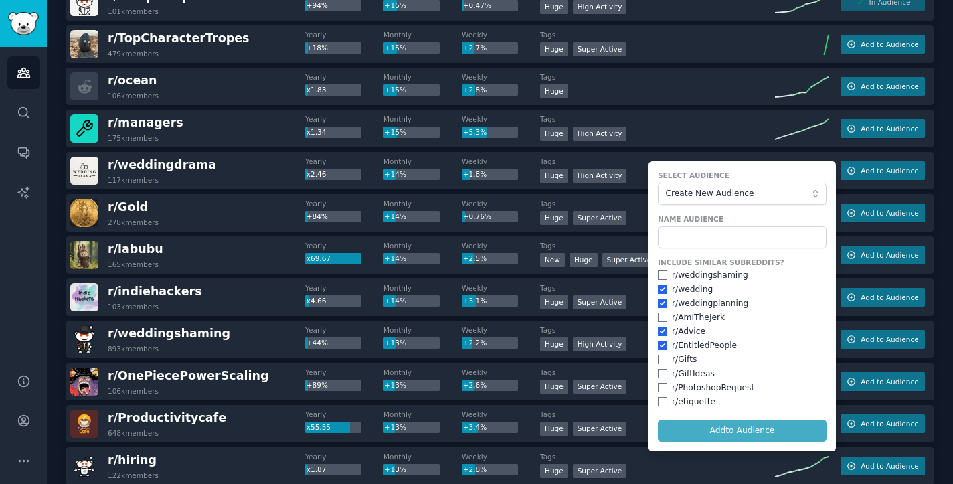
scroll to position [1089, 0]
click at [660, 273] on input "checkbox" at bounding box center [662, 274] width 9 height 9
checkbox input "true"
click at [661, 347] on div "r/ EntitledPeople" at bounding box center [742, 345] width 169 height 12
click at [663, 344] on input "checkbox" at bounding box center [662, 344] width 9 height 9
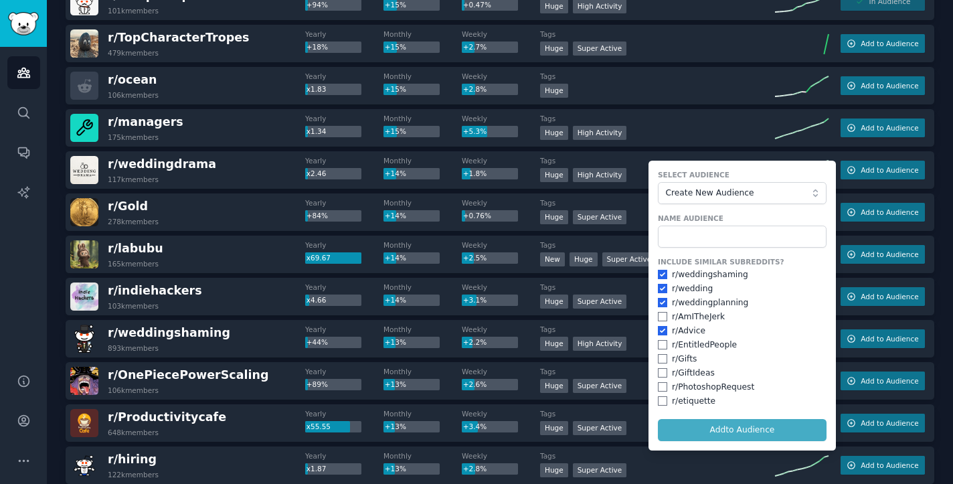
checkbox input "false"
click at [660, 371] on input "checkbox" at bounding box center [662, 372] width 9 height 9
checkbox input "true"
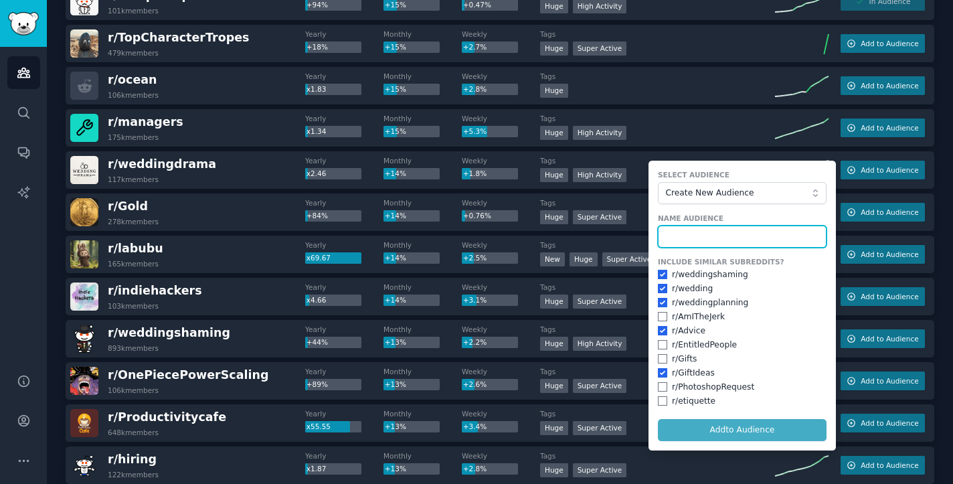
click at [717, 232] on input "text" at bounding box center [742, 236] width 169 height 23
click at [736, 235] on input "r/weddingdrama" at bounding box center [742, 236] width 169 height 23
drag, startPoint x: 736, startPoint y: 235, endPoint x: 633, endPoint y: 235, distance: 103.0
click at [633, 235] on div "r/ boxingcirclejerk 249k members Yearly x2.86 Monthly +63% Weekly -- Tags Huge …" at bounding box center [500, 106] width 868 height 2102
type input "r/weddingdrama"
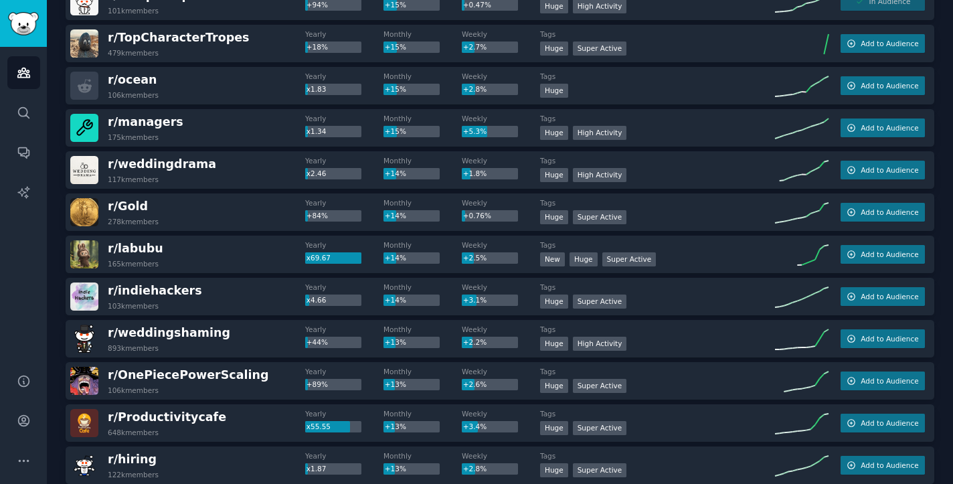
click at [862, 179] on div "r/ weddingdrama 117k members Yearly x2.46 Monthly +14% Weekly +1.8% Tags Huge H…" at bounding box center [500, 169] width 868 height 37
click at [848, 173] on icon "button" at bounding box center [850, 169] width 9 height 9
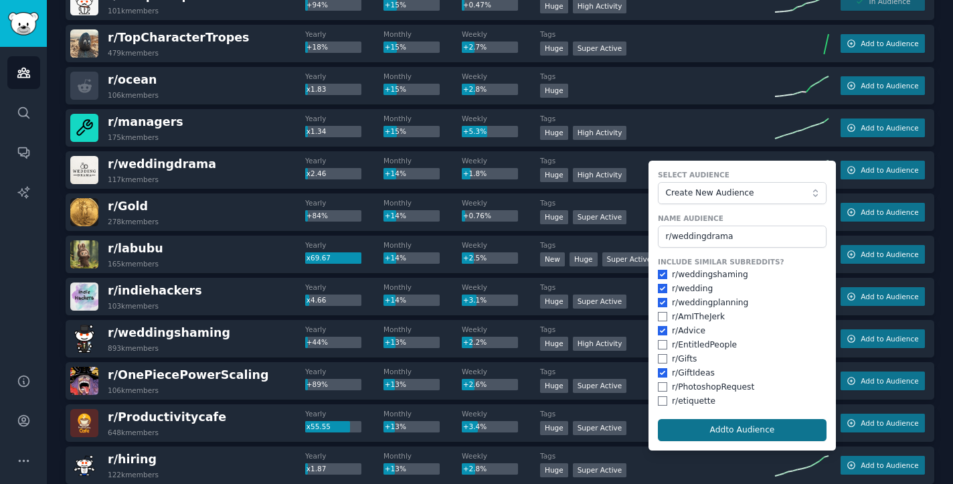
click at [720, 425] on button "Add to Audience" at bounding box center [742, 430] width 169 height 23
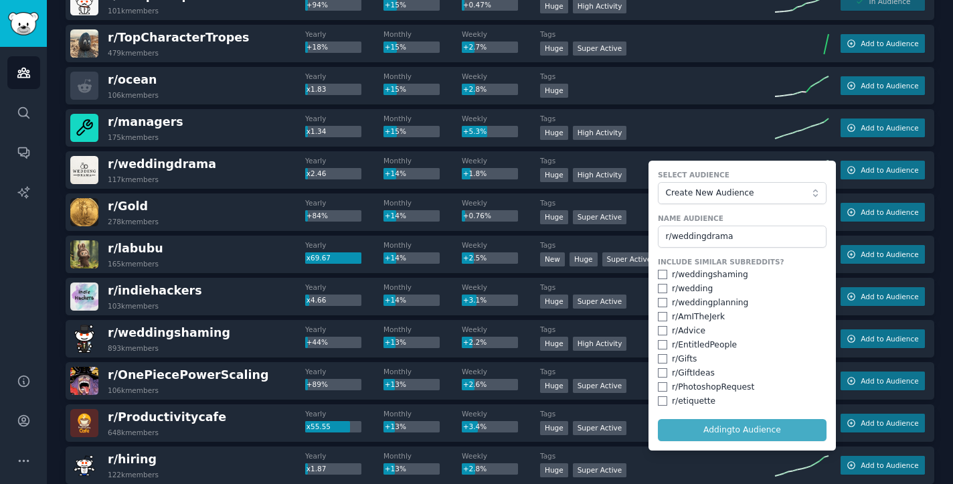
checkbox input "false"
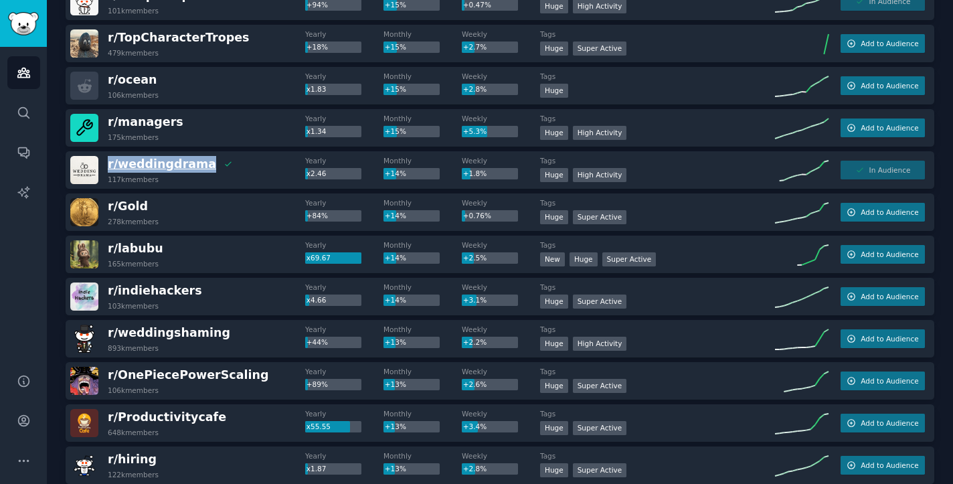
drag, startPoint x: 106, startPoint y: 163, endPoint x: 196, endPoint y: 165, distance: 90.3
click at [196, 165] on div "r/ weddingdrama This community is in your audience: r/weddingdrama 117k members" at bounding box center [187, 170] width 235 height 28
copy span "r/ weddingdrama"
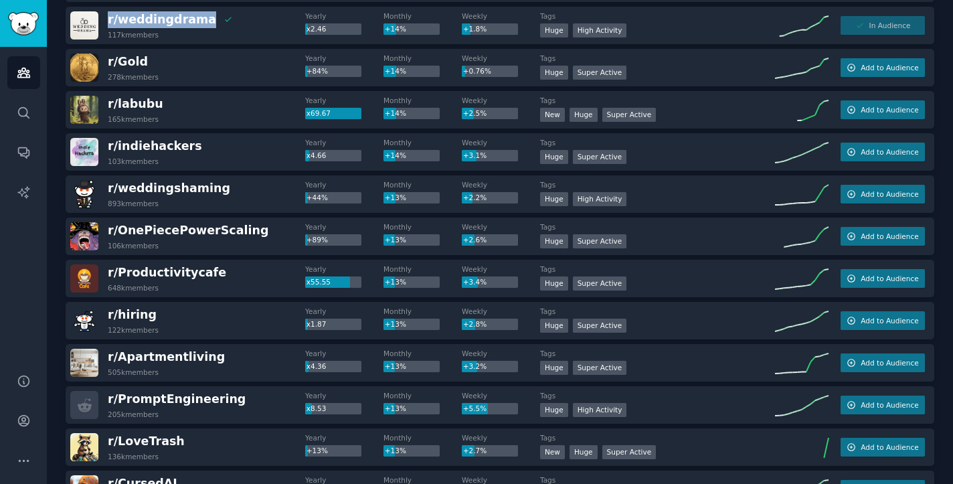
scroll to position [1238, 0]
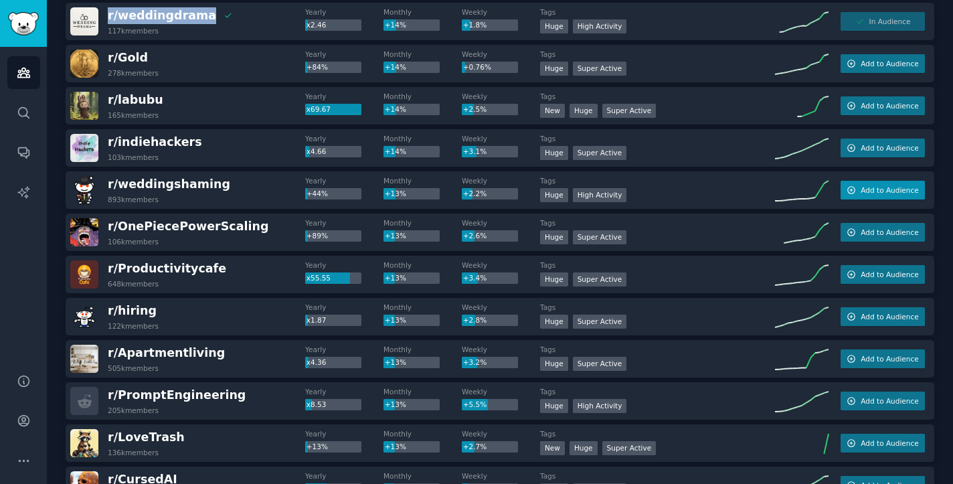
click at [878, 188] on span "Add to Audience" at bounding box center [889, 189] width 58 height 9
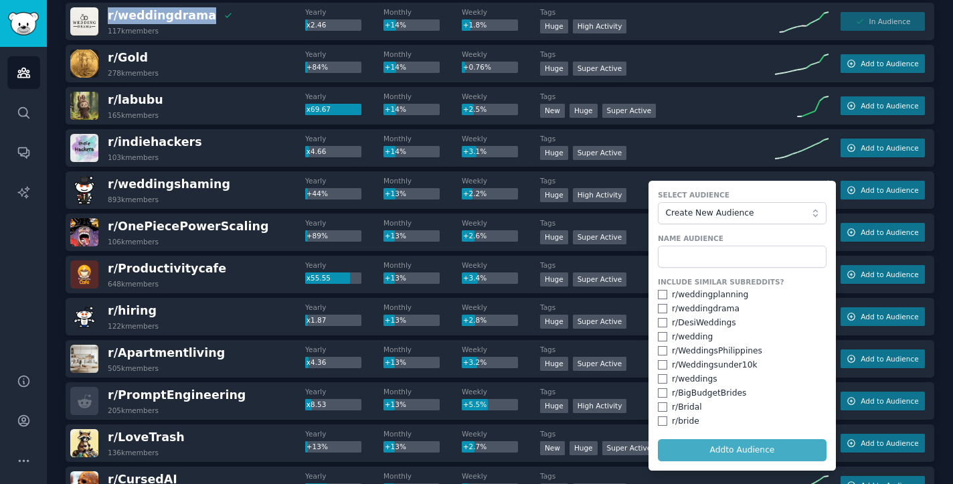
click at [704, 297] on div "r/ weddingplanning" at bounding box center [710, 295] width 76 height 12
click at [700, 308] on div "r/ weddingdrama" at bounding box center [706, 309] width 68 height 12
click at [658, 295] on input "checkbox" at bounding box center [662, 294] width 9 height 9
checkbox input "true"
click at [658, 310] on input "checkbox" at bounding box center [662, 308] width 9 height 9
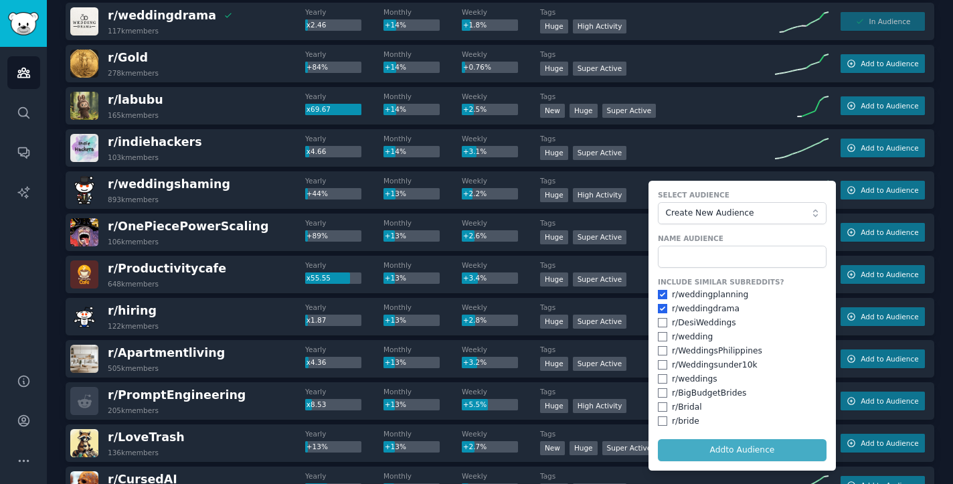
checkbox input "true"
click at [659, 324] on input "checkbox" at bounding box center [662, 322] width 9 height 9
checkbox input "true"
click at [660, 333] on input "checkbox" at bounding box center [662, 336] width 9 height 9
checkbox input "true"
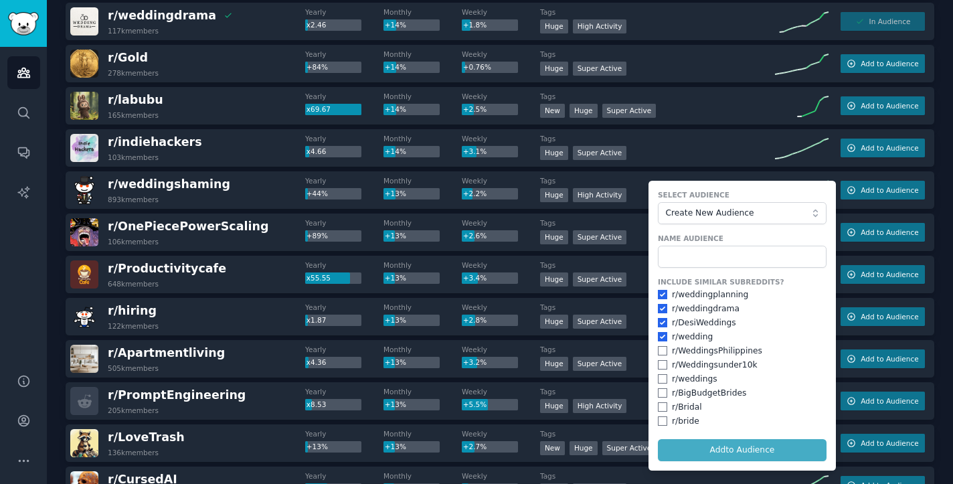
click at [662, 353] on div "r/ WeddingsPhilippines" at bounding box center [742, 351] width 169 height 12
click at [661, 348] on input "checkbox" at bounding box center [662, 350] width 9 height 9
checkbox input "false"
click at [661, 360] on input "checkbox" at bounding box center [662, 364] width 9 height 9
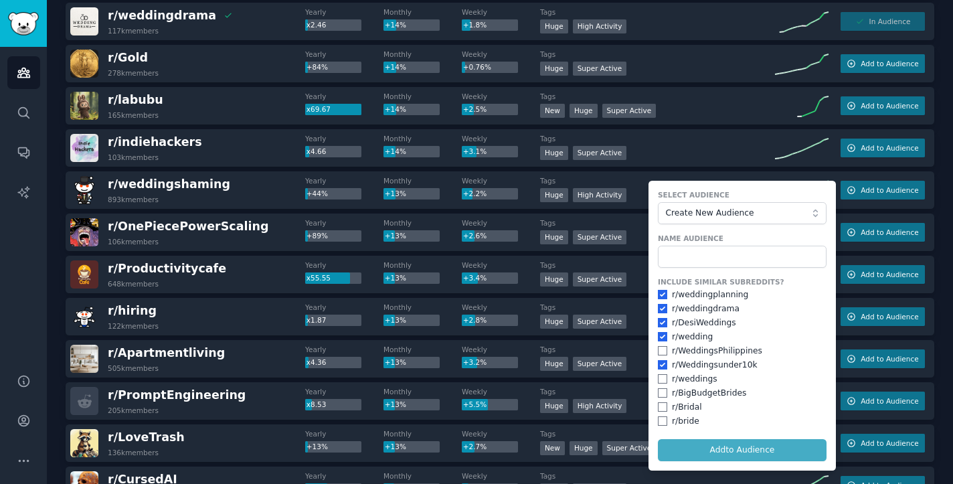
checkbox input "true"
click at [664, 377] on div "r/ weddings" at bounding box center [742, 379] width 169 height 12
click at [603, 177] on dt "Tags" at bounding box center [657, 180] width 235 height 9
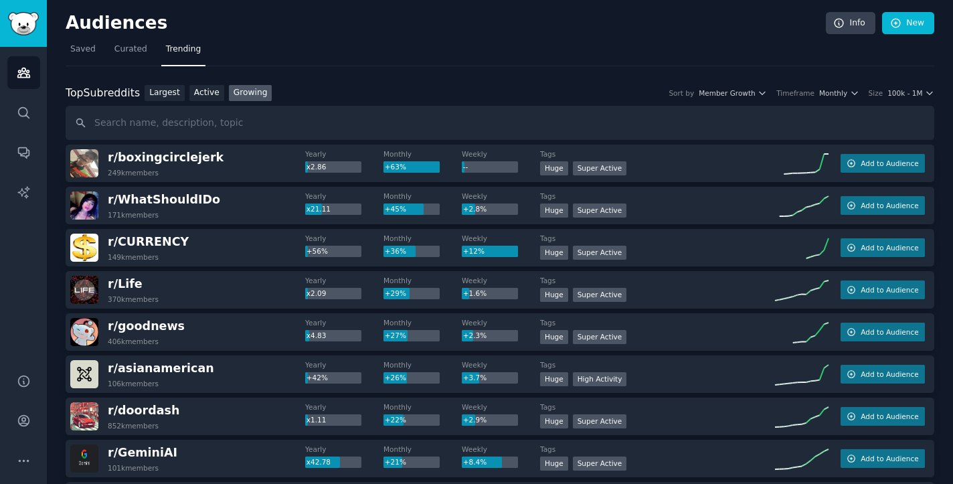
scroll to position [0, 0]
click at [205, 88] on link "Active" at bounding box center [206, 93] width 35 height 17
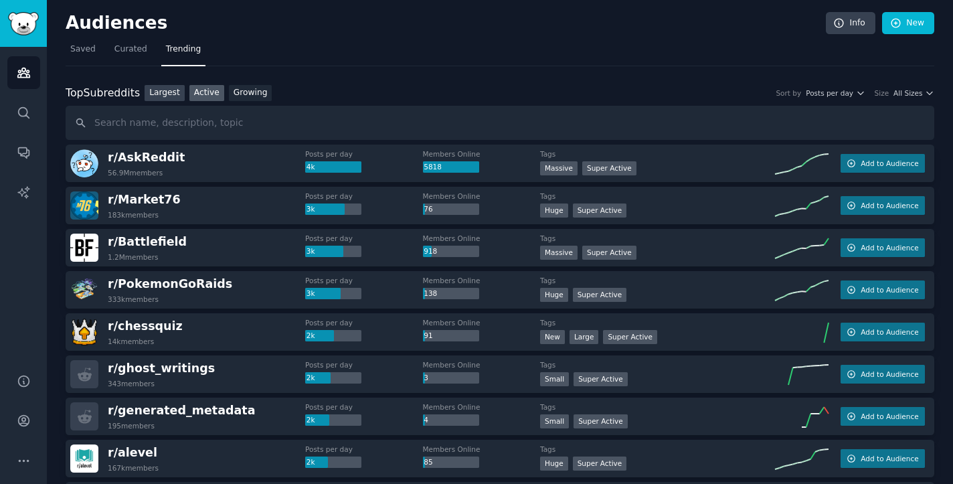
click at [168, 94] on link "Largest" at bounding box center [164, 93] width 40 height 17
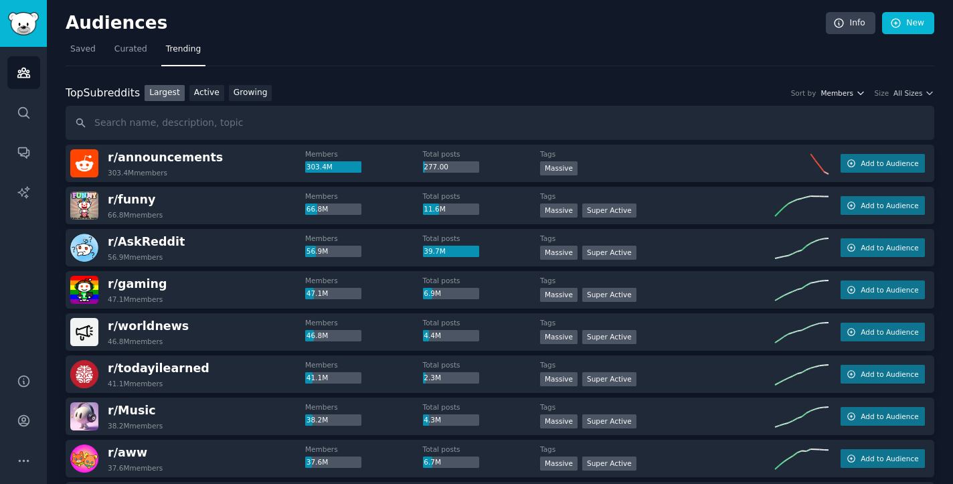
click at [831, 90] on span "Members" at bounding box center [836, 92] width 33 height 9
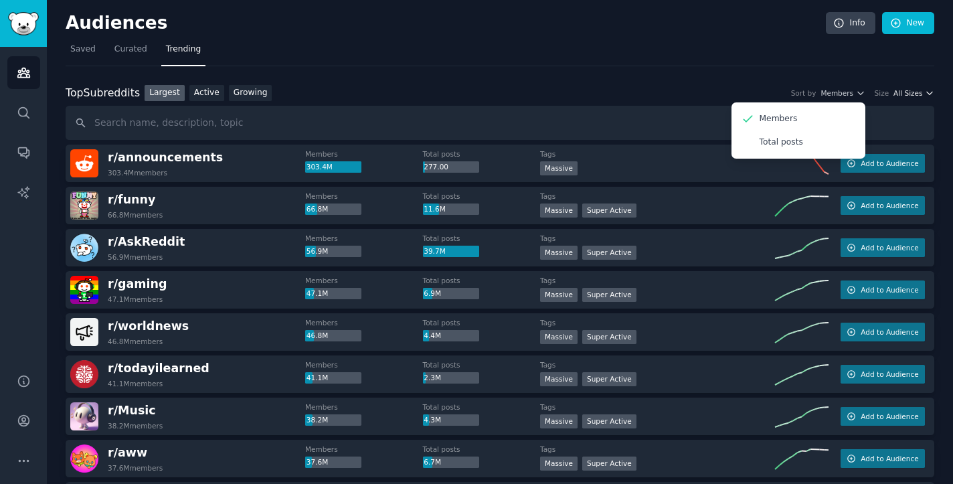
click at [897, 94] on span "All Sizes" at bounding box center [907, 92] width 29 height 9
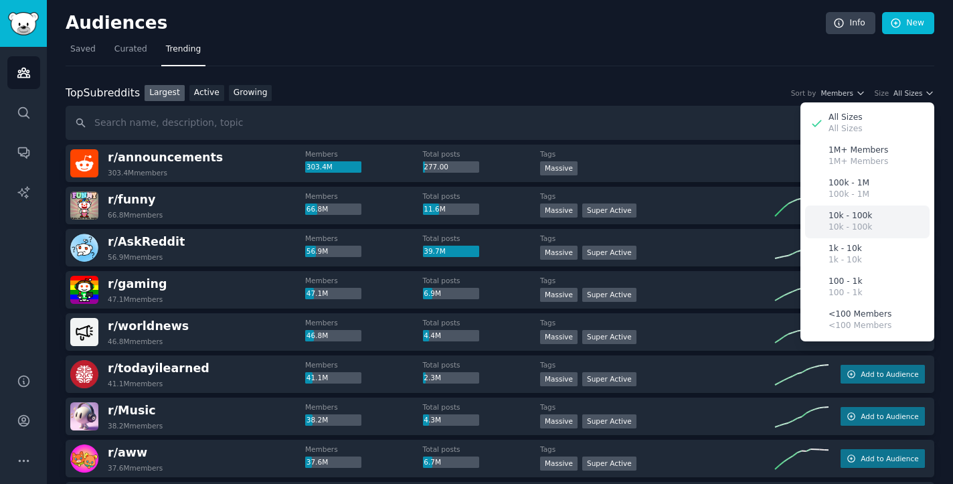
click at [854, 221] on p "10k - 100k" at bounding box center [849, 227] width 43 height 12
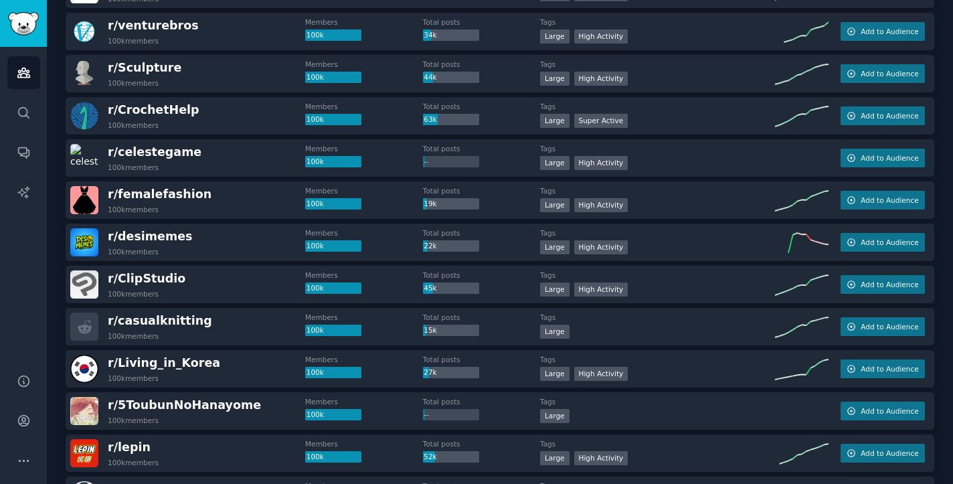
scroll to position [563, 0]
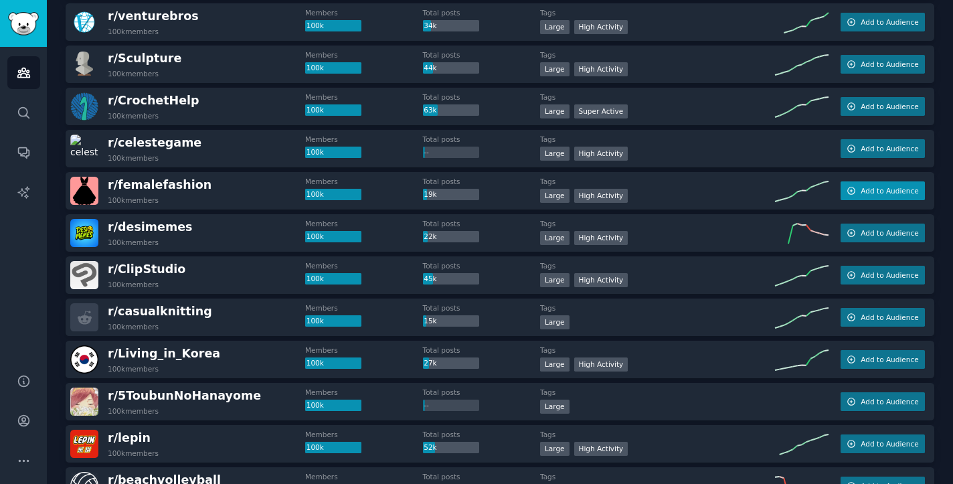
click at [861, 190] on span "Add to Audience" at bounding box center [889, 190] width 58 height 9
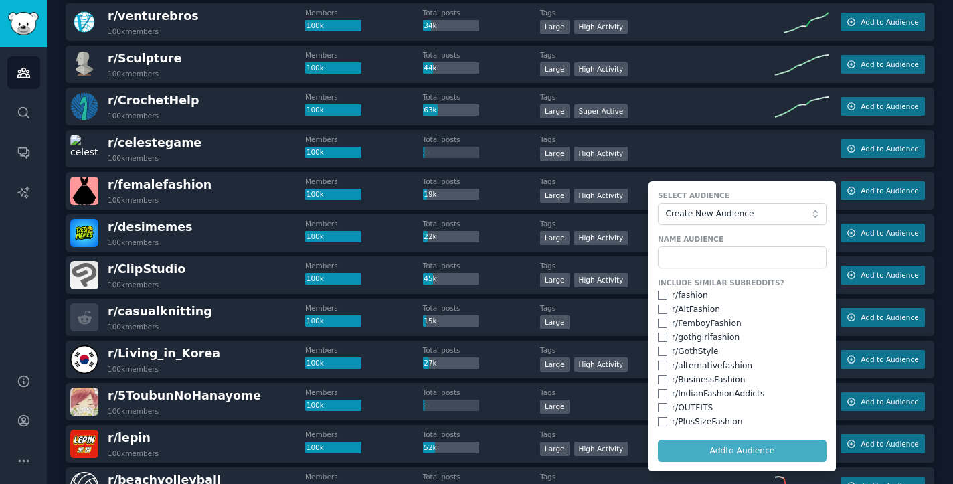
click at [680, 294] on div "r/ fashion" at bounding box center [690, 296] width 36 height 12
click at [658, 293] on input "checkbox" at bounding box center [662, 294] width 9 height 9
checkbox input "true"
click at [659, 306] on input "checkbox" at bounding box center [662, 308] width 9 height 9
checkbox input "true"
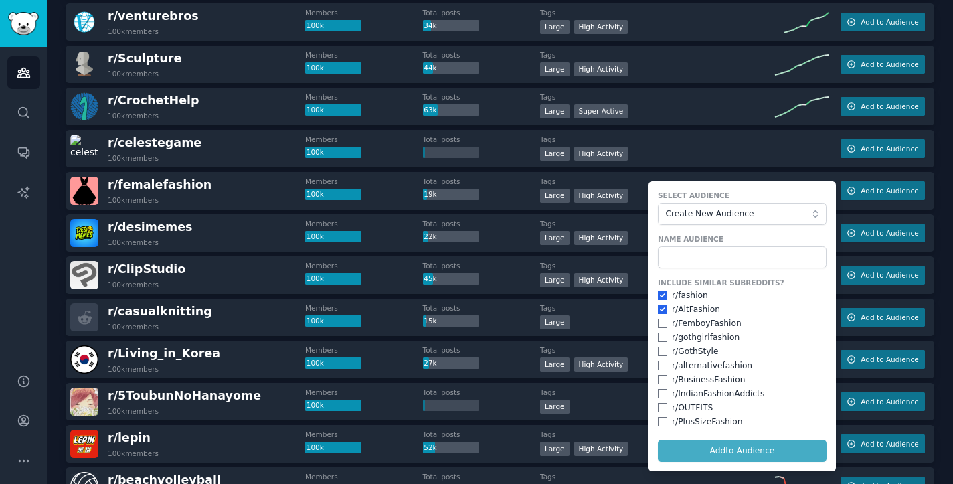
click at [659, 320] on input "checkbox" at bounding box center [662, 322] width 9 height 9
checkbox input "true"
click at [663, 334] on input "checkbox" at bounding box center [662, 336] width 9 height 9
checkbox input "true"
click at [661, 348] on input "checkbox" at bounding box center [662, 351] width 9 height 9
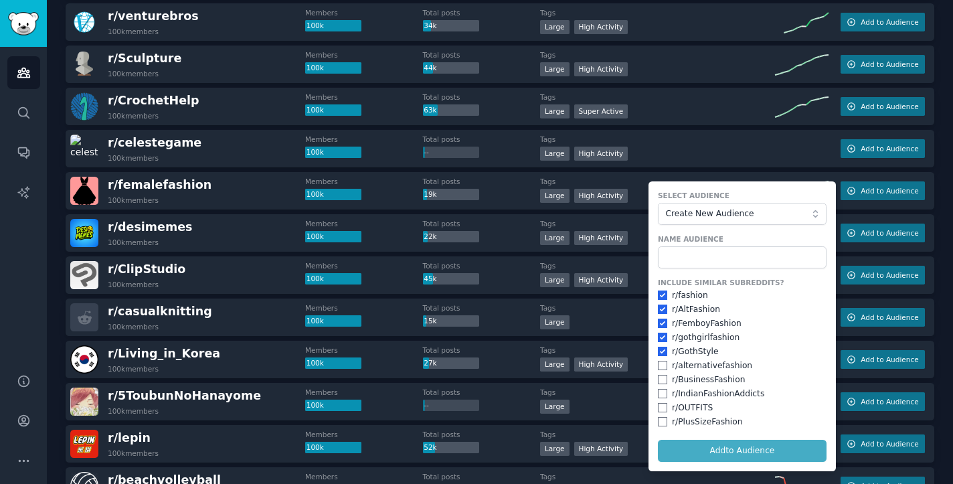
checkbox input "true"
click at [662, 361] on input "checkbox" at bounding box center [662, 365] width 9 height 9
checkbox input "true"
click at [664, 380] on div "r/ BusinessFashion" at bounding box center [742, 380] width 169 height 12
click at [664, 375] on div "r/ BusinessFashion" at bounding box center [742, 380] width 169 height 12
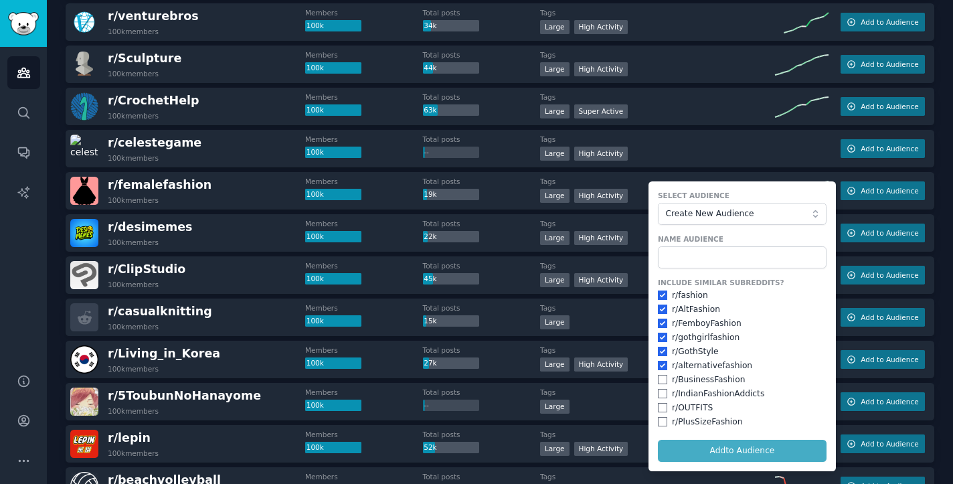
click at [658, 371] on div "Include Similar Subreddits? r/ fashion r/ AltFashion r/ FemboyFashion r/ gothgi…" at bounding box center [742, 353] width 169 height 150
click at [658, 376] on input "checkbox" at bounding box center [662, 379] width 9 height 9
checkbox input "true"
click at [658, 389] on input "checkbox" at bounding box center [662, 393] width 9 height 9
checkbox input "true"
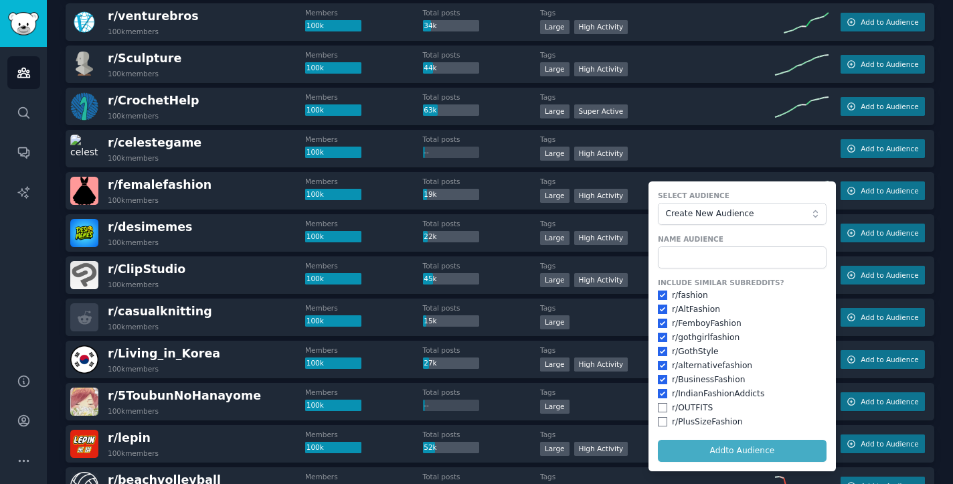
click at [660, 409] on div "r/ OUTFITS" at bounding box center [742, 408] width 169 height 12
click at [660, 403] on input "checkbox" at bounding box center [662, 407] width 9 height 9
checkbox input "true"
click at [660, 417] on input "checkbox" at bounding box center [662, 421] width 9 height 9
checkbox input "true"
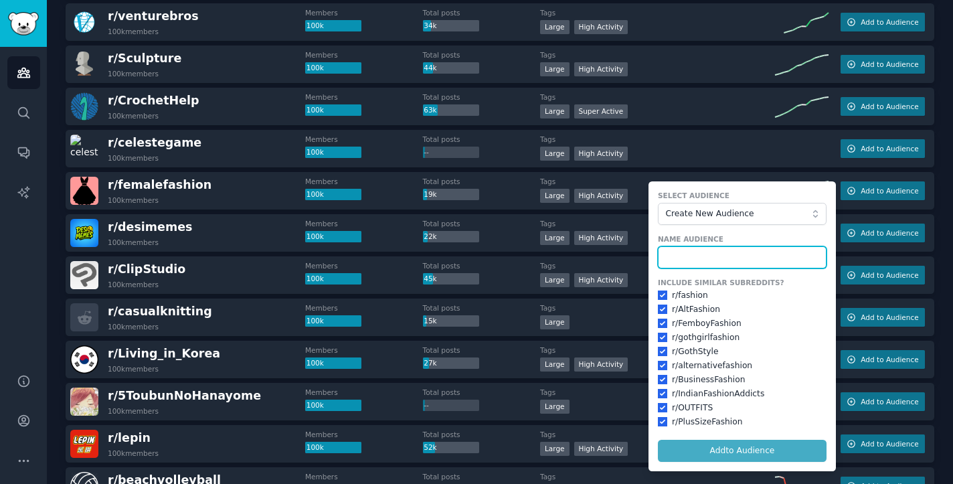
click at [672, 254] on input "text" at bounding box center [742, 257] width 169 height 23
click at [753, 258] on input "r/femalefashion" at bounding box center [742, 257] width 169 height 23
type input "r/femalefashion"
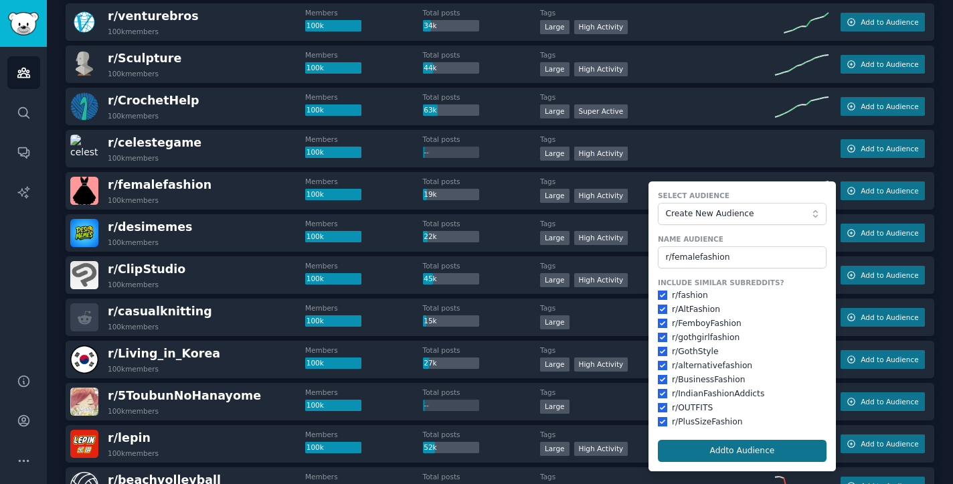
click at [756, 443] on button "Add to Audience" at bounding box center [742, 450] width 169 height 23
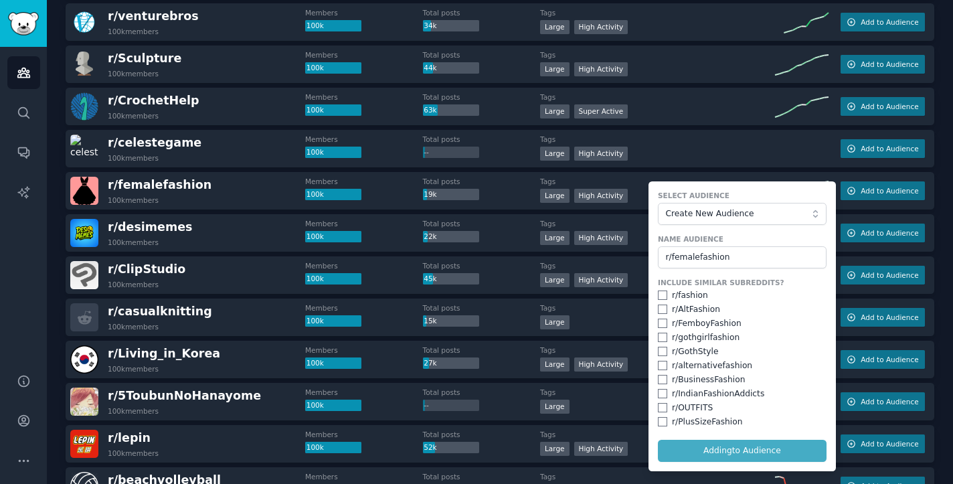
checkbox input "false"
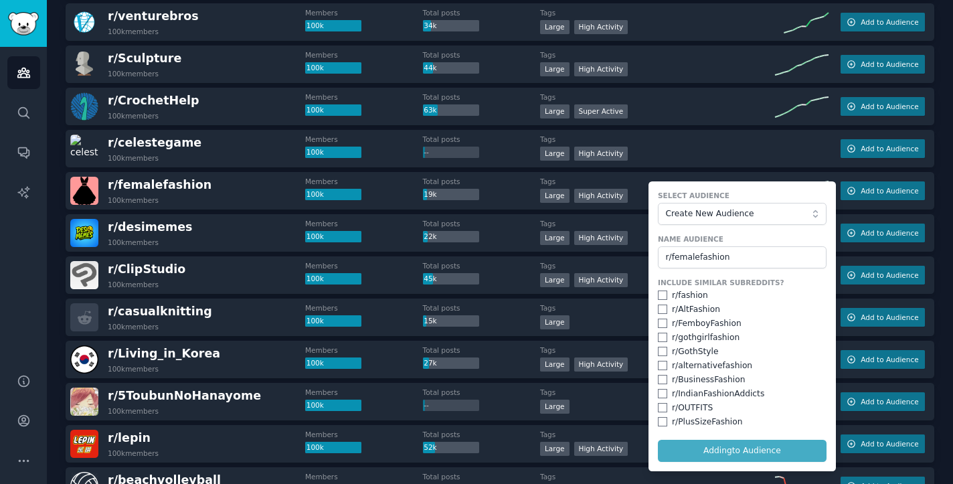
checkbox input "false"
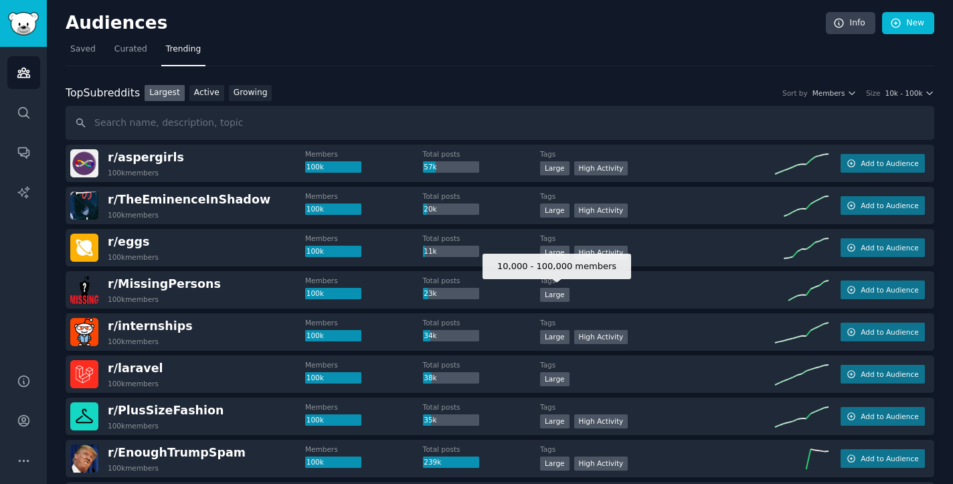
scroll to position [0, 0]
click at [910, 92] on span "10k - 100k" at bounding box center [902, 92] width 37 height 9
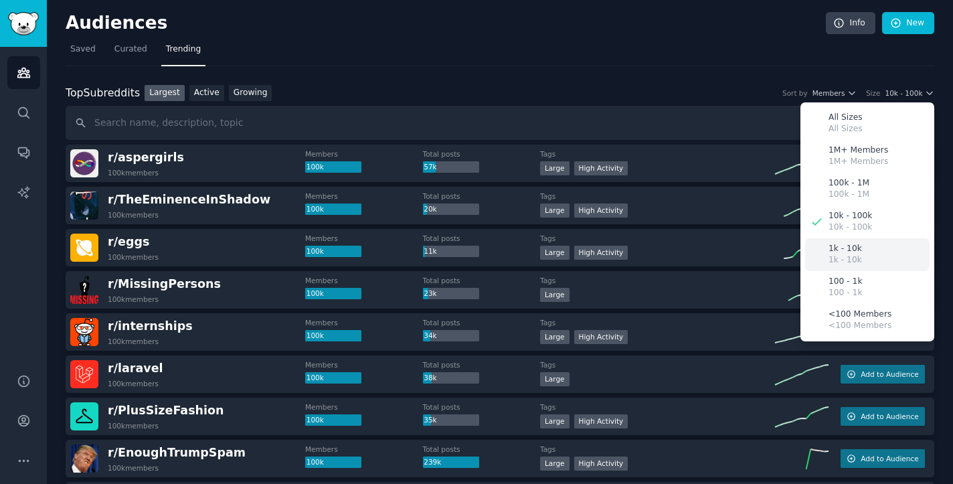
click at [860, 238] on div "1k - 10k 1k - 10k" at bounding box center [867, 254] width 124 height 33
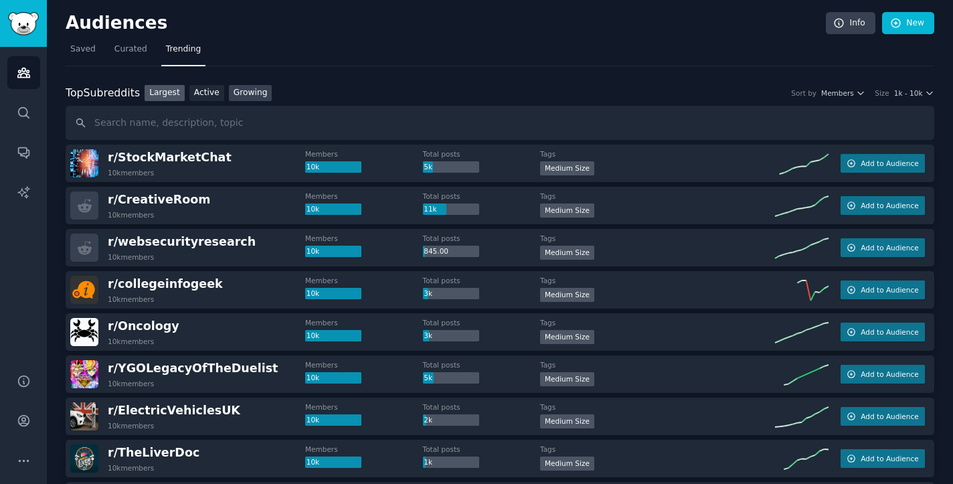
click at [258, 92] on link "Growing" at bounding box center [250, 93] width 43 height 17
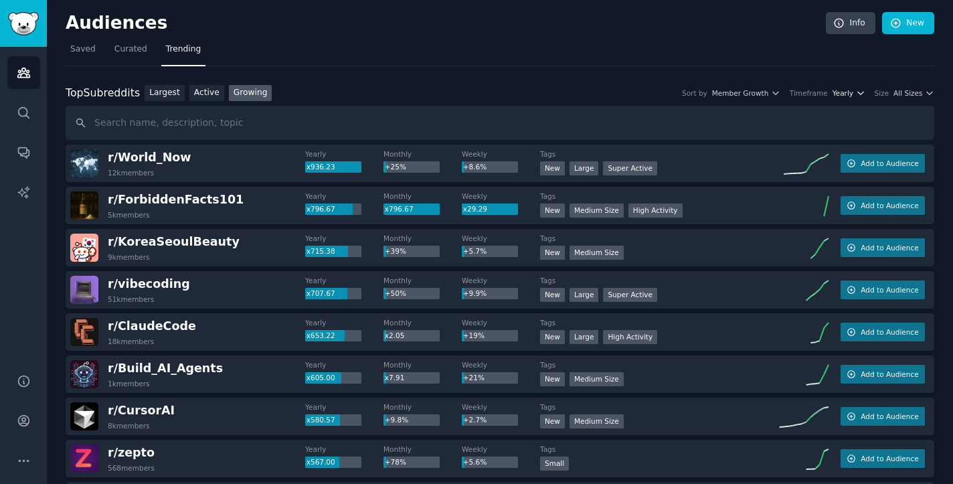
click at [842, 95] on span "Yearly" at bounding box center [842, 92] width 21 height 9
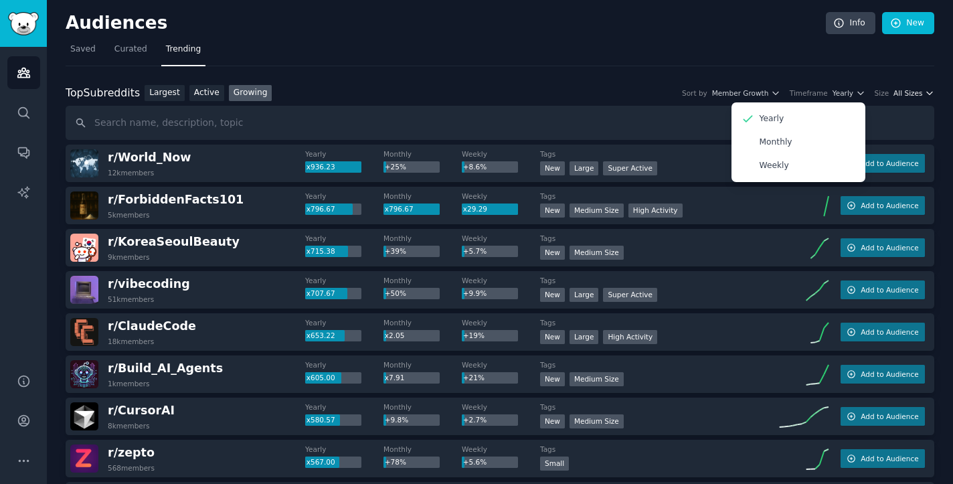
click at [908, 96] on span "All Sizes" at bounding box center [907, 92] width 29 height 9
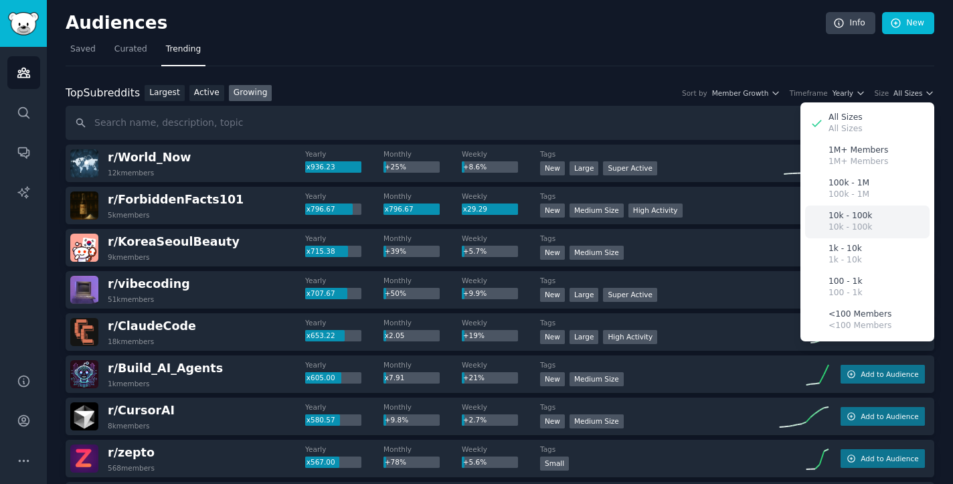
click at [864, 211] on p "10k - 100k" at bounding box center [849, 216] width 43 height 12
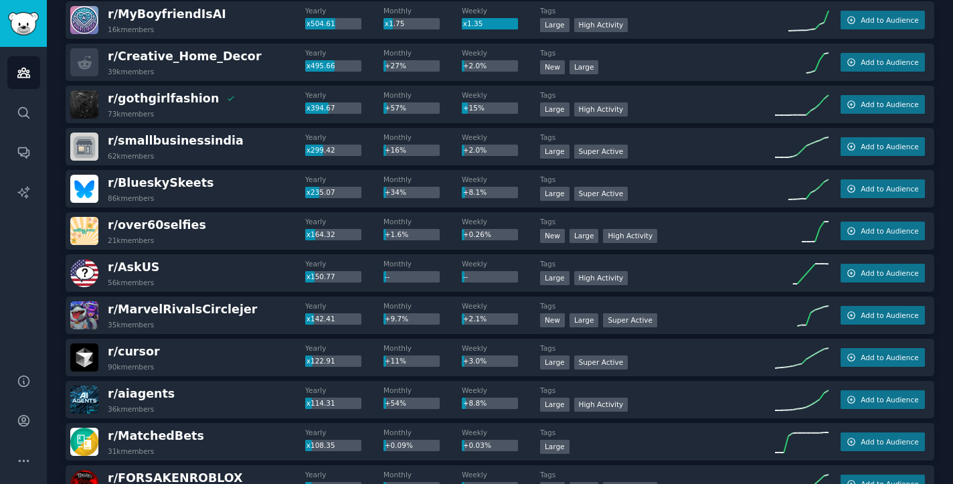
scroll to position [270, 0]
click at [175, 223] on span "r/ over60selfies" at bounding box center [157, 223] width 98 height 13
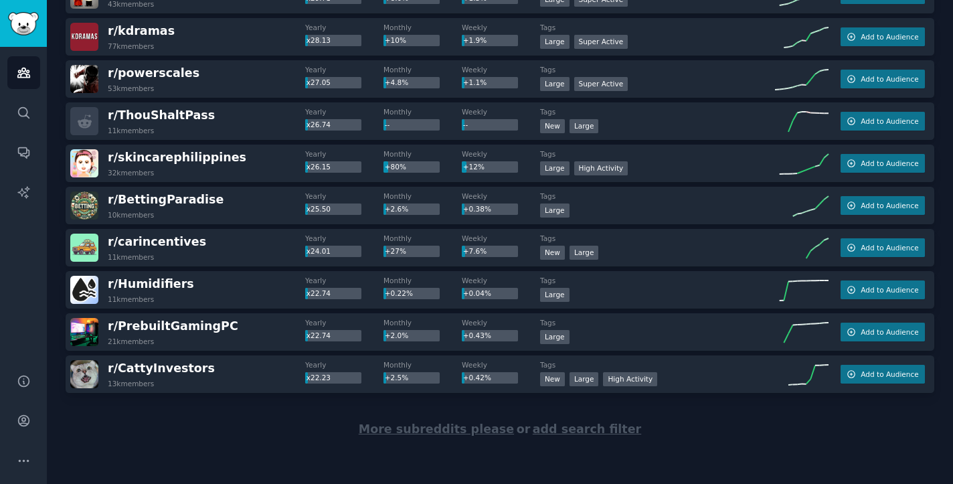
scroll to position [1854, 0]
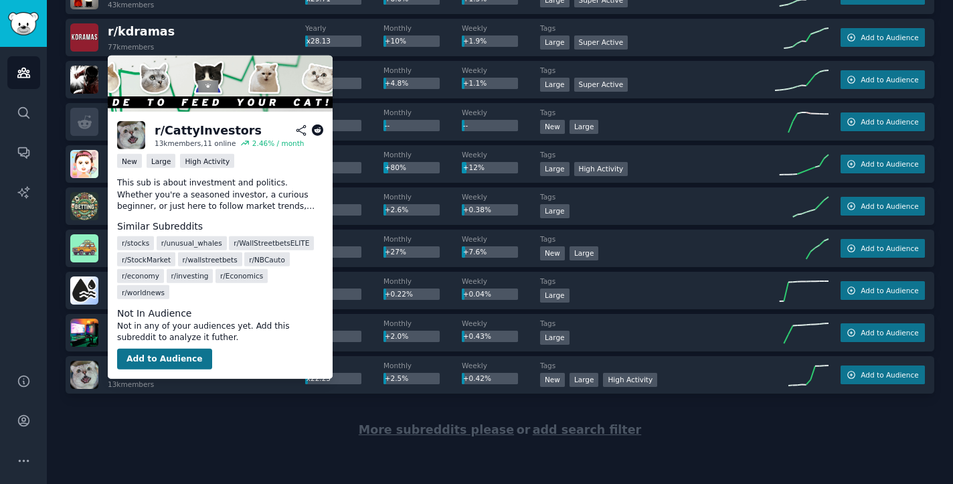
click at [153, 348] on button "Add to Audience" at bounding box center [164, 358] width 95 height 21
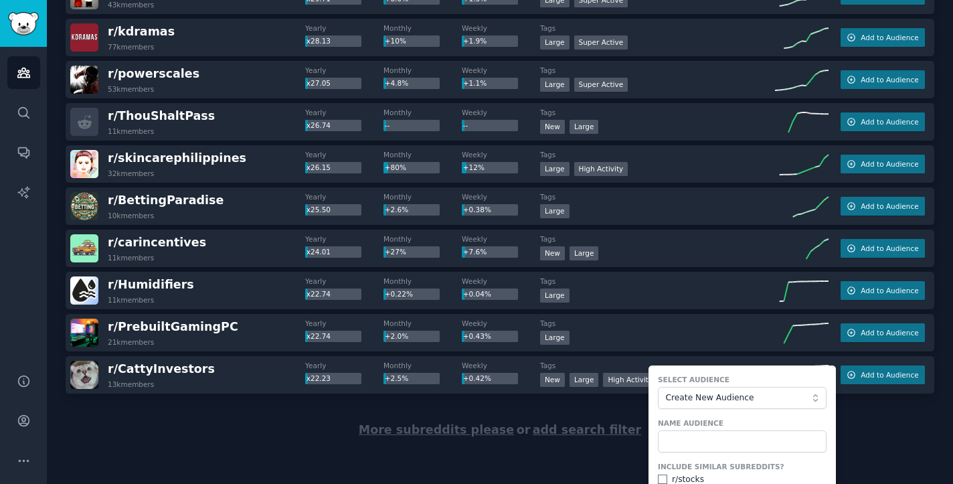
click at [464, 403] on div "More subreddits please or add search filter" at bounding box center [500, 429] width 868 height 73
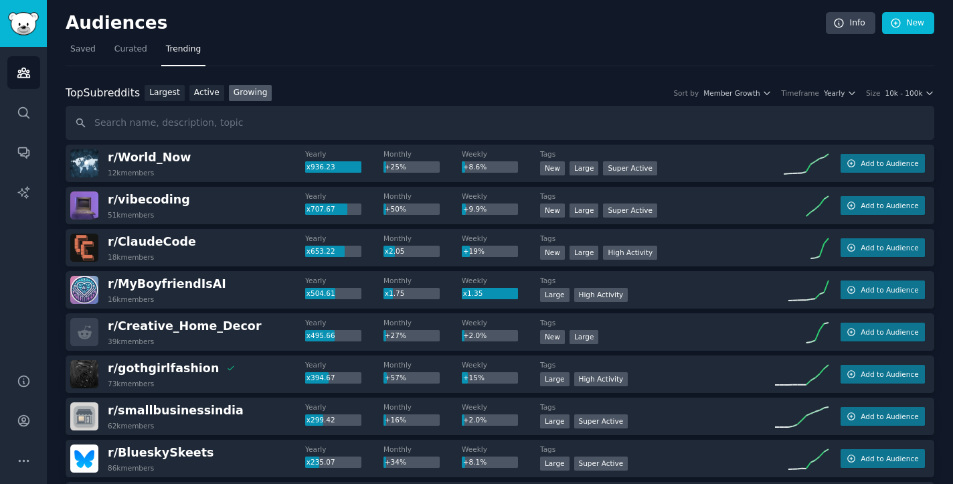
scroll to position [0, 0]
click at [912, 90] on span "10k - 100k" at bounding box center [902, 92] width 37 height 9
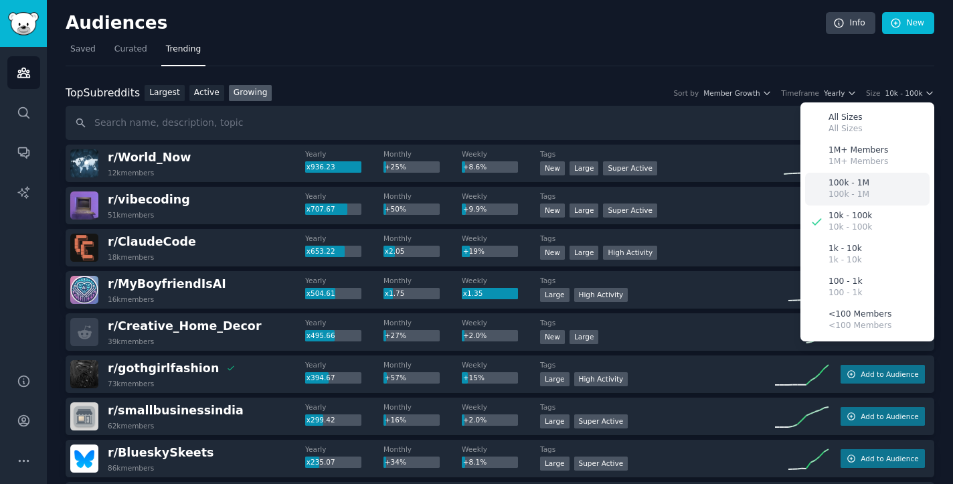
click at [850, 184] on p "100k - 1M" at bounding box center [848, 183] width 41 height 12
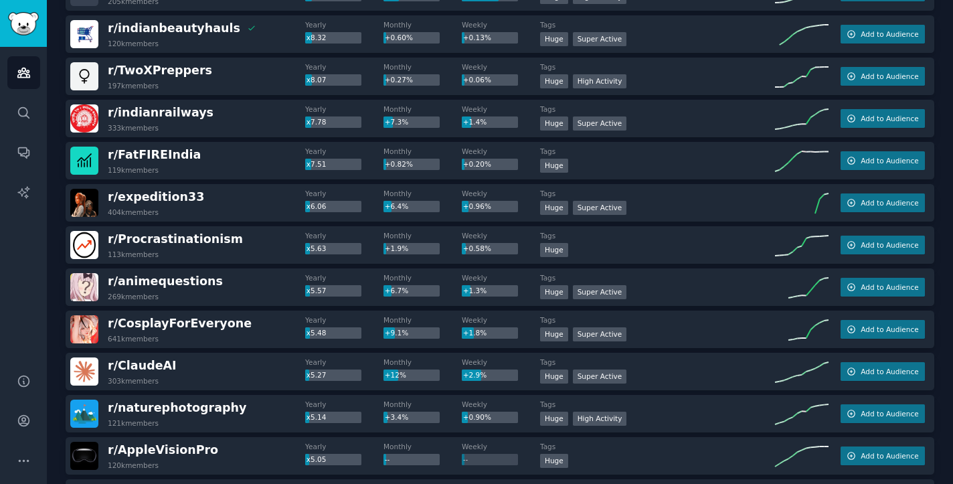
scroll to position [1506, 0]
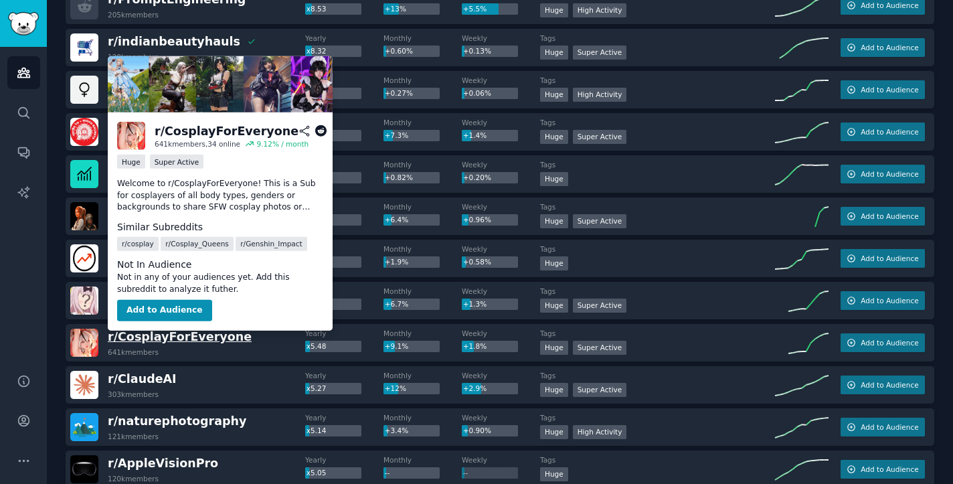
click at [206, 336] on span "r/ CosplayForEveryone" at bounding box center [180, 336] width 144 height 13
click at [175, 311] on button "Add to Audience" at bounding box center [164, 310] width 95 height 21
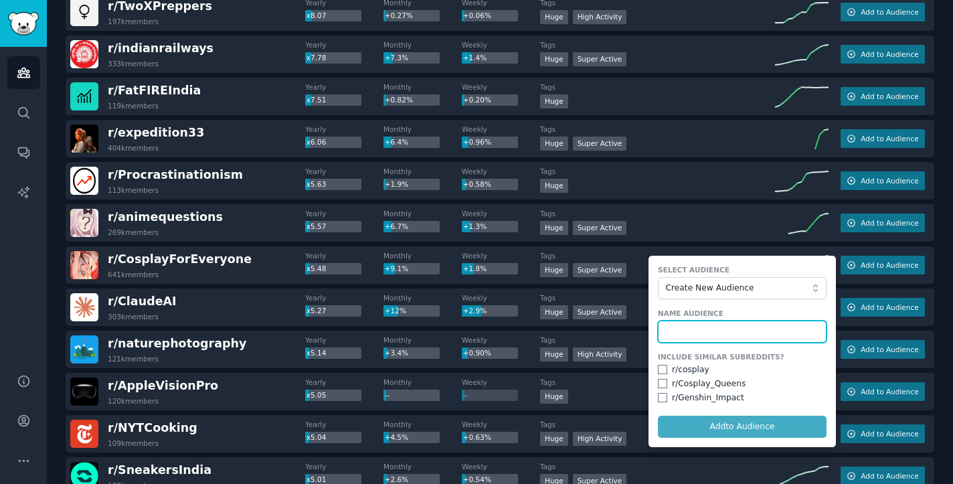
scroll to position [1591, 0]
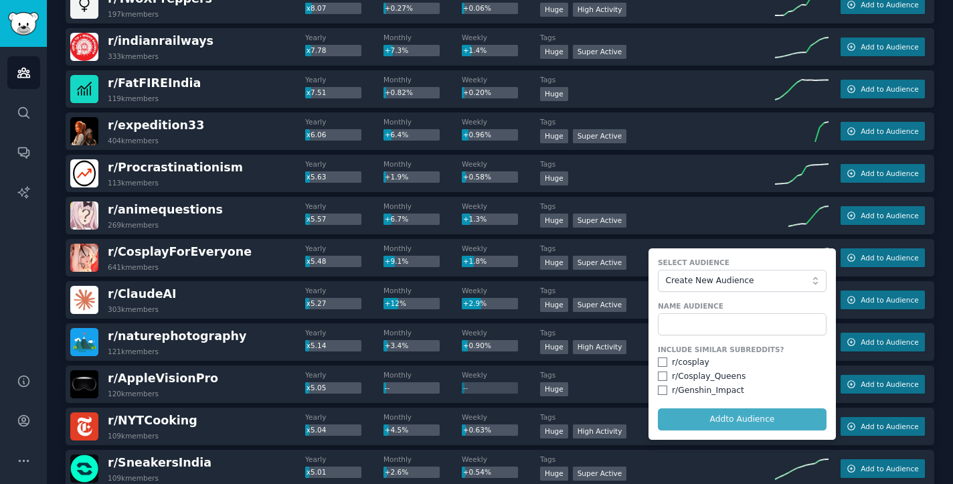
click at [660, 364] on input "checkbox" at bounding box center [662, 361] width 9 height 9
checkbox input "true"
click at [660, 380] on div "r/ Cosplay_Queens" at bounding box center [742, 377] width 169 height 12
click at [658, 373] on input "checkbox" at bounding box center [662, 375] width 9 height 9
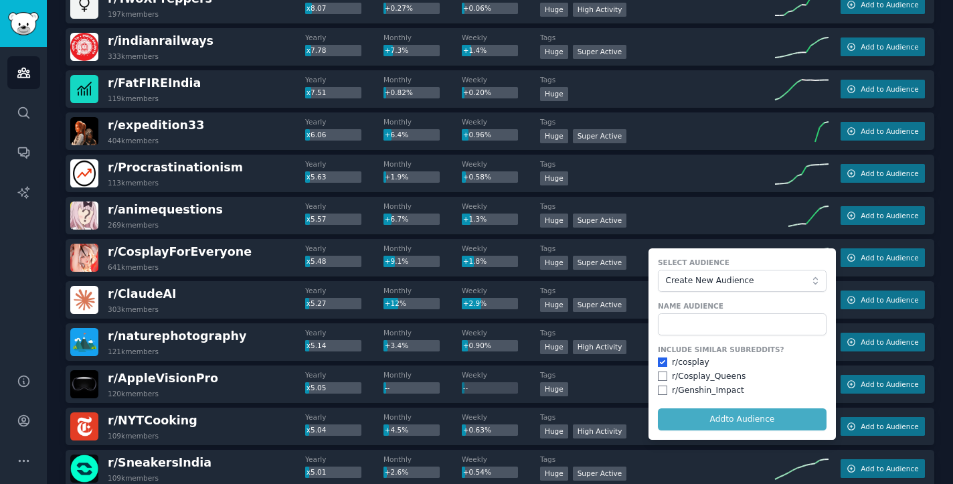
click at [658, 373] on input "checkbox" at bounding box center [662, 375] width 9 height 9
checkbox input "true"
click at [660, 393] on div "r/ Genshin_Impact" at bounding box center [742, 391] width 169 height 12
click at [660, 385] on input "checkbox" at bounding box center [662, 389] width 9 height 9
checkbox input "true"
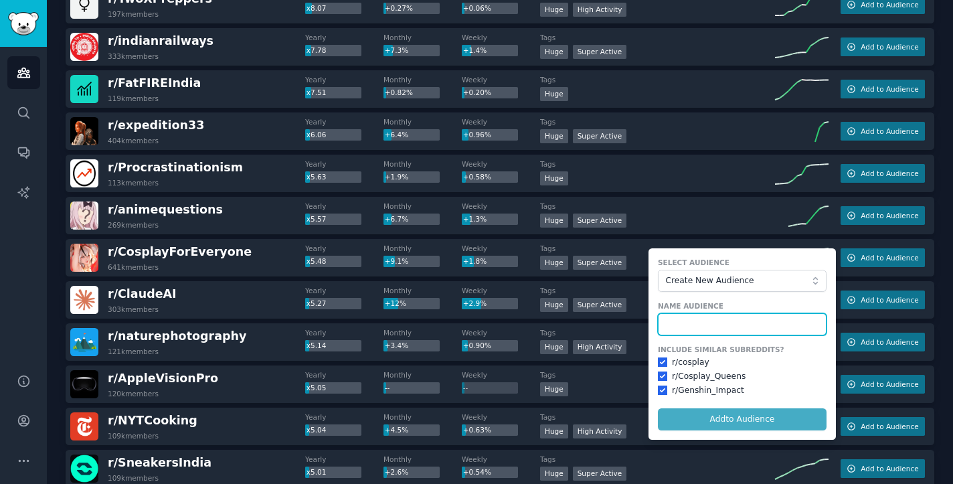
click at [698, 328] on input "text" at bounding box center [742, 324] width 169 height 23
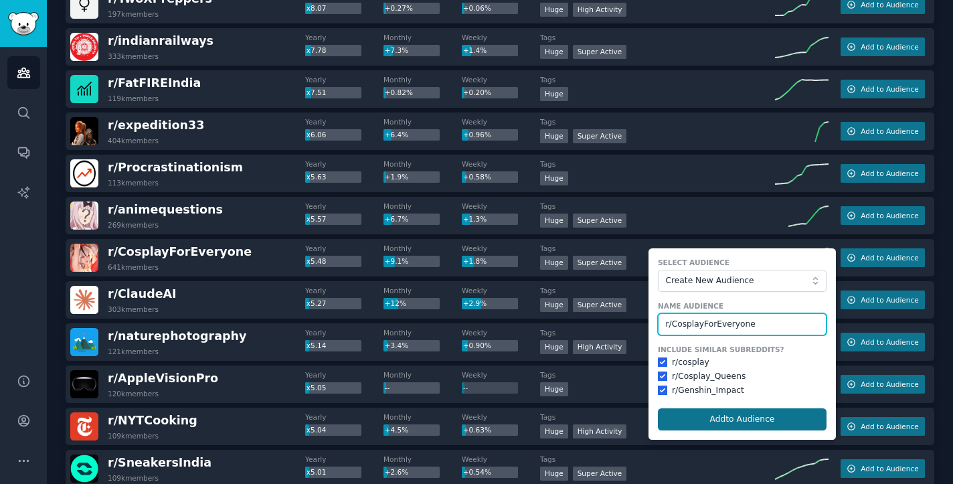
type input "r/CosplayForEveryone"
click at [801, 414] on button "Add to Audience" at bounding box center [742, 419] width 169 height 23
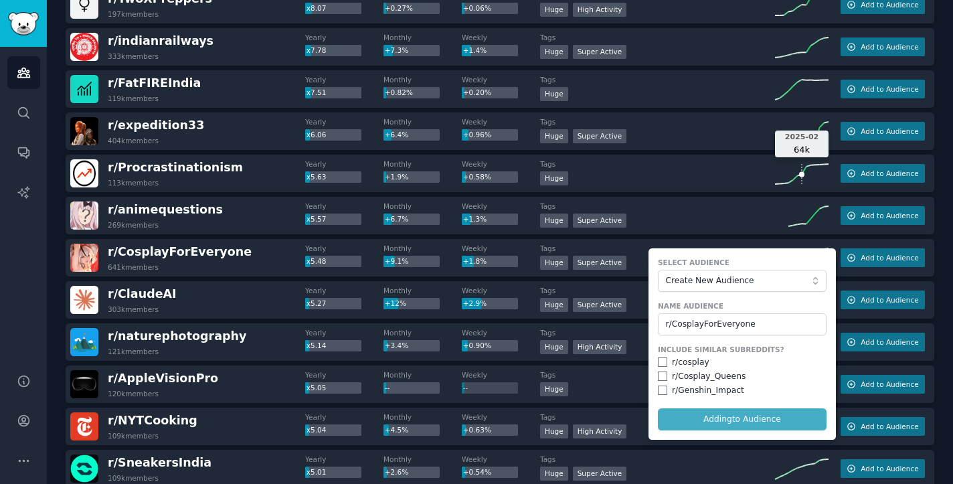
checkbox input "false"
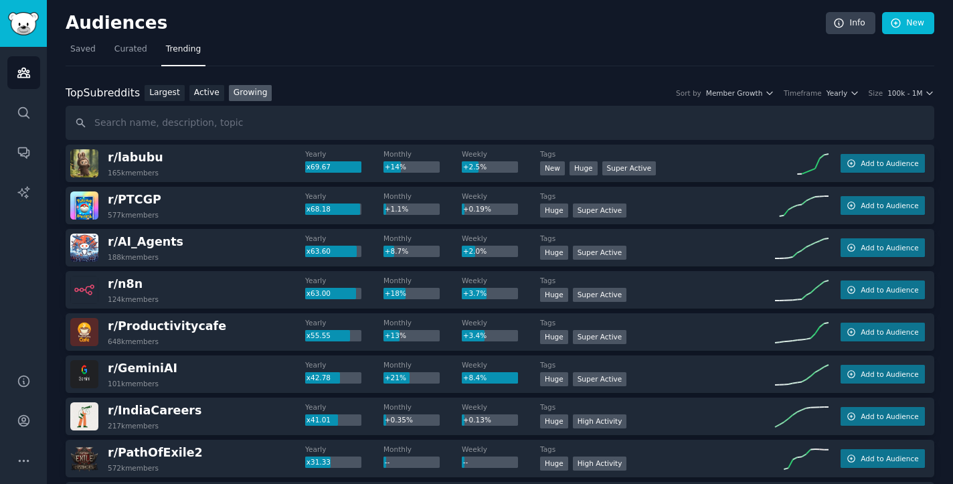
scroll to position [0, 0]
click at [89, 47] on span "Saved" at bounding box center [82, 49] width 25 height 12
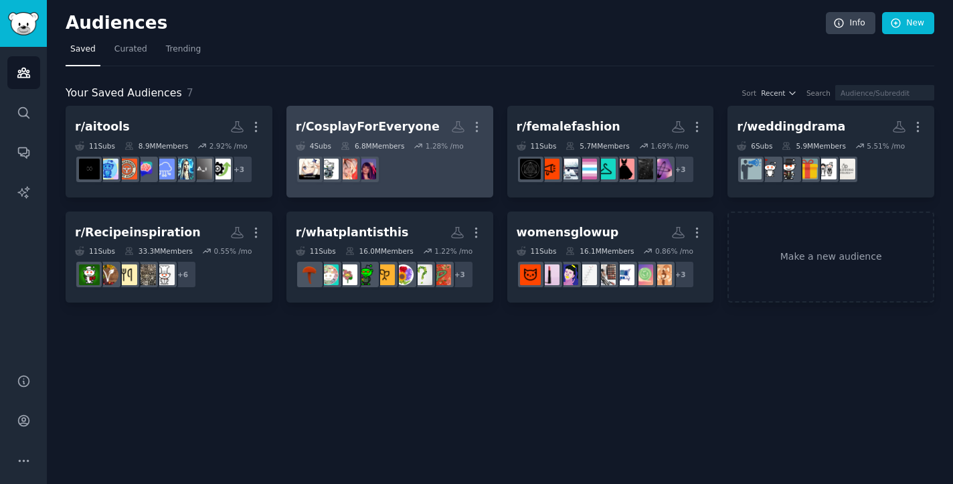
click at [414, 123] on div "r/CosplayForEveryone" at bounding box center [368, 126] width 144 height 17
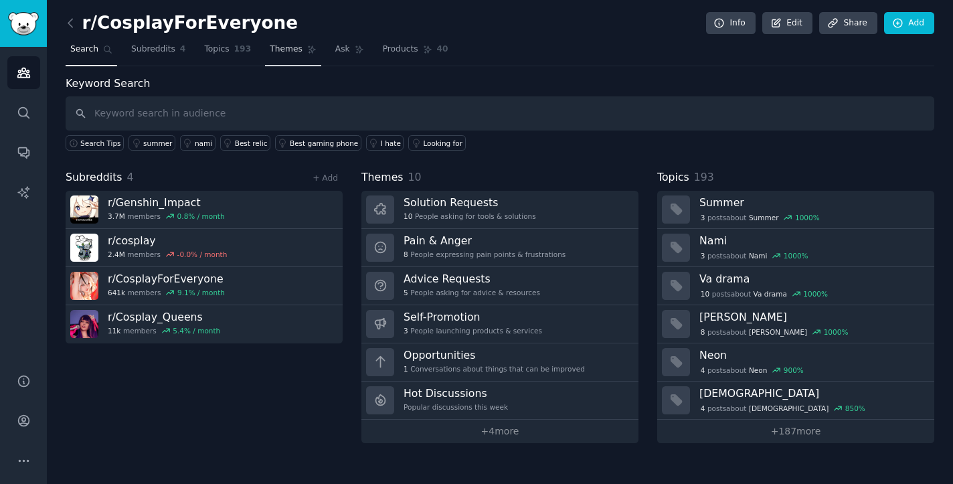
click at [279, 48] on span "Themes" at bounding box center [286, 49] width 33 height 12
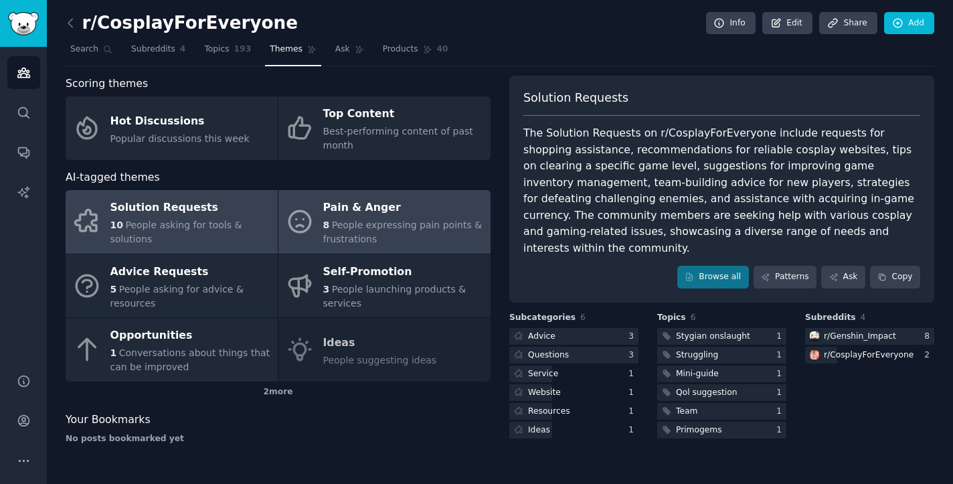
click at [393, 233] on div "8 People expressing pain points & frustrations" at bounding box center [403, 232] width 161 height 28
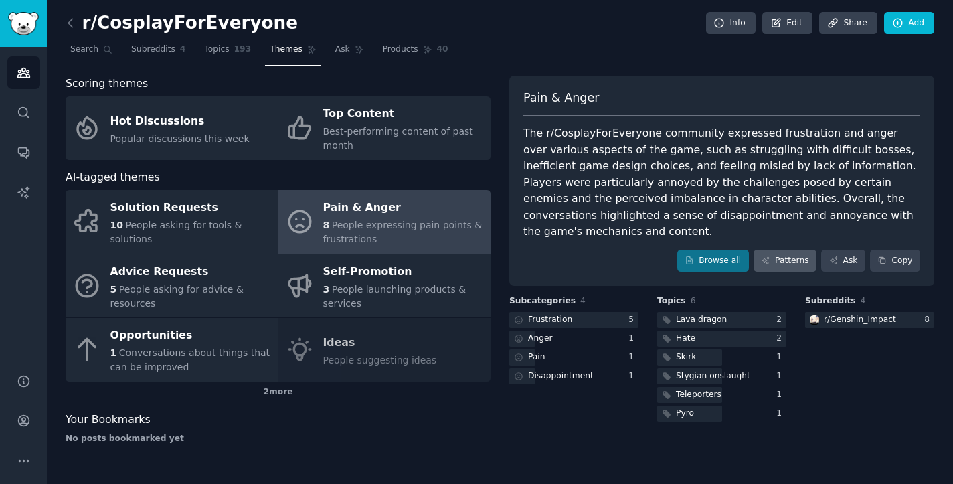
click at [789, 250] on link "Patterns" at bounding box center [784, 261] width 63 height 23
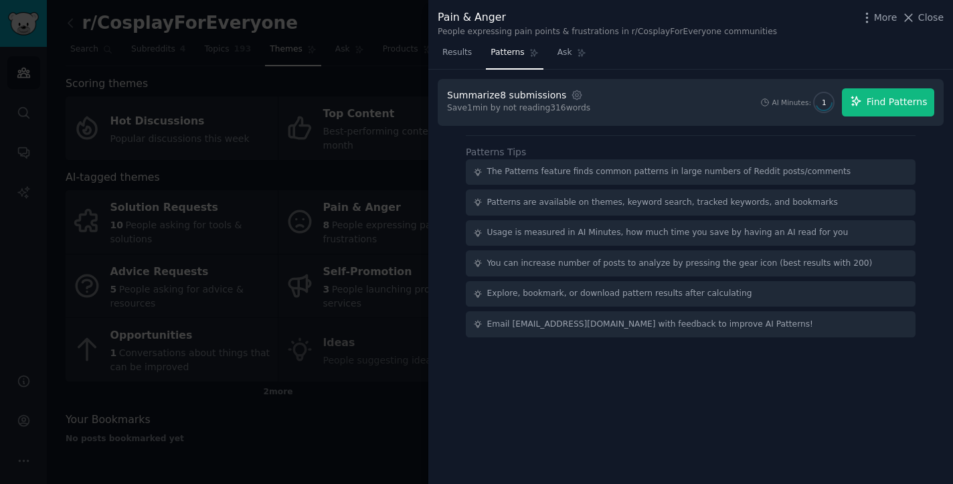
click at [923, 104] on span "Find Patterns" at bounding box center [896, 102] width 61 height 14
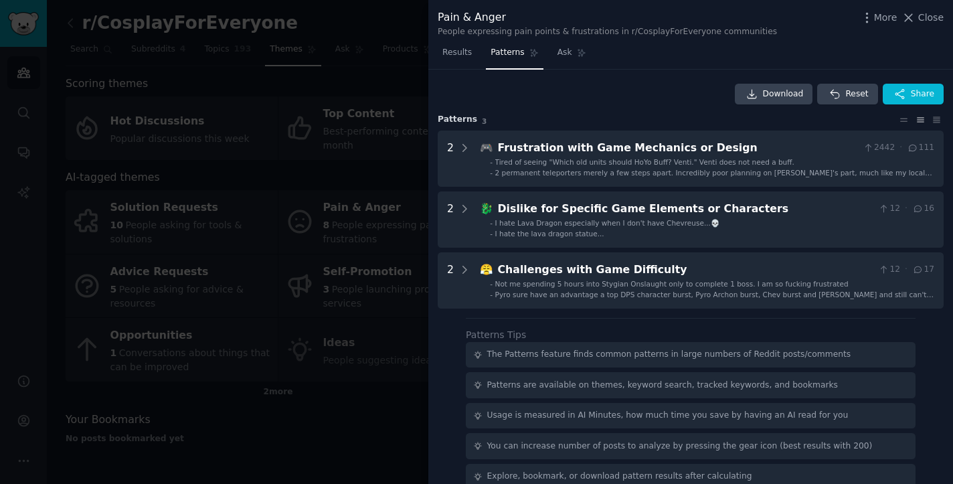
click at [266, 261] on div at bounding box center [476, 242] width 953 height 484
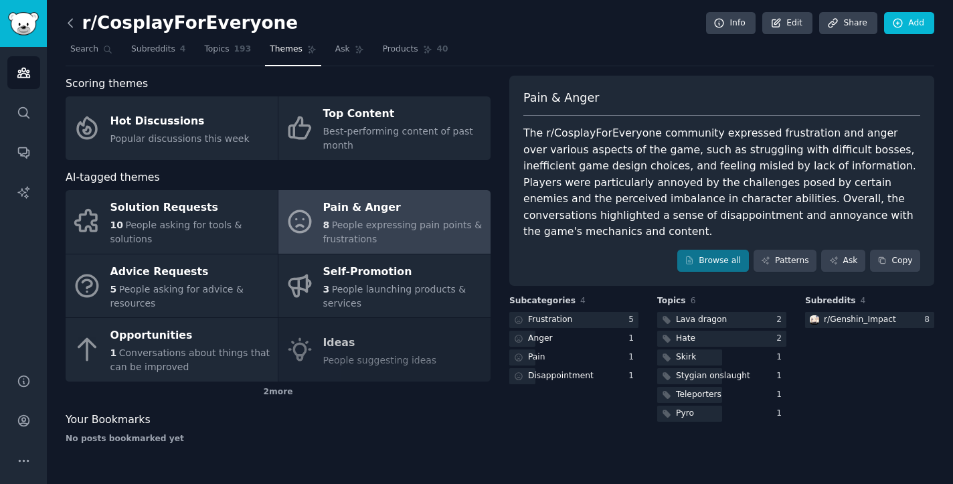
click at [76, 23] on icon at bounding box center [71, 23] width 14 height 14
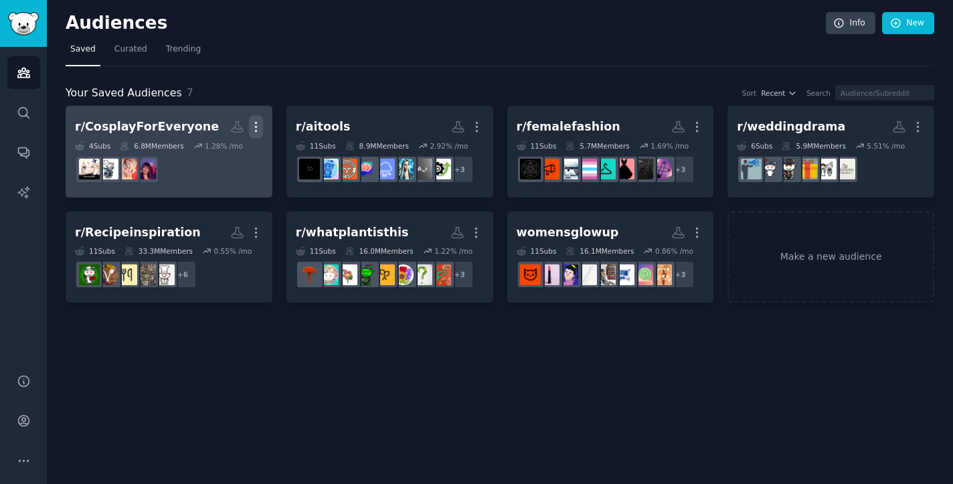
click at [262, 125] on icon "button" at bounding box center [256, 127] width 14 height 14
click at [225, 159] on p "Delete" at bounding box center [219, 155] width 31 height 14
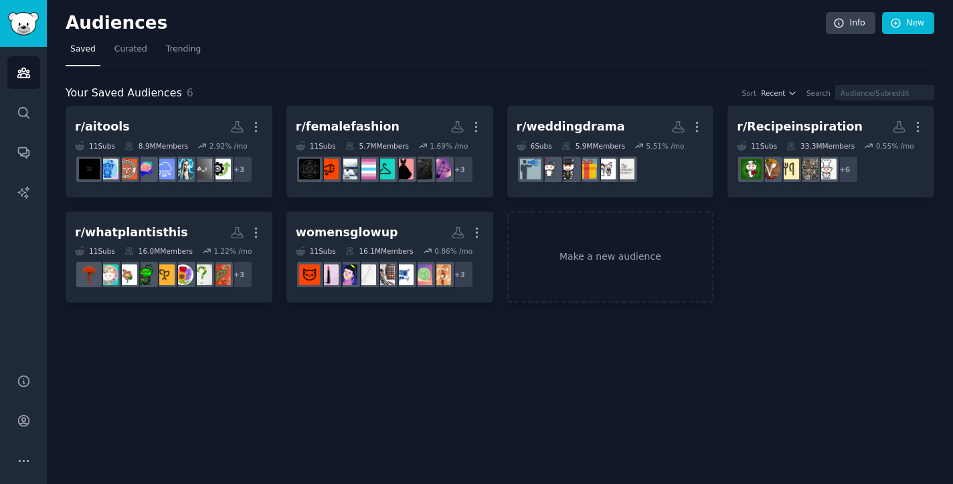
click at [258, 122] on icon "button" at bounding box center [256, 127] width 14 height 14
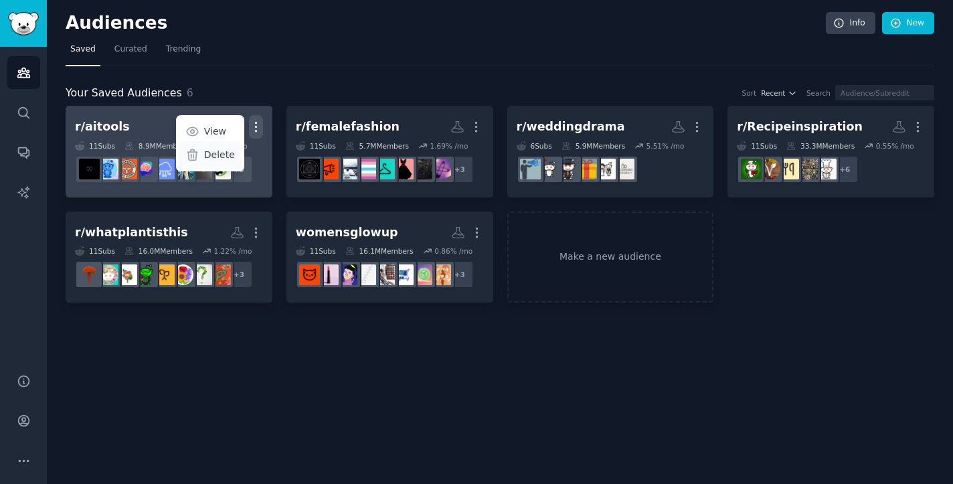
click at [224, 157] on p "Delete" at bounding box center [219, 155] width 31 height 14
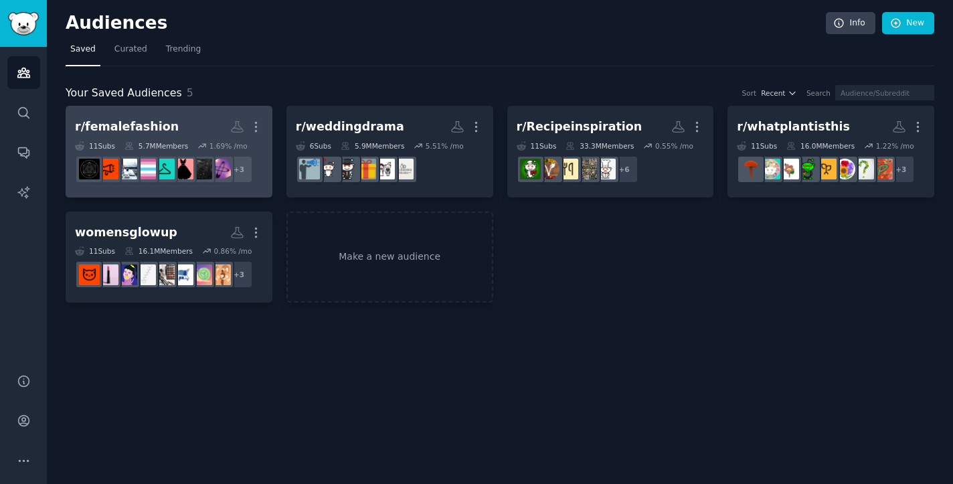
click at [190, 120] on h2 "r/femalefashion More" at bounding box center [169, 126] width 188 height 23
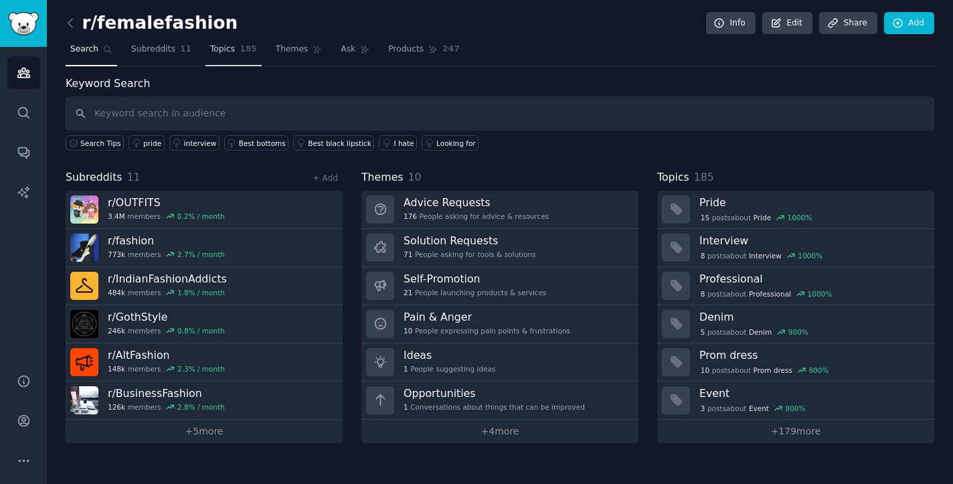
click at [225, 53] on span "Topics" at bounding box center [222, 49] width 25 height 12
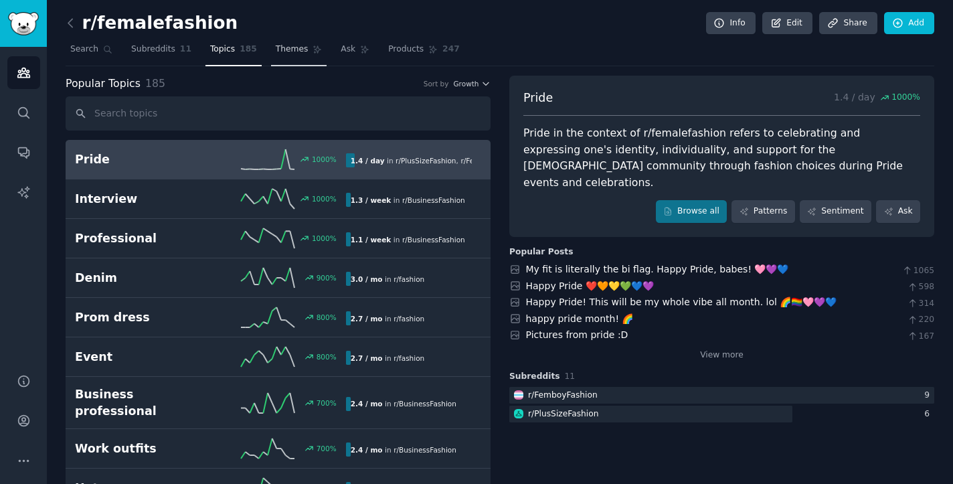
click at [299, 56] on link "Themes" at bounding box center [299, 52] width 56 height 27
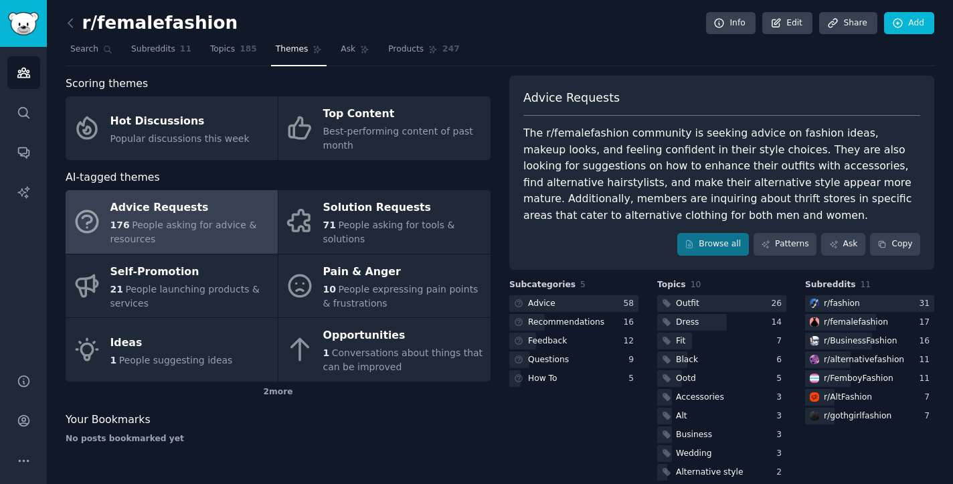
click at [221, 222] on span "People asking for advice & resources" at bounding box center [183, 231] width 146 height 25
click at [785, 243] on link "Patterns" at bounding box center [784, 244] width 63 height 23
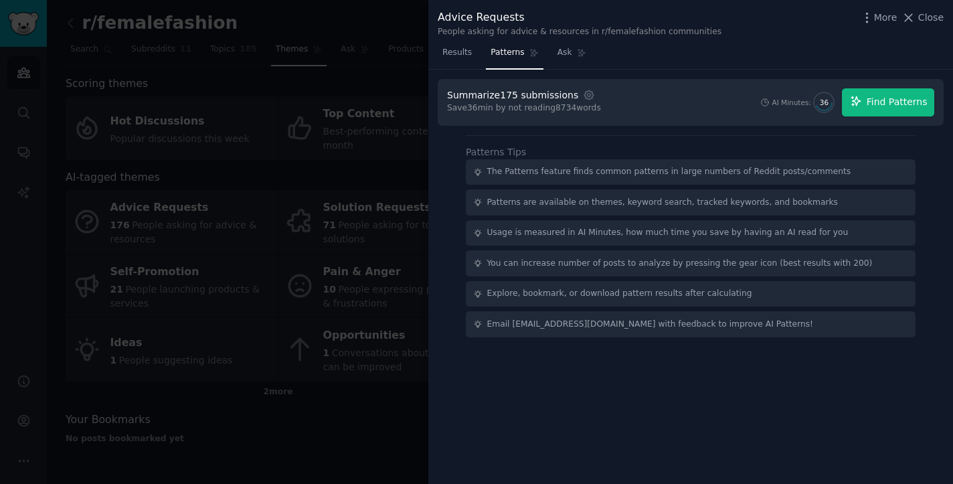
click at [903, 106] on span "Find Patterns" at bounding box center [896, 102] width 61 height 14
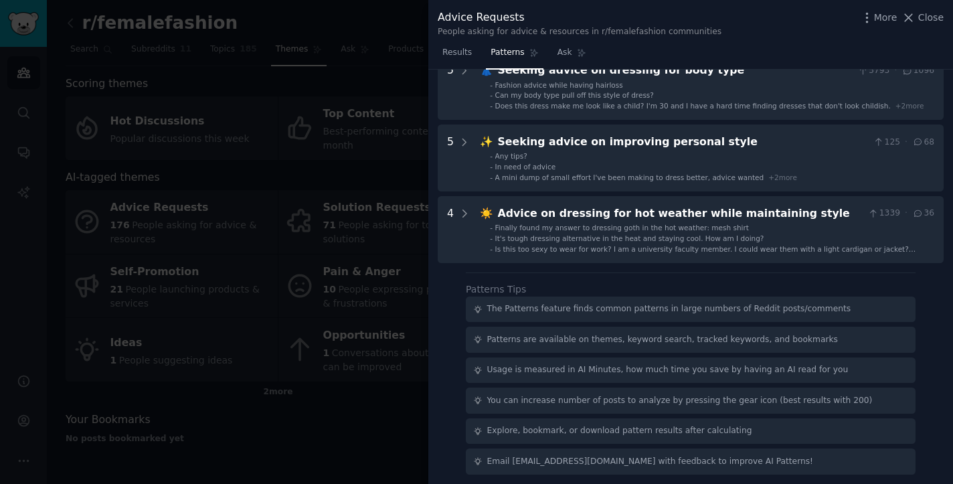
scroll to position [433, 0]
click at [344, 324] on div at bounding box center [476, 242] width 953 height 484
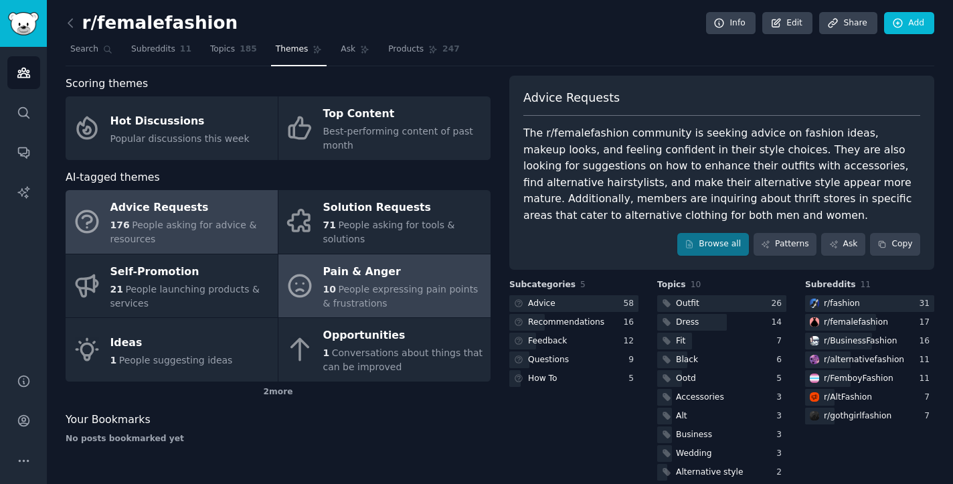
click at [362, 268] on div "Pain & Anger" at bounding box center [403, 271] width 161 height 21
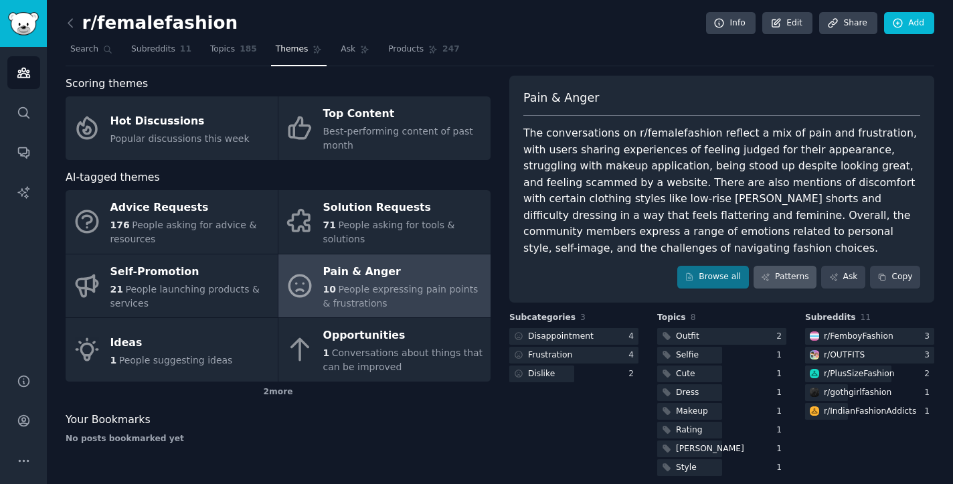
click at [783, 266] on link "Patterns" at bounding box center [784, 277] width 63 height 23
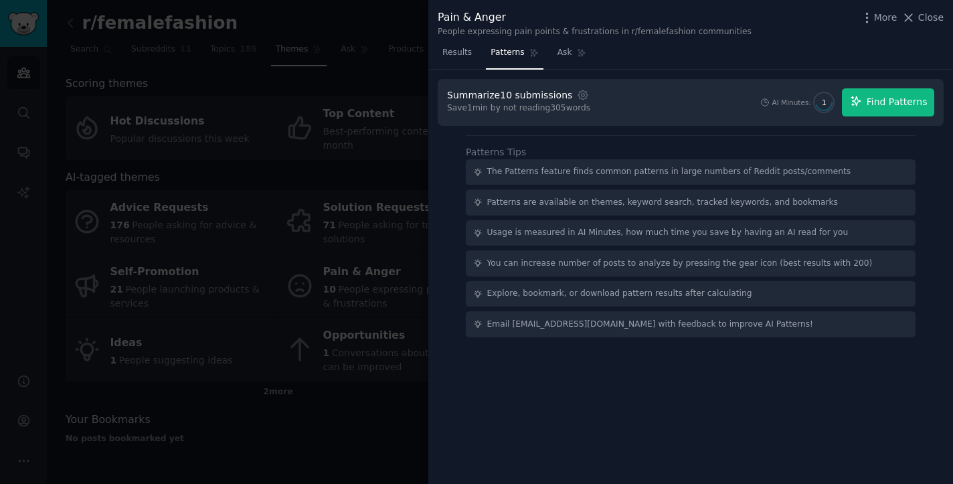
click at [864, 100] on button "Find Patterns" at bounding box center [888, 102] width 92 height 28
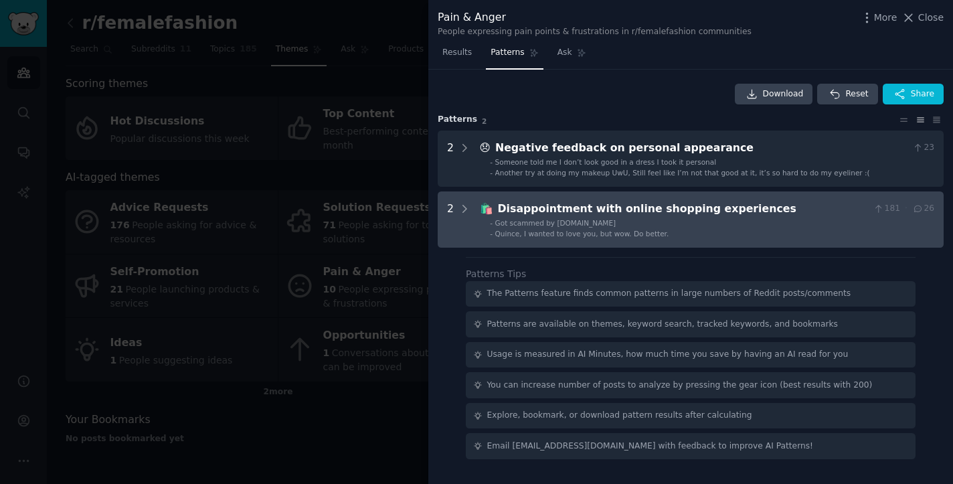
click at [655, 214] on div "Disappointment with online shopping experiences" at bounding box center [683, 209] width 371 height 17
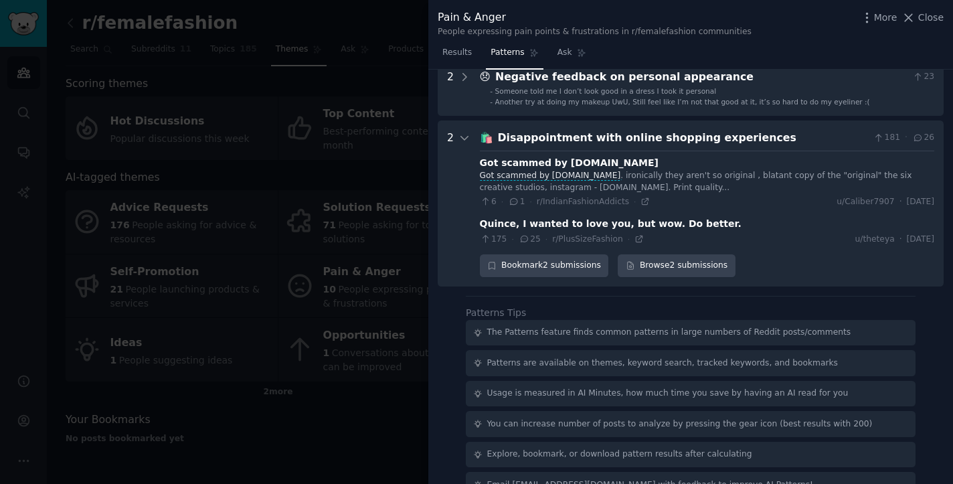
scroll to position [69, 0]
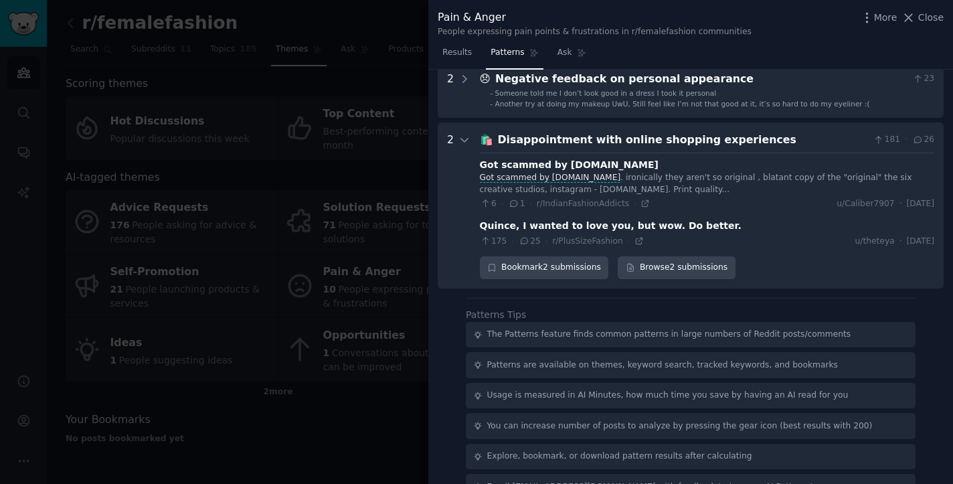
click at [349, 286] on div at bounding box center [476, 242] width 953 height 484
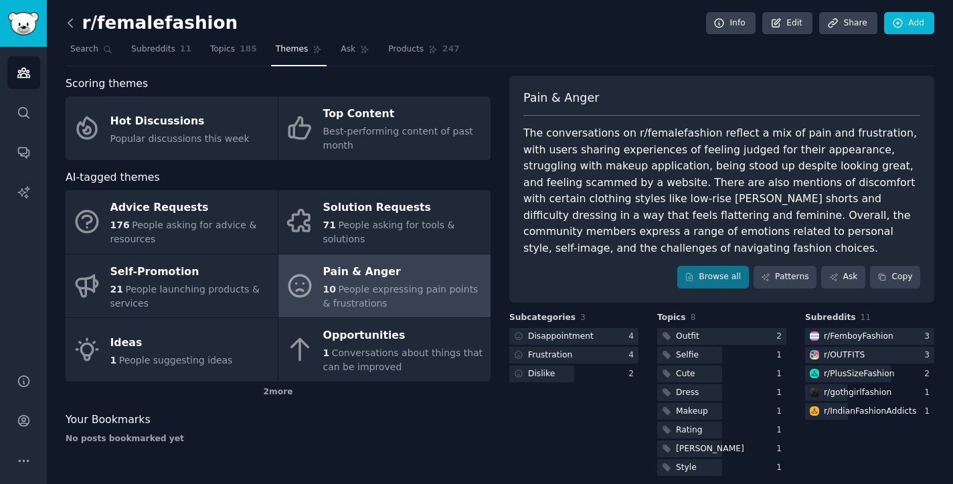
click at [76, 22] on icon at bounding box center [71, 23] width 14 height 14
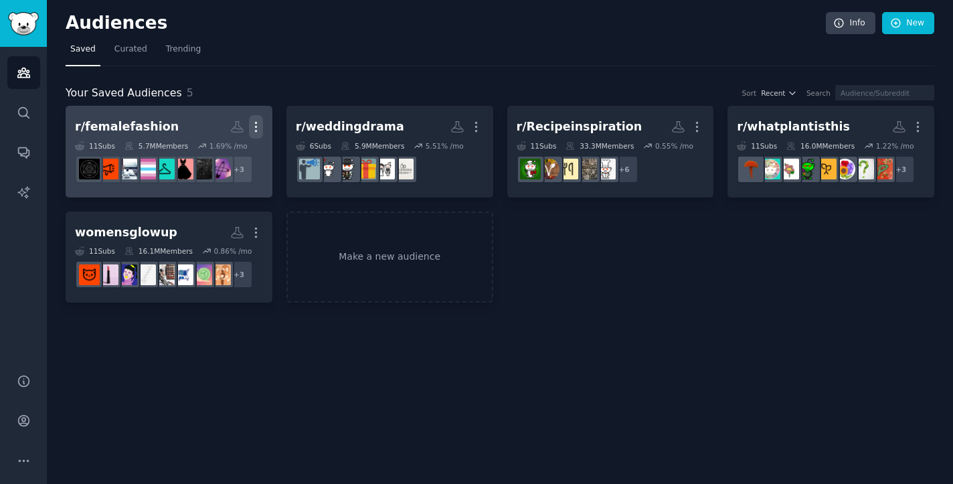
click at [259, 126] on icon "button" at bounding box center [256, 127] width 14 height 14
click at [222, 153] on p "Delete" at bounding box center [219, 155] width 31 height 14
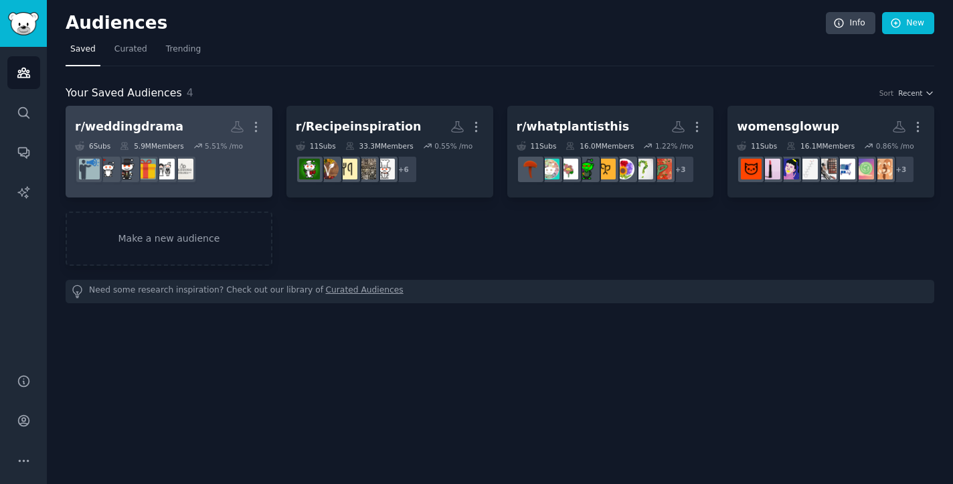
click at [182, 128] on h2 "r/weddingdrama More" at bounding box center [169, 126] width 188 height 23
